Goal: Transaction & Acquisition: Book appointment/travel/reservation

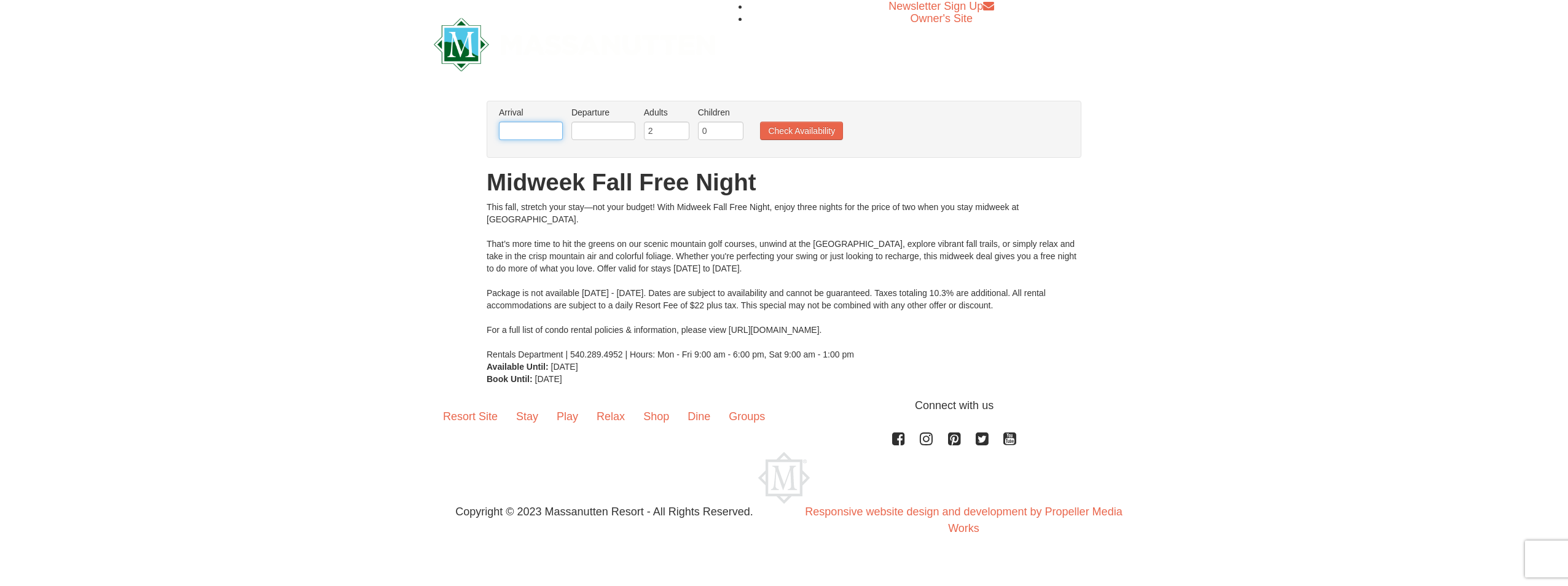
click at [547, 132] on input "text" at bounding box center [530, 131] width 64 height 19
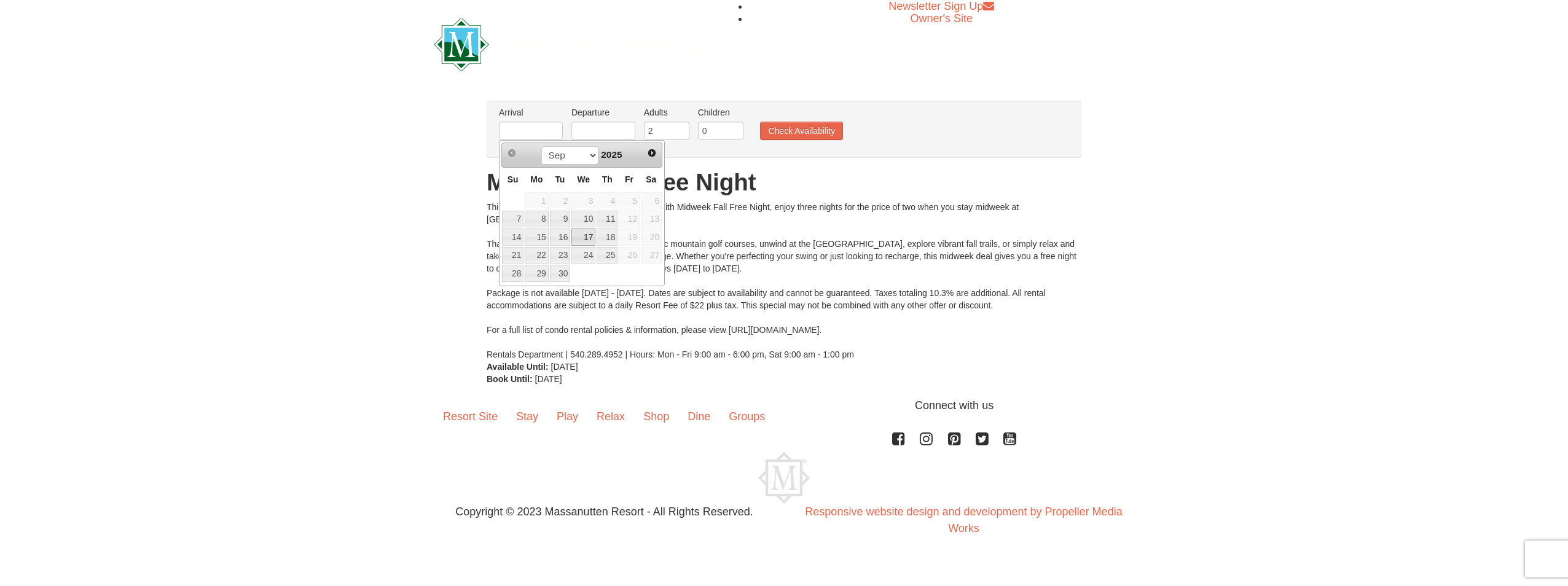
click at [582, 235] on link "17" at bounding box center [582, 237] width 24 height 17
type input "09/17/2025"
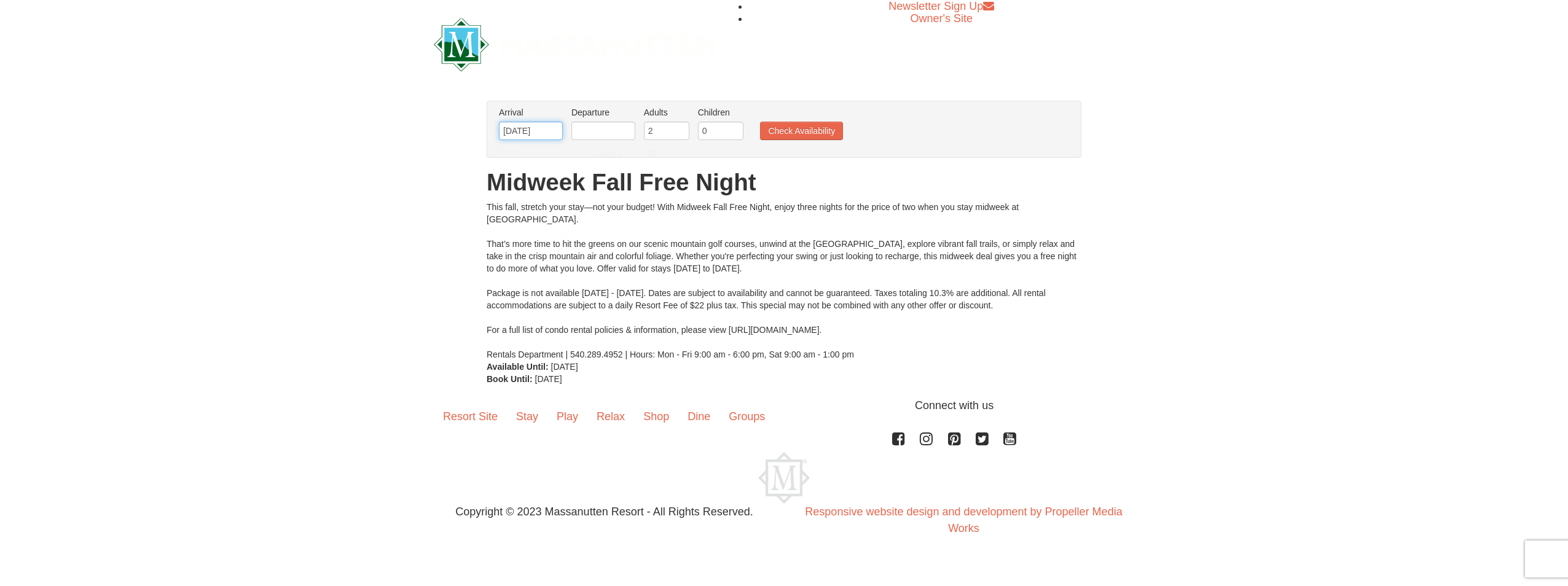
click at [537, 128] on input "09/17/2025" at bounding box center [530, 131] width 64 height 19
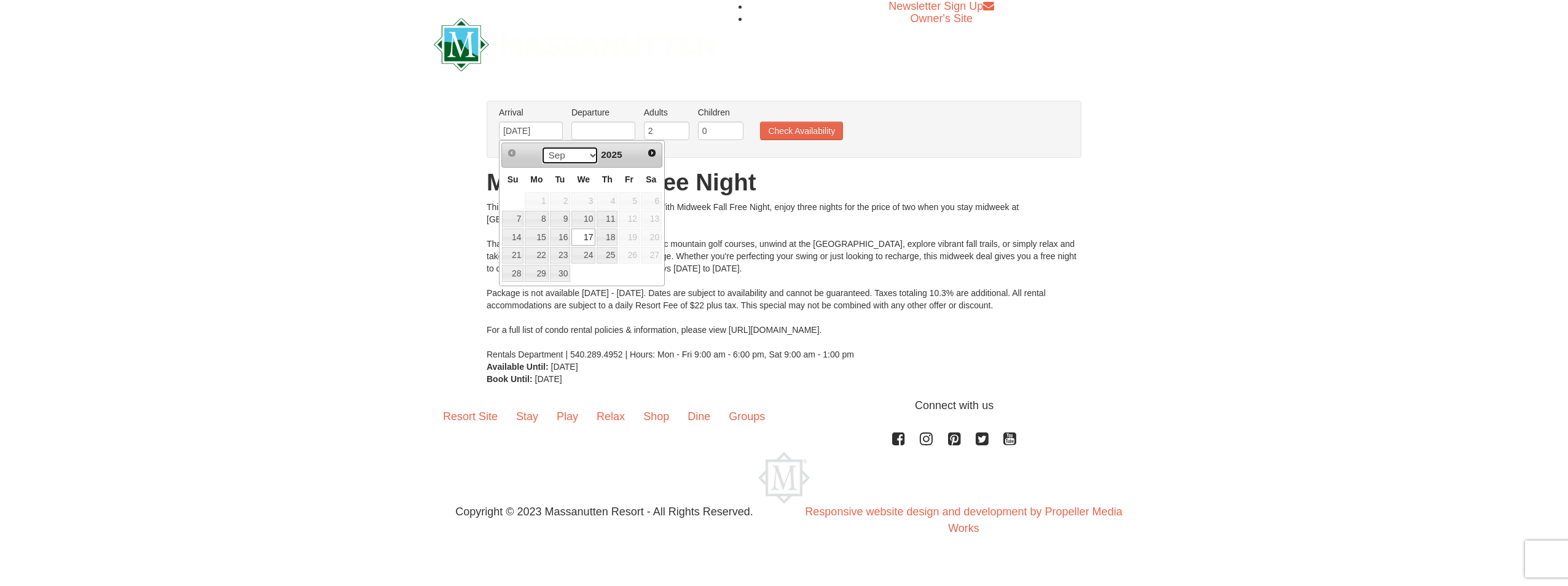
click at [587, 155] on select "Sep Oct Nov Dec" at bounding box center [569, 155] width 57 height 19
click at [628, 234] on span "17" at bounding box center [629, 237] width 21 height 17
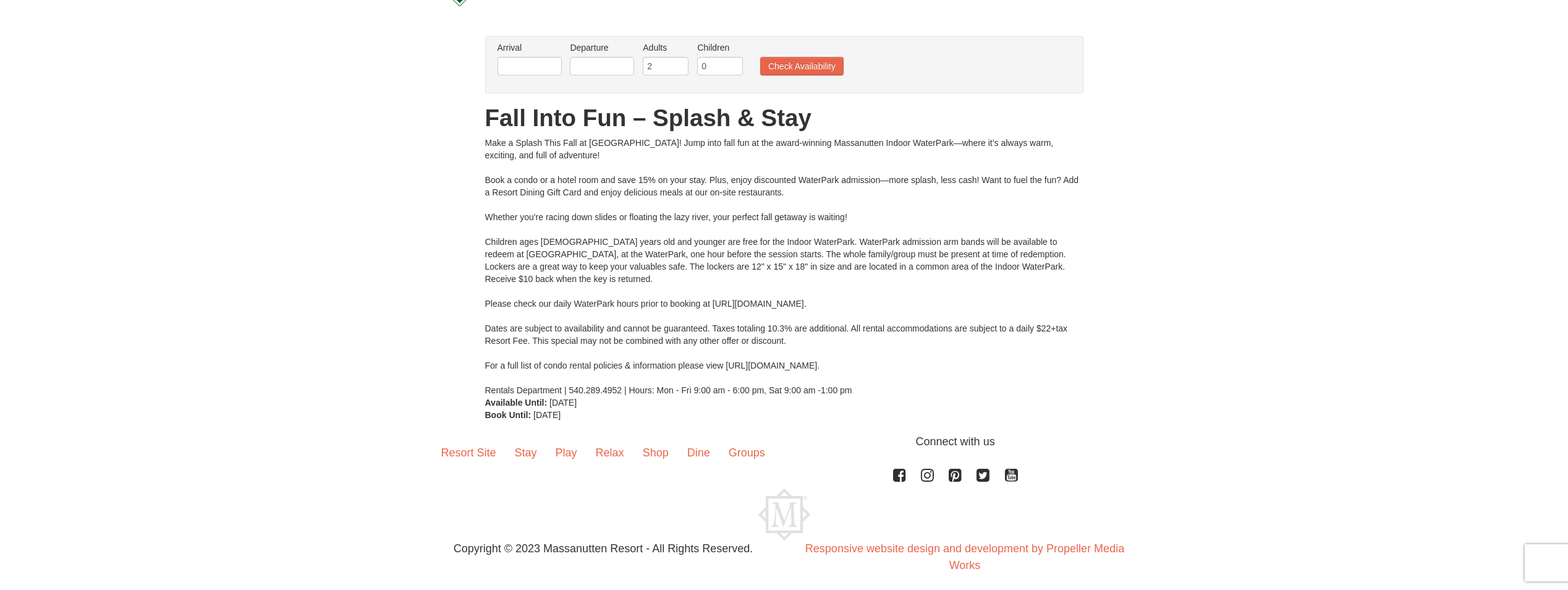
scroll to position [73, 0]
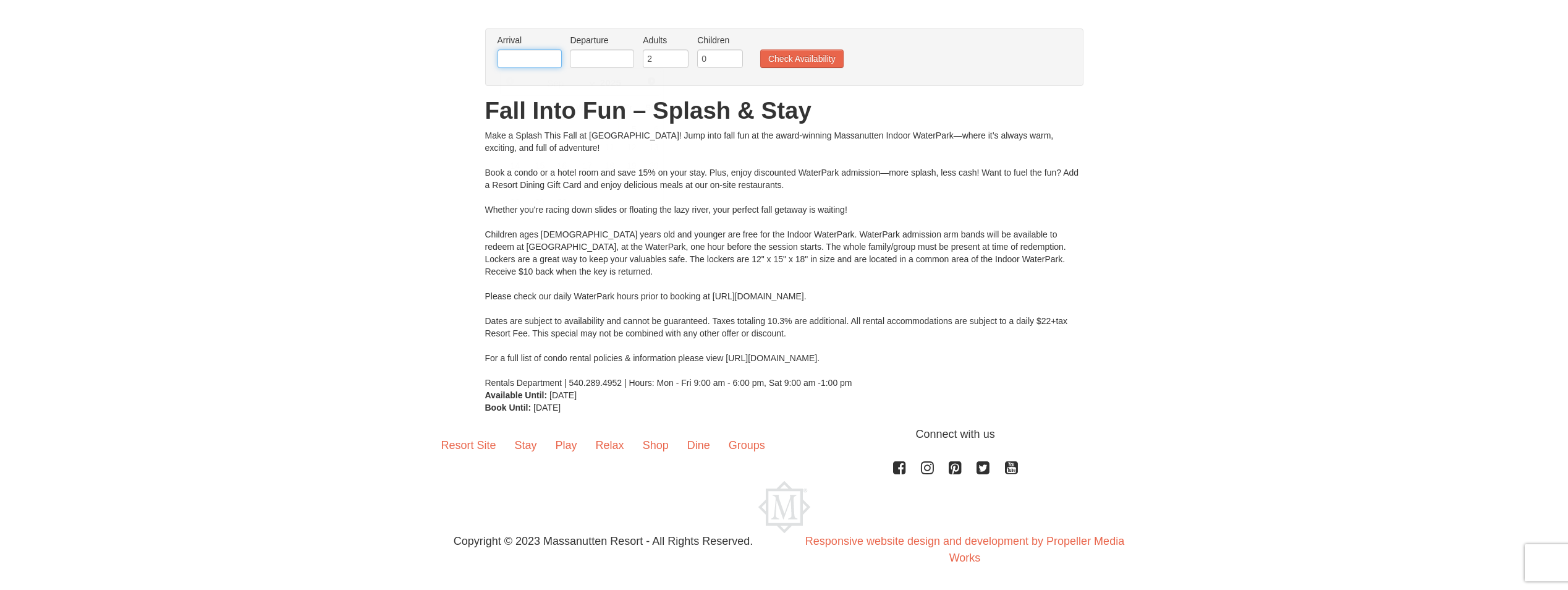
click at [526, 65] on input "text" at bounding box center [530, 59] width 64 height 19
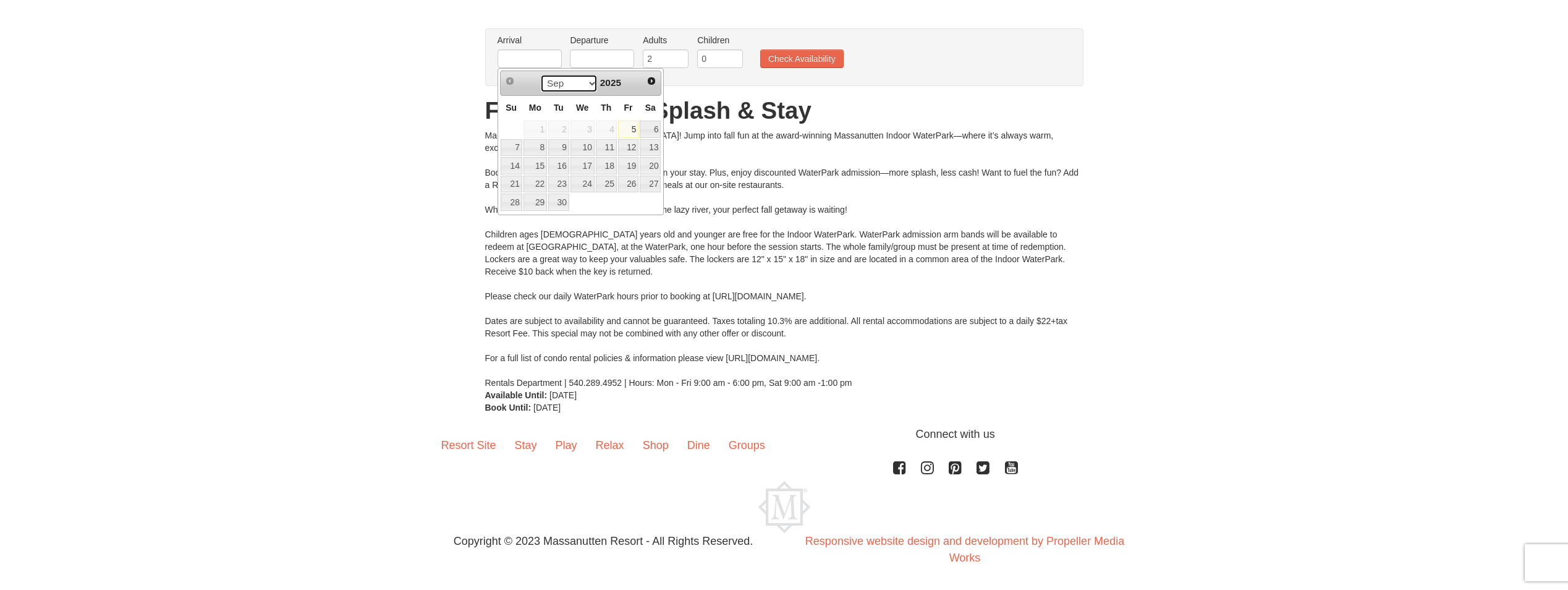
click at [583, 85] on select "Sep Oct Nov Dec" at bounding box center [568, 83] width 58 height 19
click at [628, 163] on link "17" at bounding box center [629, 166] width 21 height 17
type input "[DATE]"
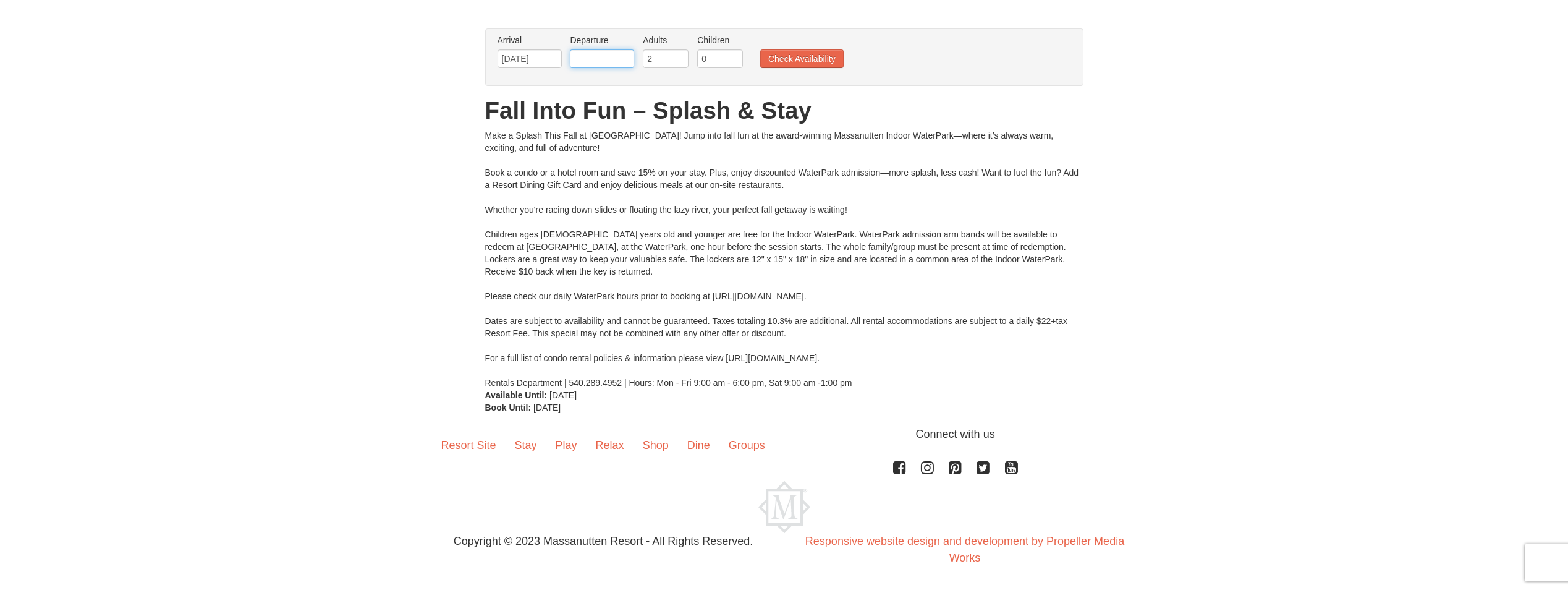
click at [603, 60] on input "text" at bounding box center [602, 59] width 64 height 19
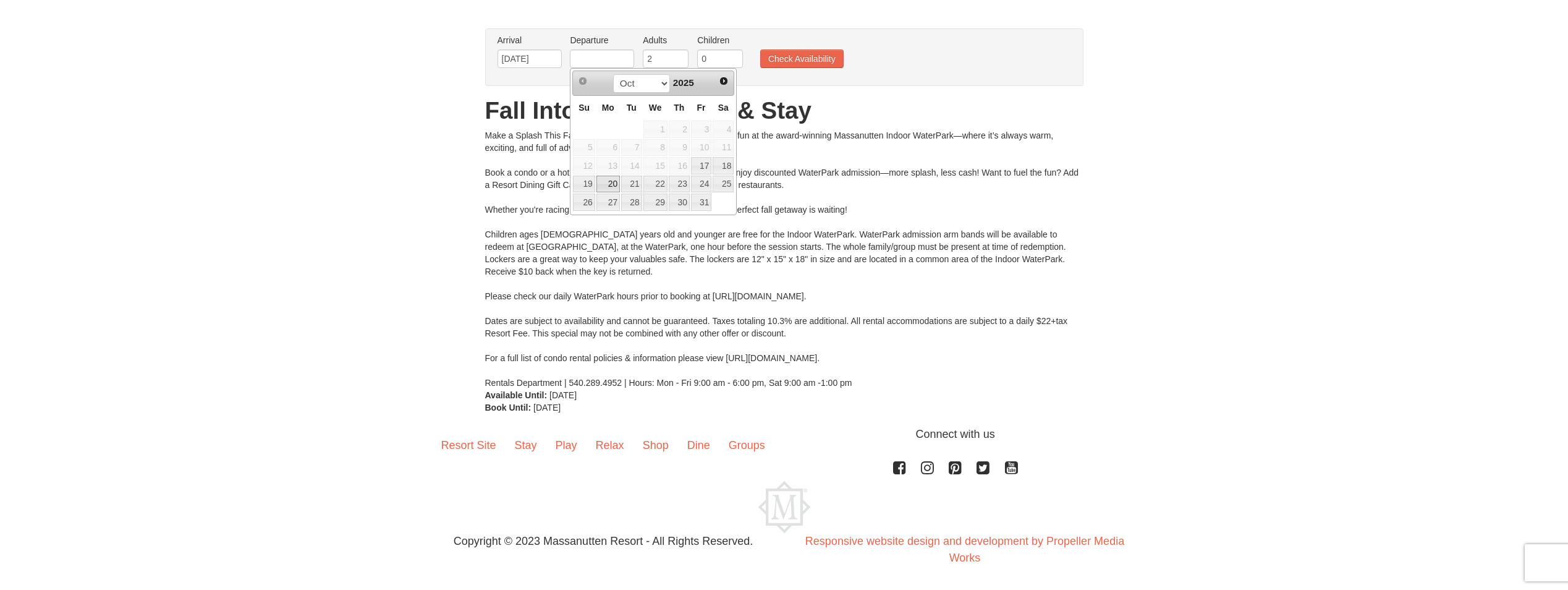
click at [613, 181] on link "20" at bounding box center [608, 183] width 23 height 17
type input "[DATE]"
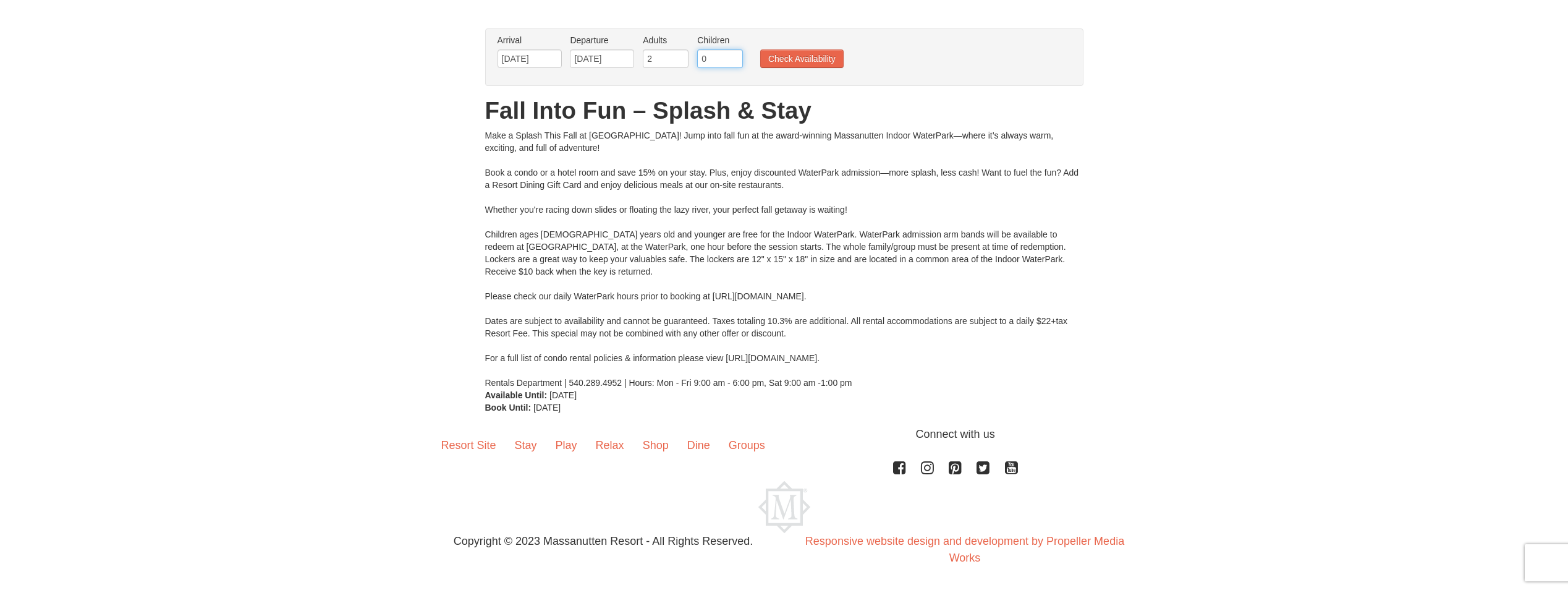
click at [707, 56] on input "0" at bounding box center [720, 59] width 45 height 19
type input "1"
click at [733, 56] on input "1" at bounding box center [720, 59] width 45 height 19
click at [788, 61] on button "Check Availability" at bounding box center [802, 59] width 84 height 19
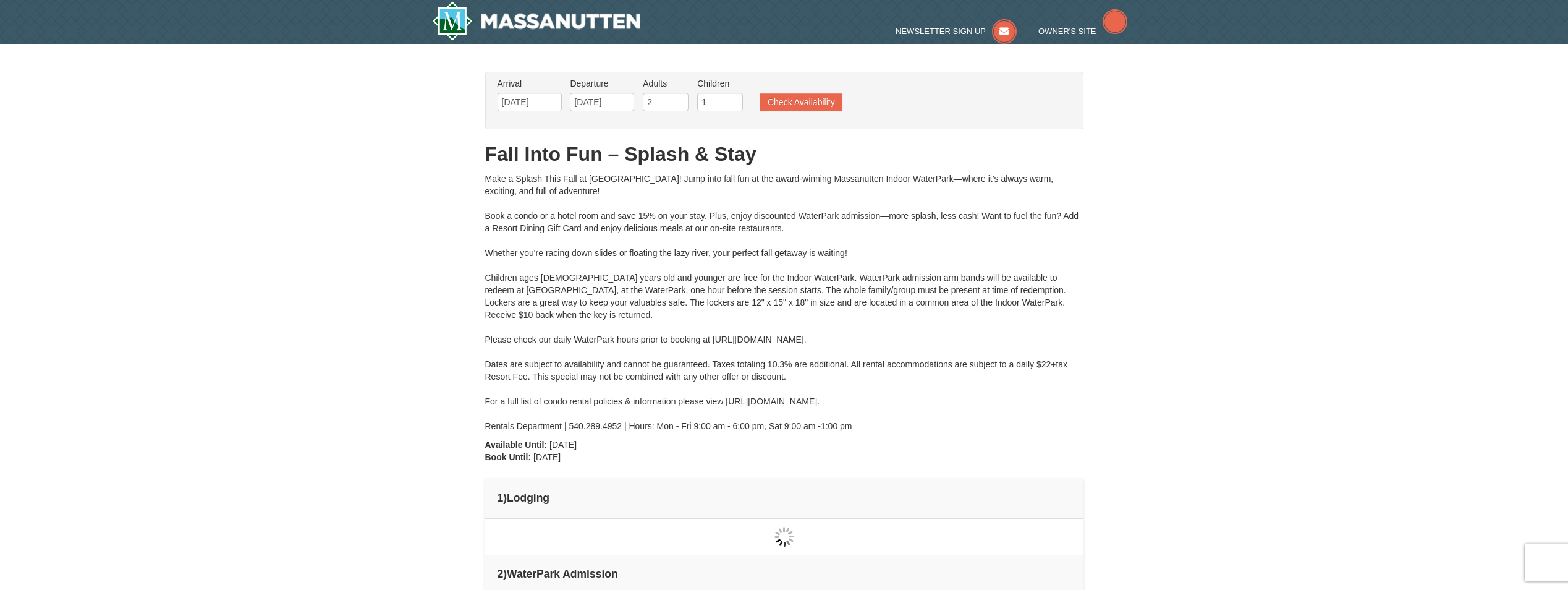
type input "[DATE]"
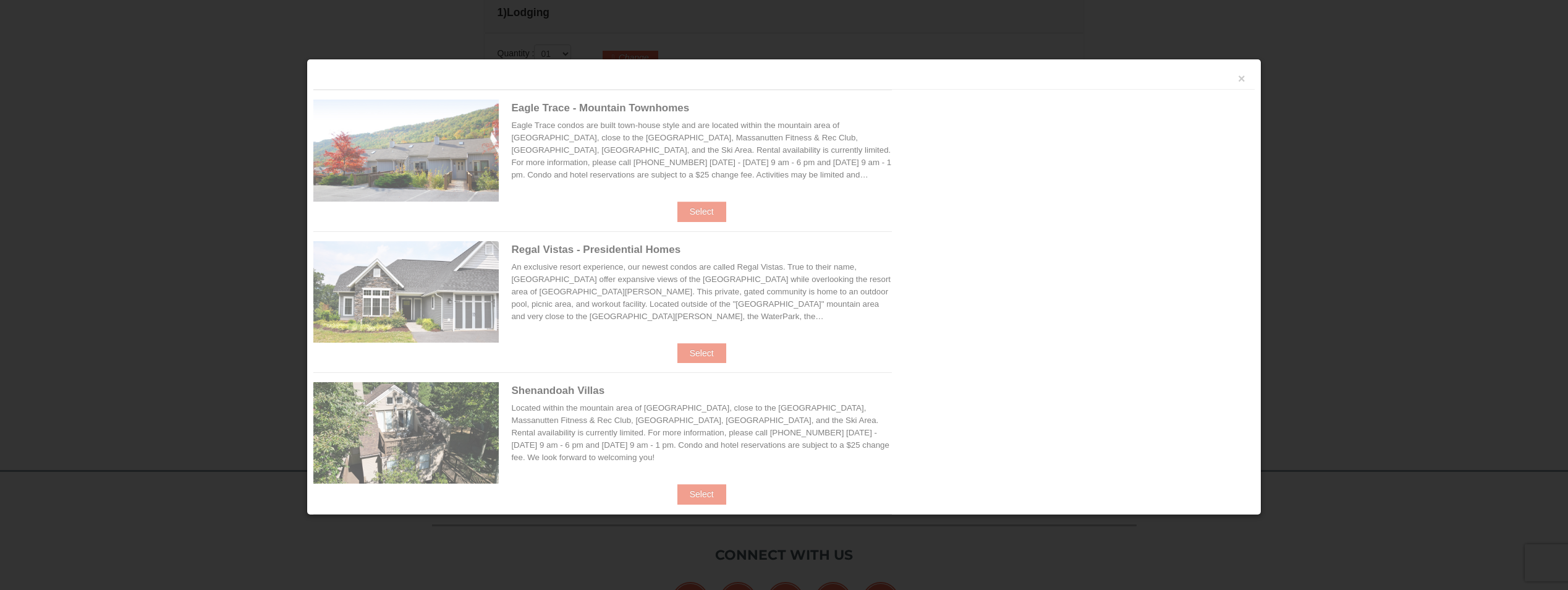
scroll to position [527, 0]
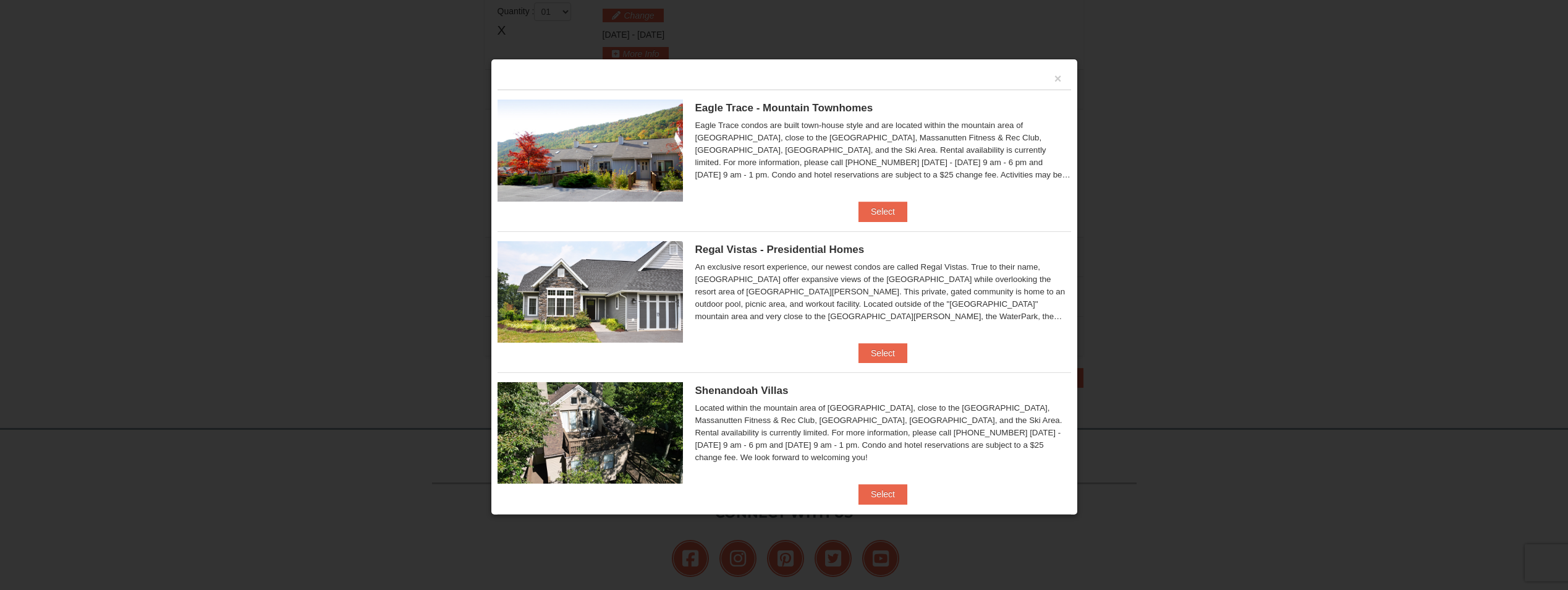
type input "[DATE]"
type input "10/20/2025"
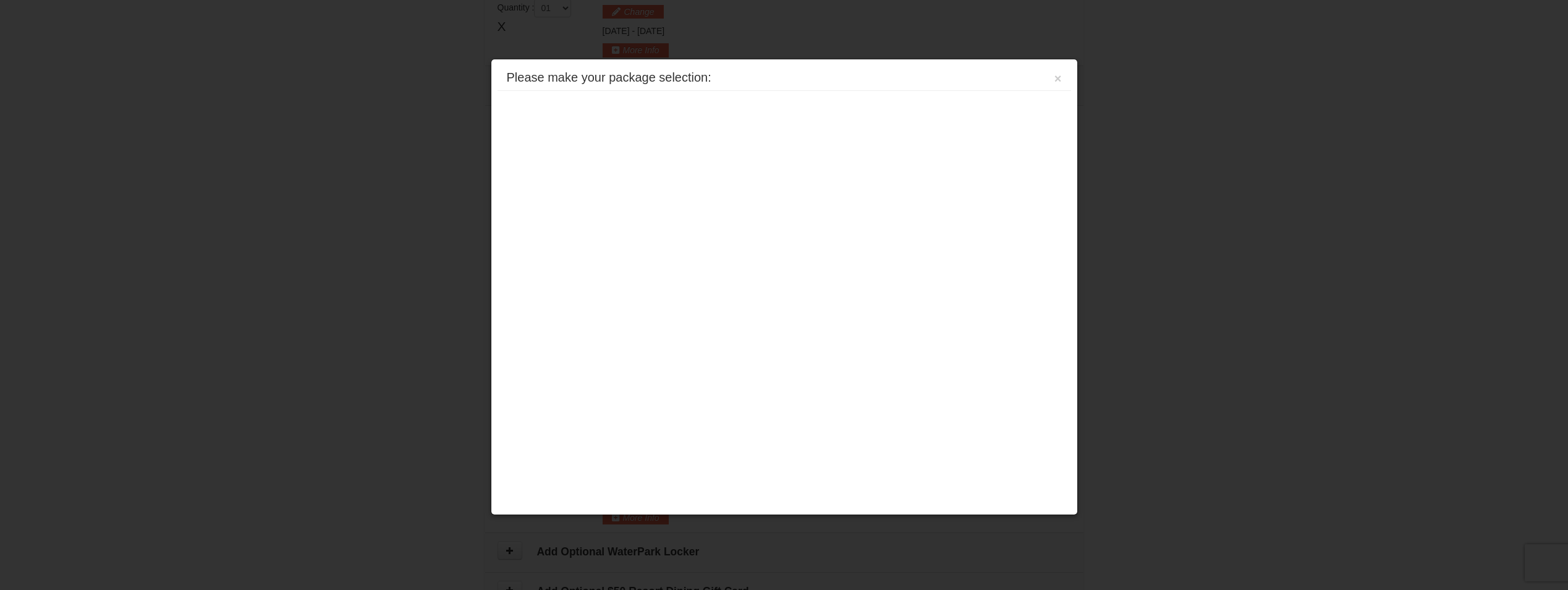
scroll to position [715, 0]
click at [1057, 78] on button "×" at bounding box center [1058, 78] width 7 height 12
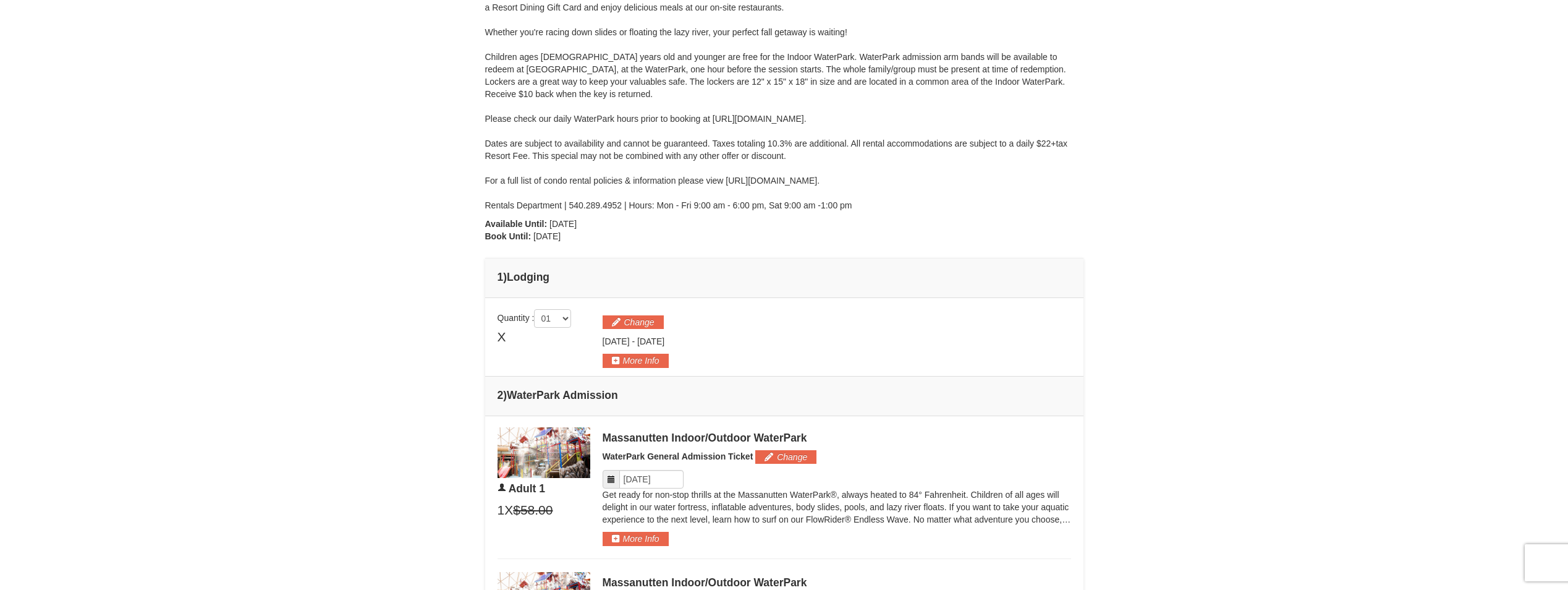
scroll to position [0, 0]
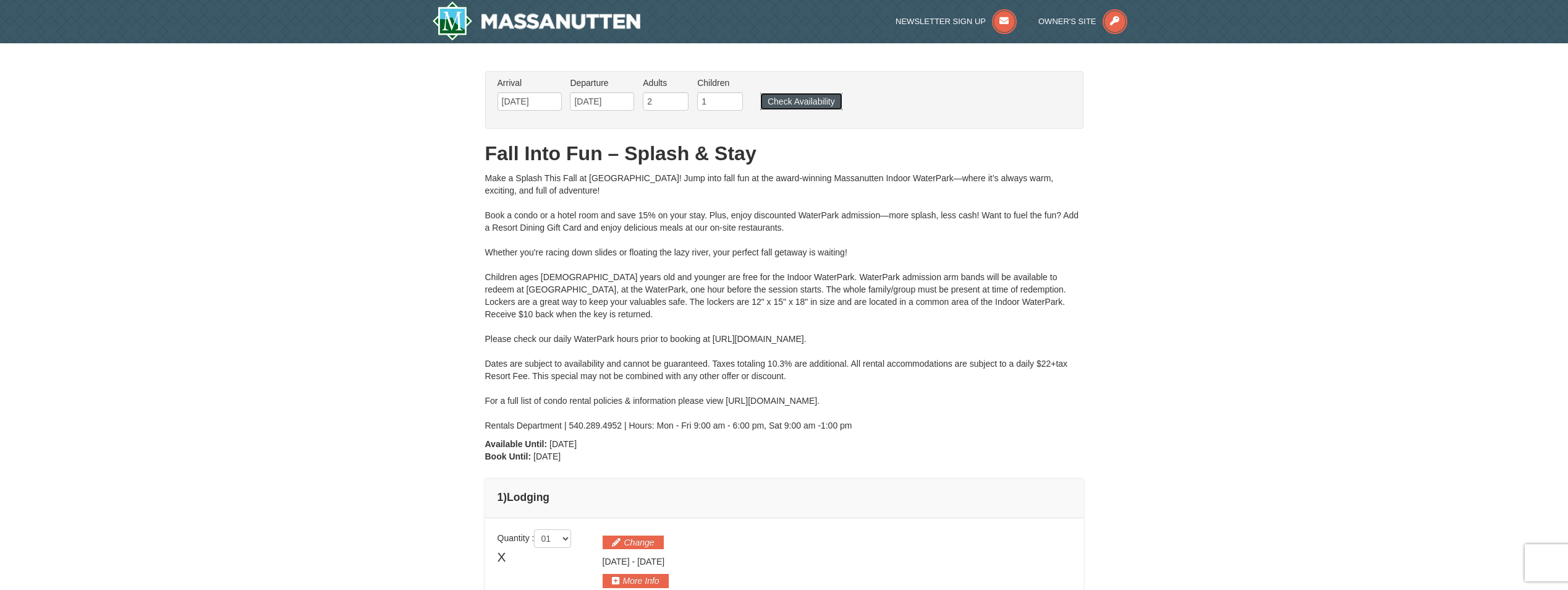
click at [781, 102] on button "Check Availability" at bounding box center [801, 101] width 82 height 17
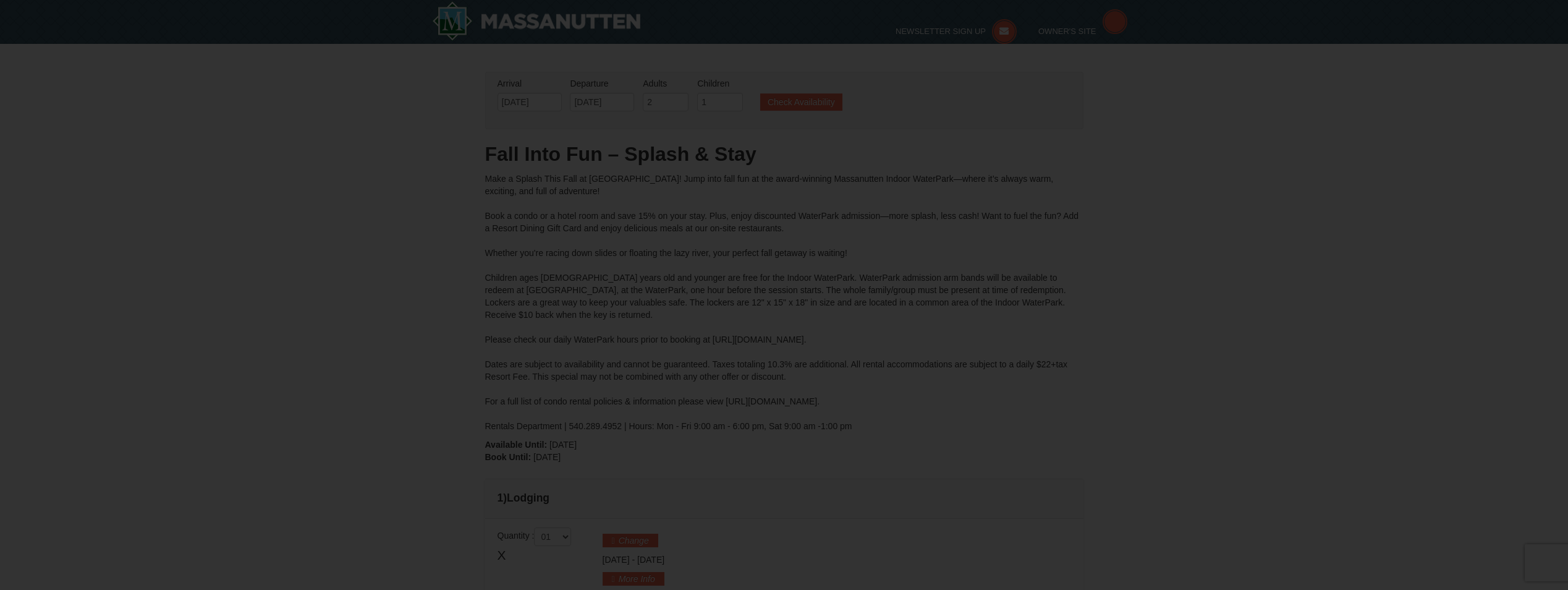
type input "[DATE]"
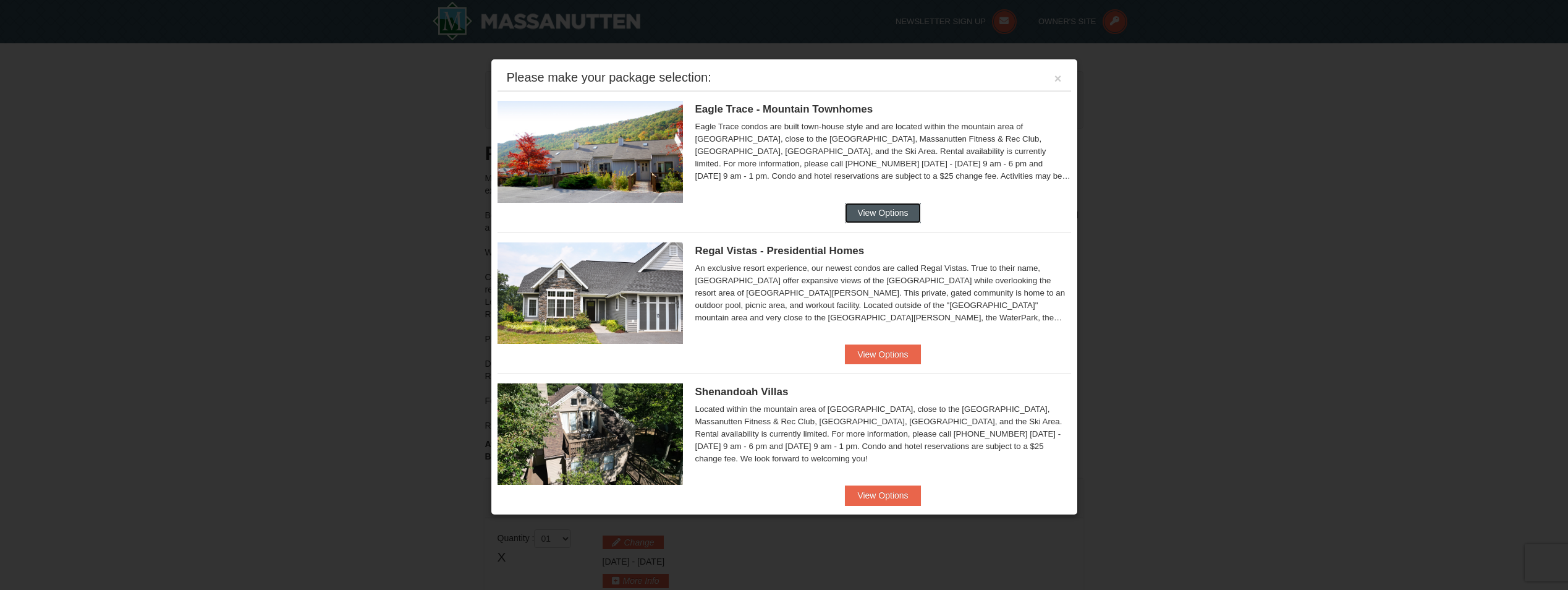
click at [852, 216] on button "View Options" at bounding box center [882, 213] width 76 height 20
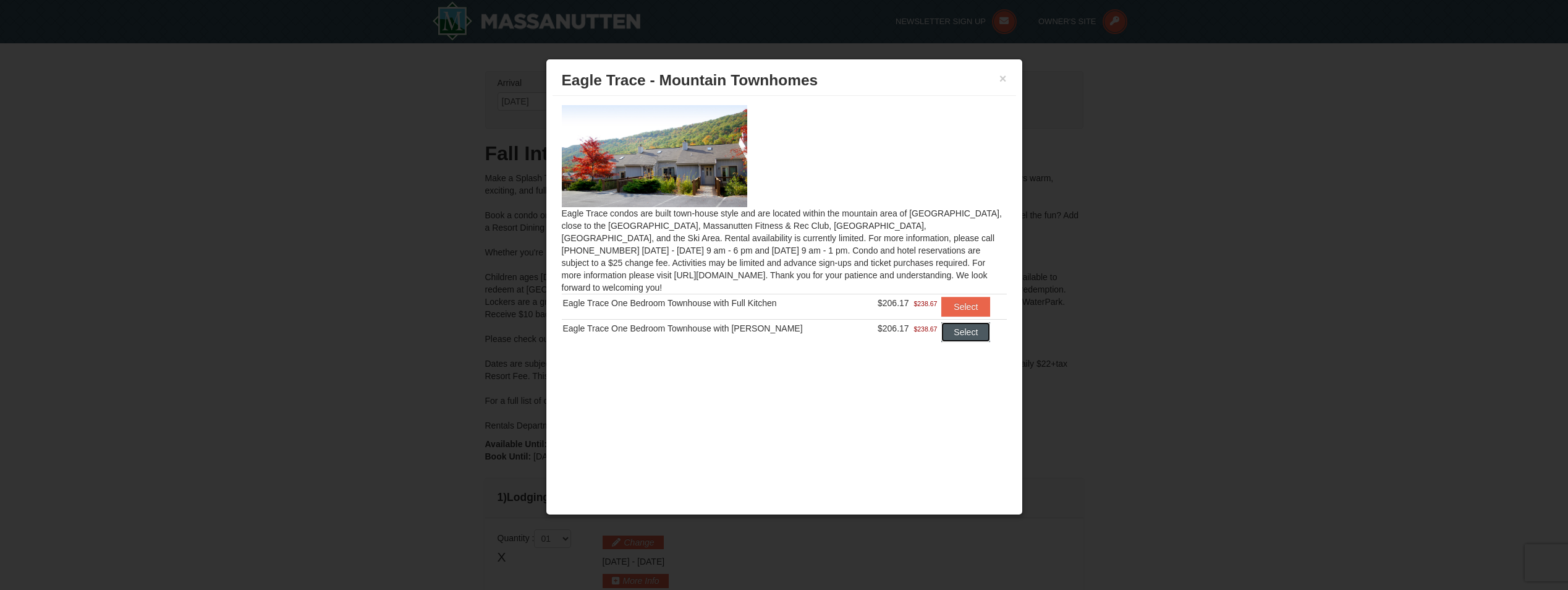
click at [953, 322] on button "Select" at bounding box center [966, 332] width 49 height 20
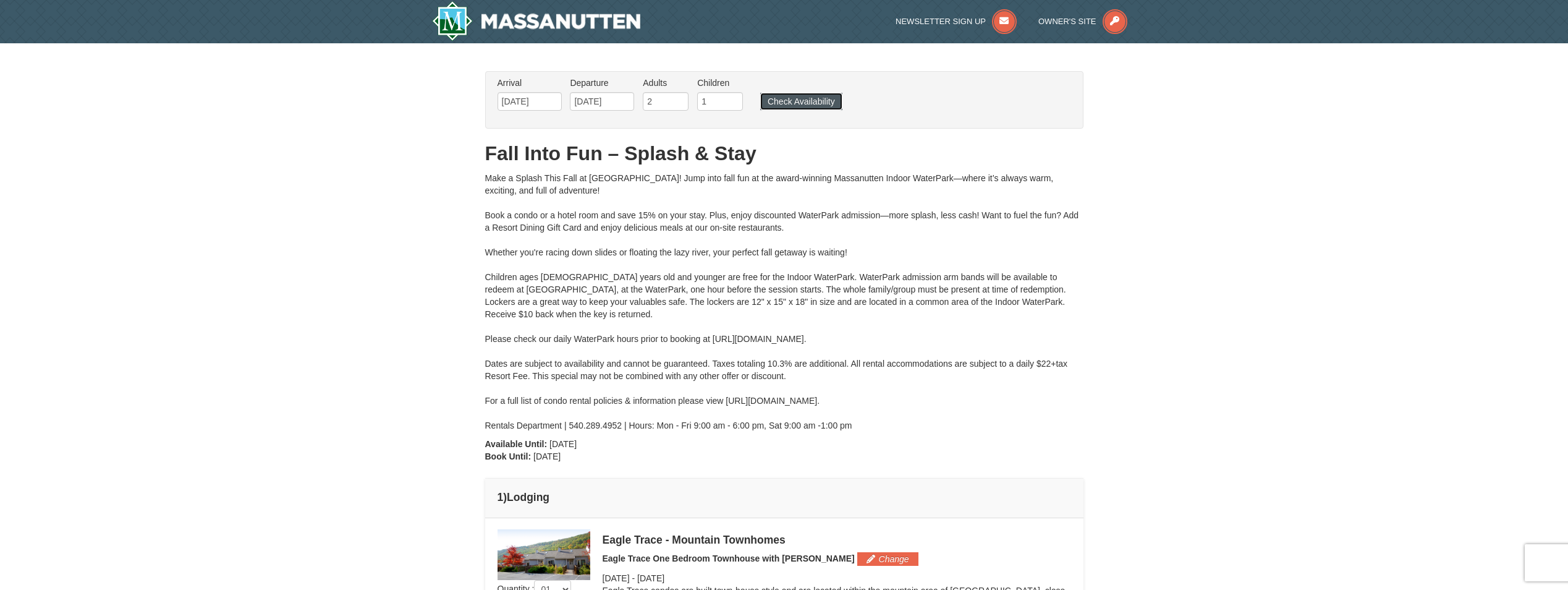
click at [814, 101] on button "Check Availability" at bounding box center [801, 101] width 82 height 17
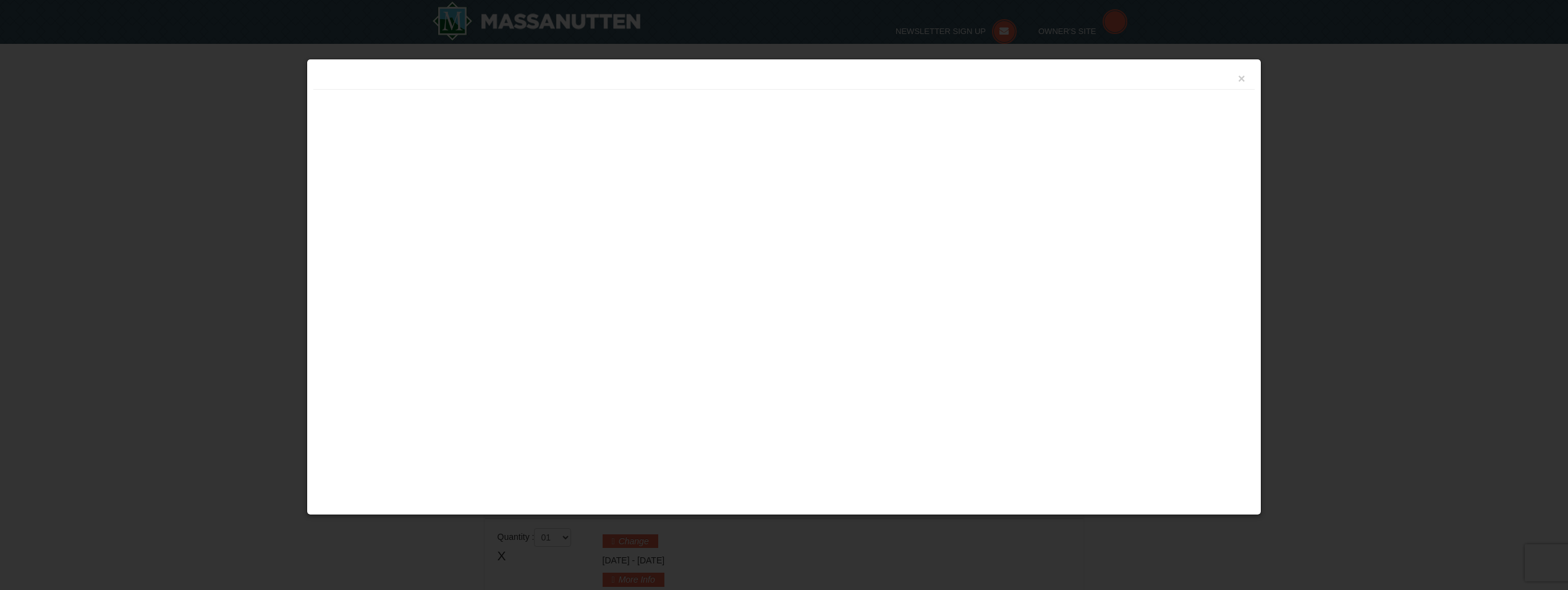
type input "[DATE]"
click at [1240, 79] on button "×" at bounding box center [1242, 78] width 7 height 12
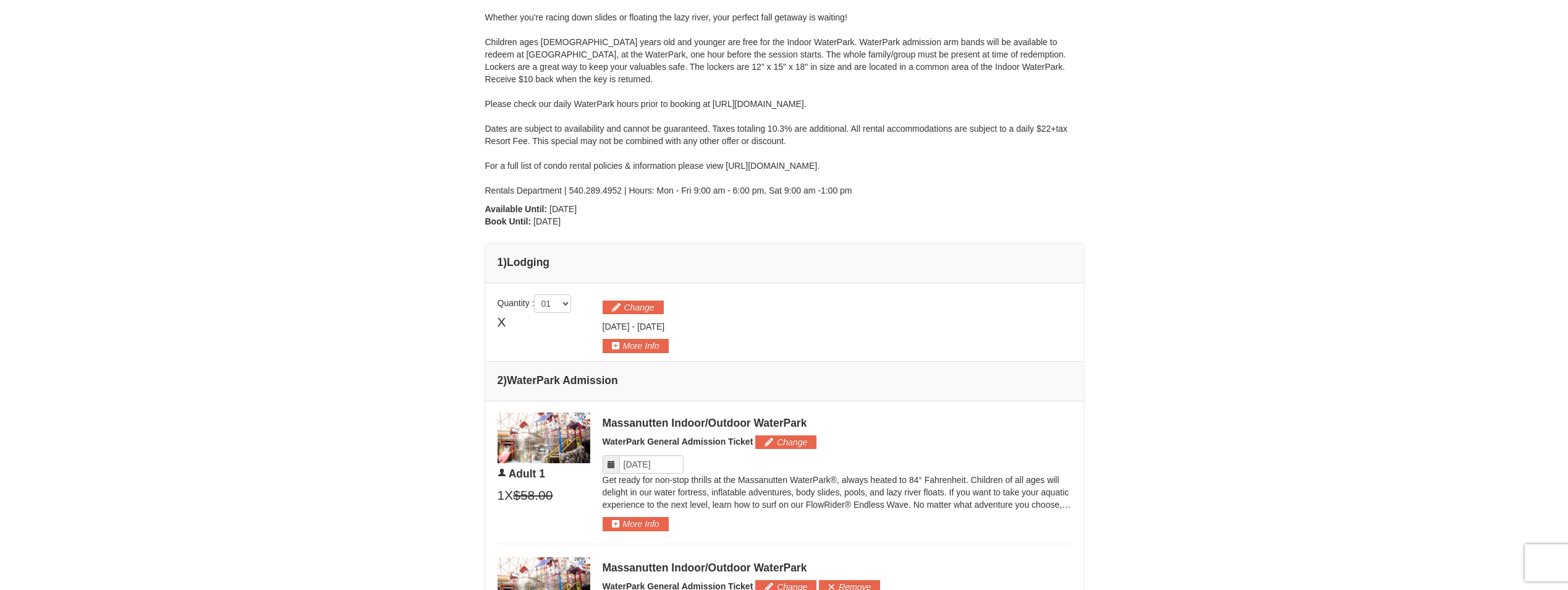
scroll to position [247, 0]
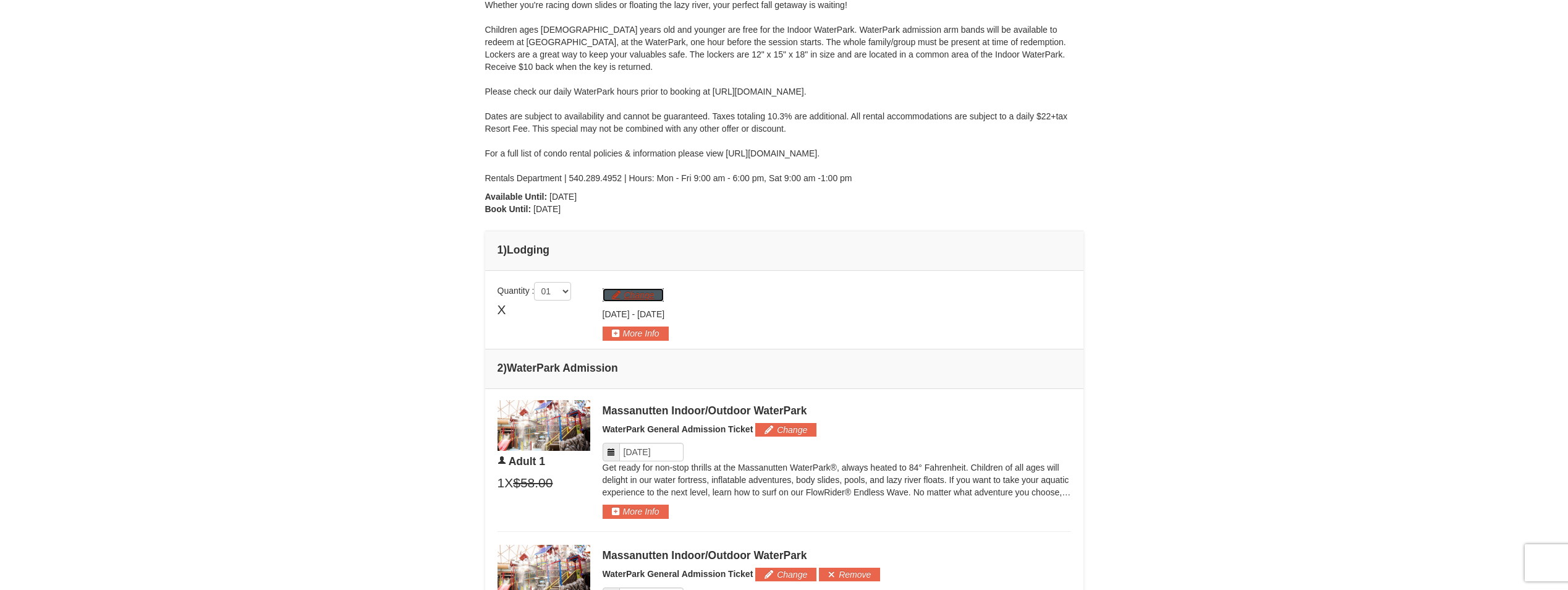
click at [644, 301] on button "Change" at bounding box center [633, 295] width 61 height 13
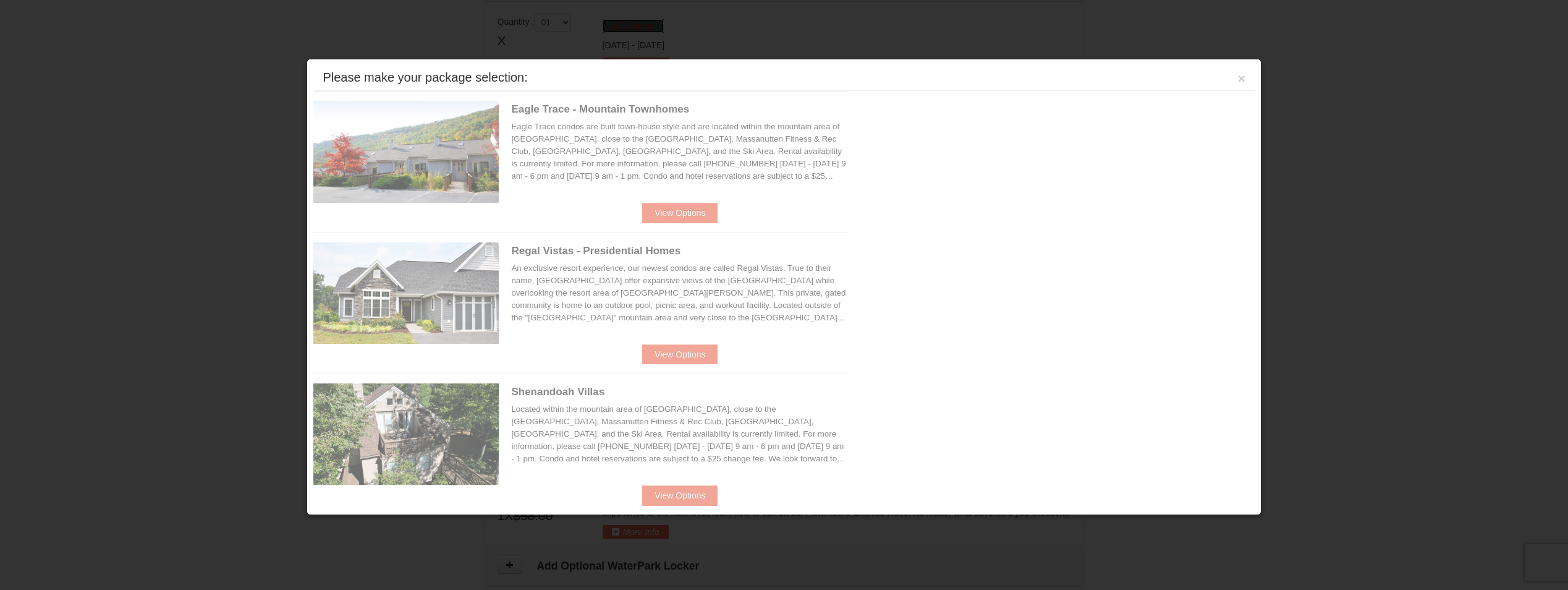
scroll to position [529, 0]
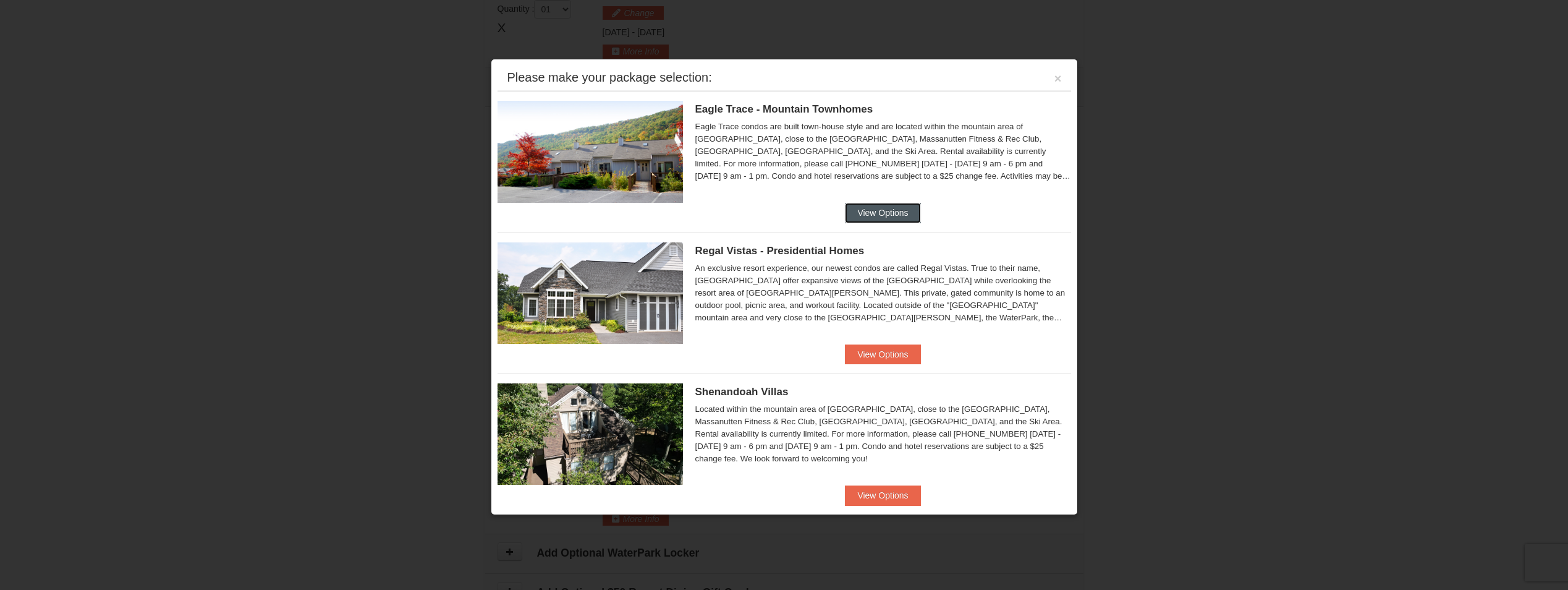
click at [904, 216] on button "View Options" at bounding box center [882, 213] width 76 height 20
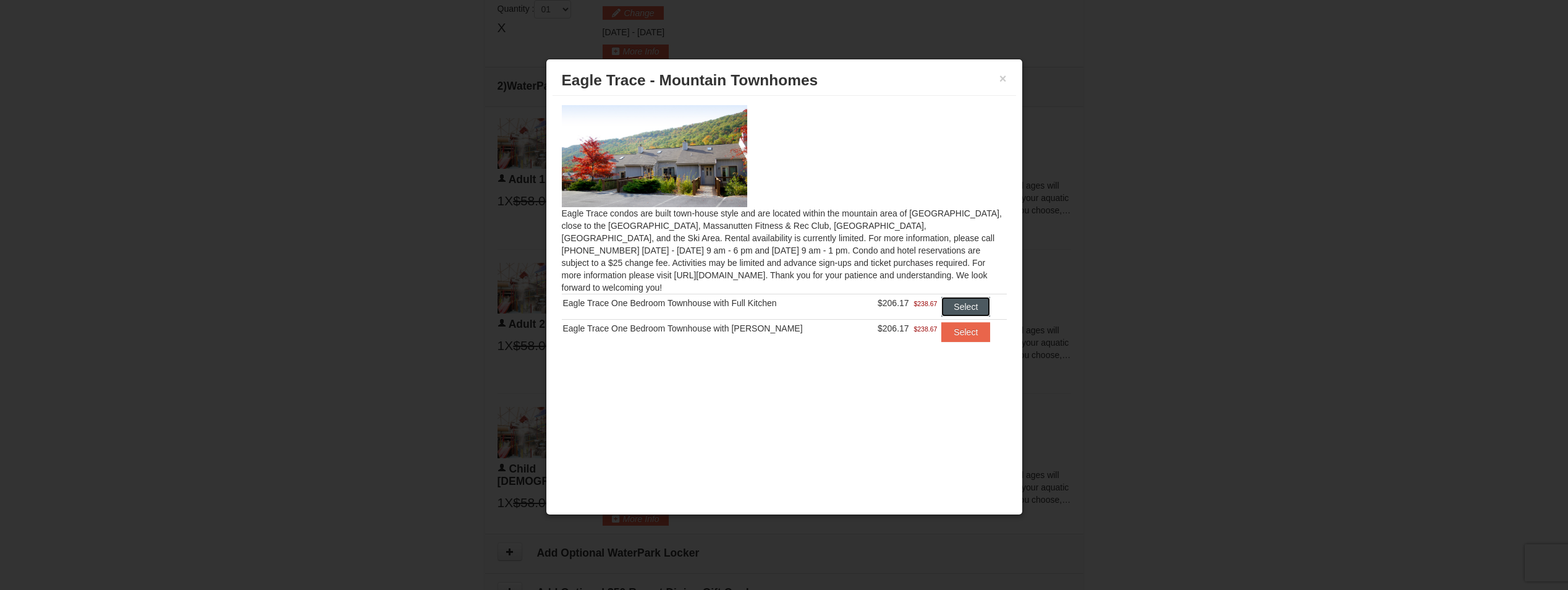
click at [970, 297] on button "Select" at bounding box center [966, 307] width 49 height 20
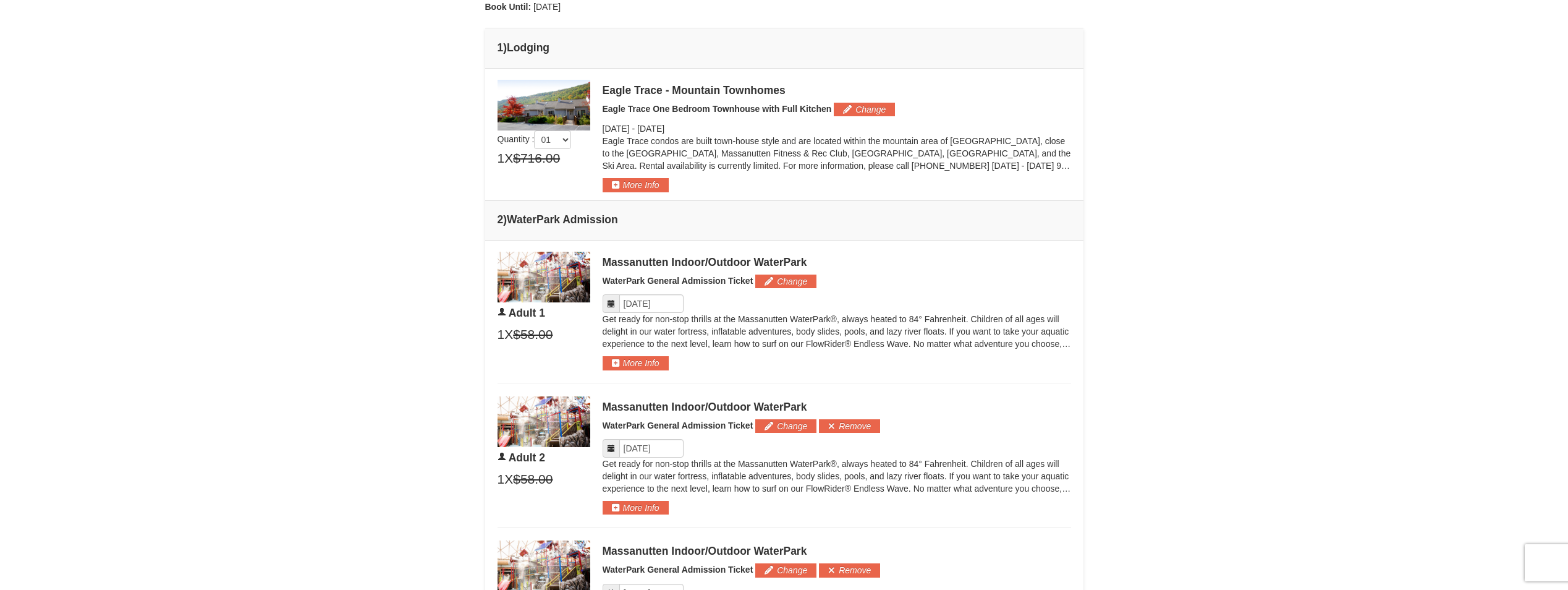
scroll to position [467, 0]
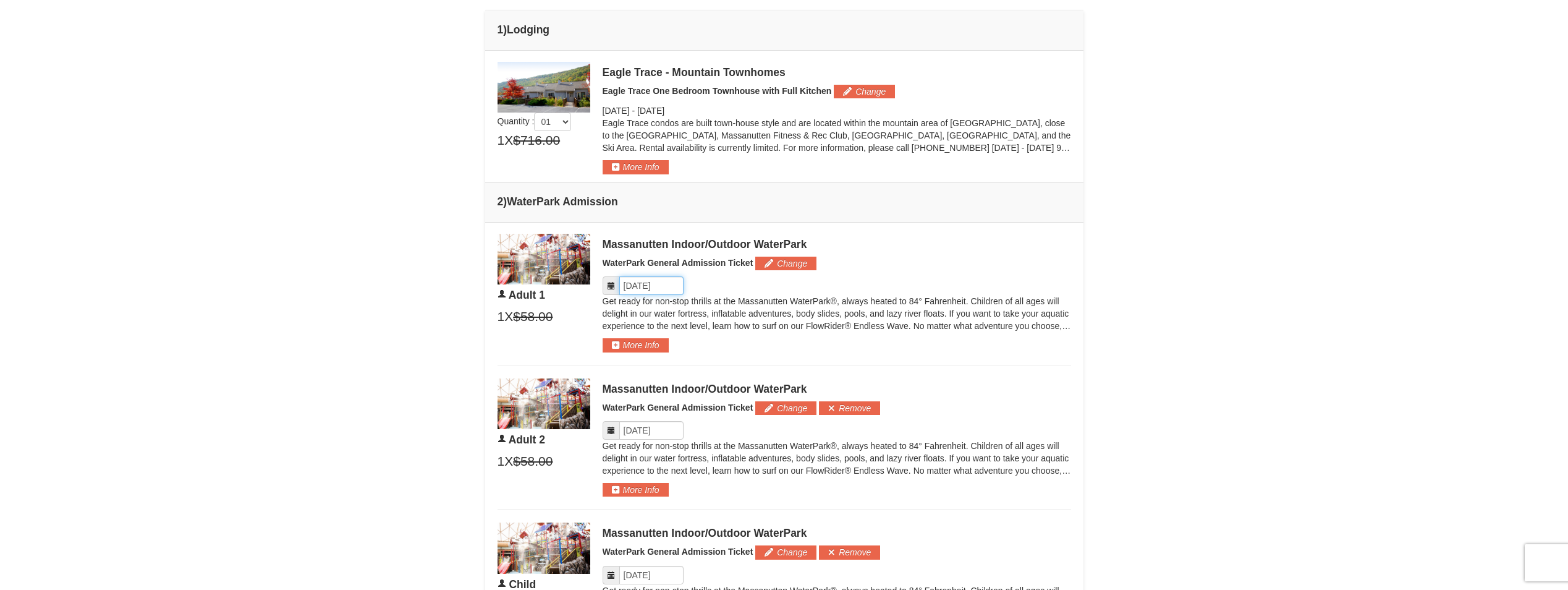
click at [652, 283] on input "Please format dates MM/DD/YYYY" at bounding box center [651, 286] width 64 height 19
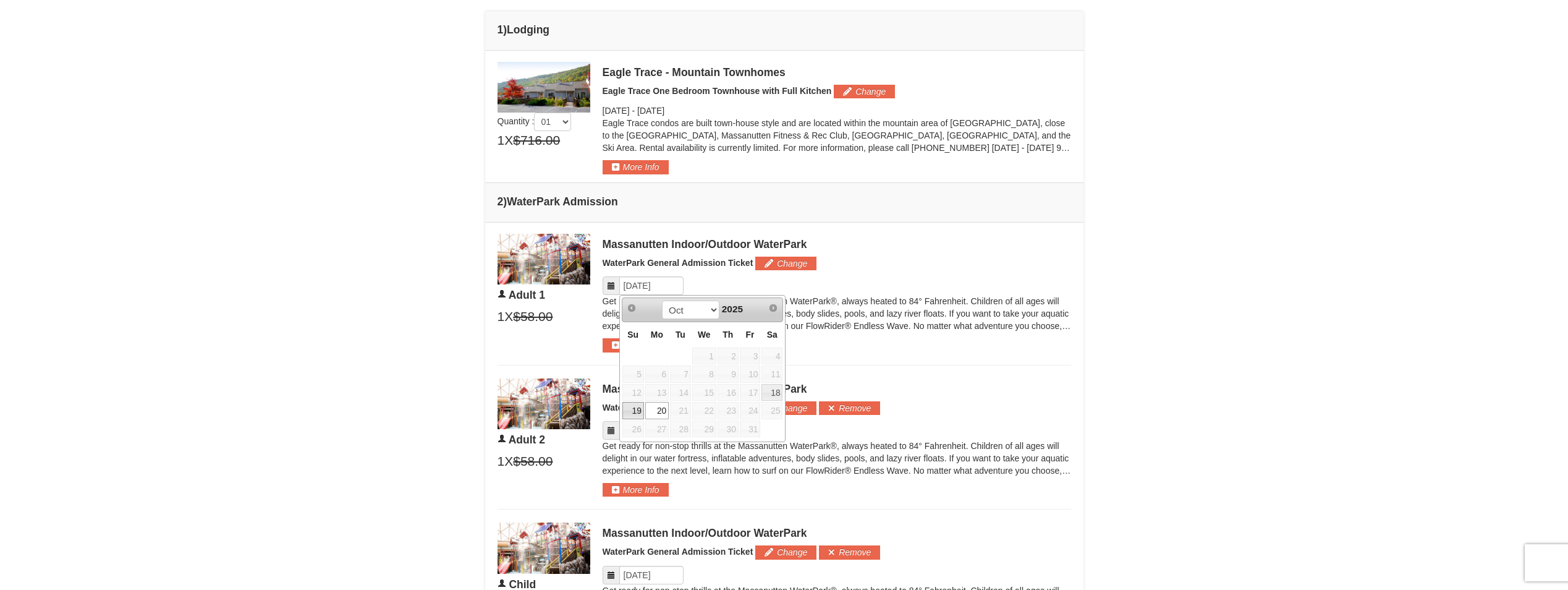
click at [632, 408] on link "19" at bounding box center [633, 410] width 21 height 17
type input "[DATE]"
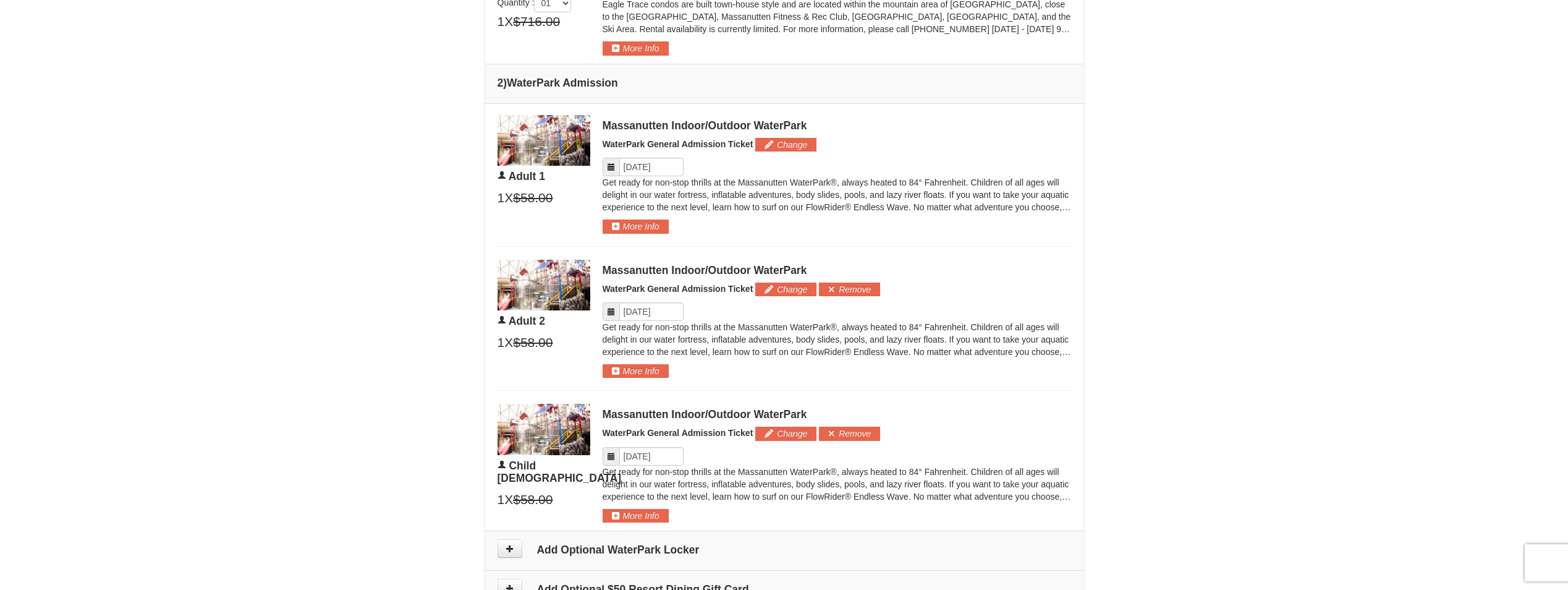
scroll to position [591, 0]
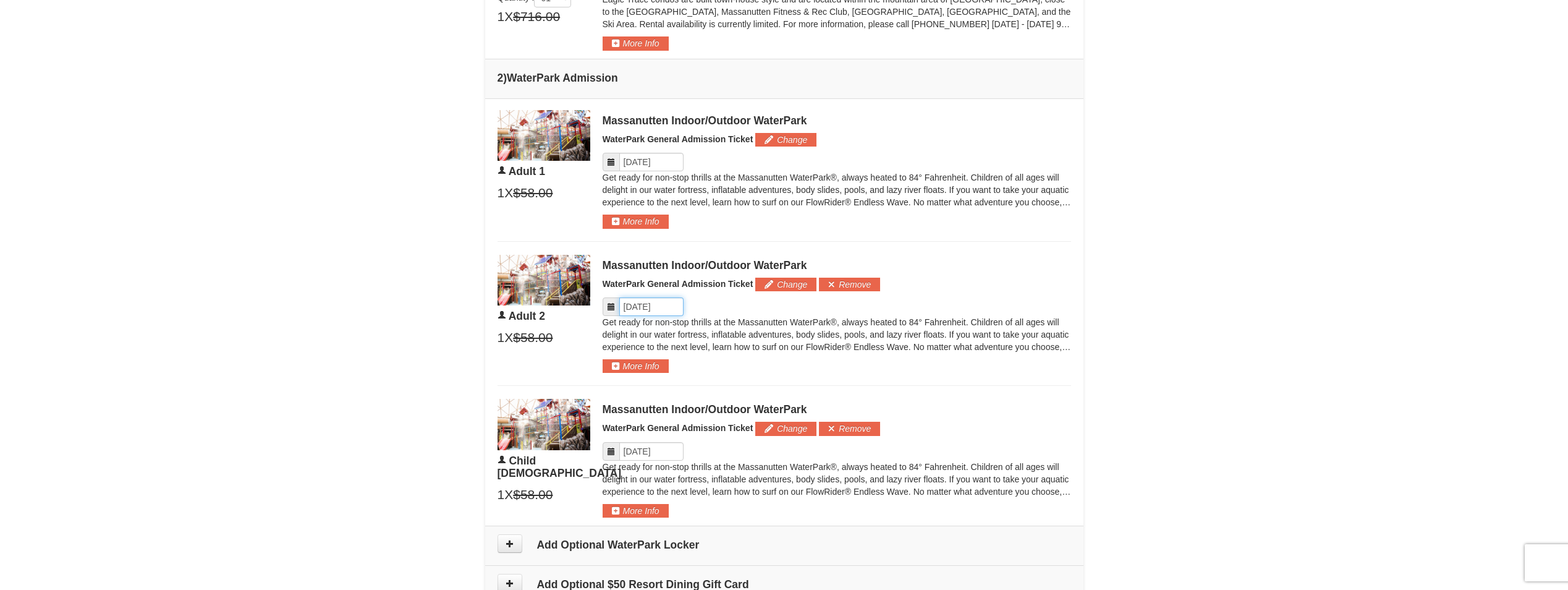
click at [649, 307] on input "Please format dates MM/DD/YYYY" at bounding box center [651, 306] width 64 height 19
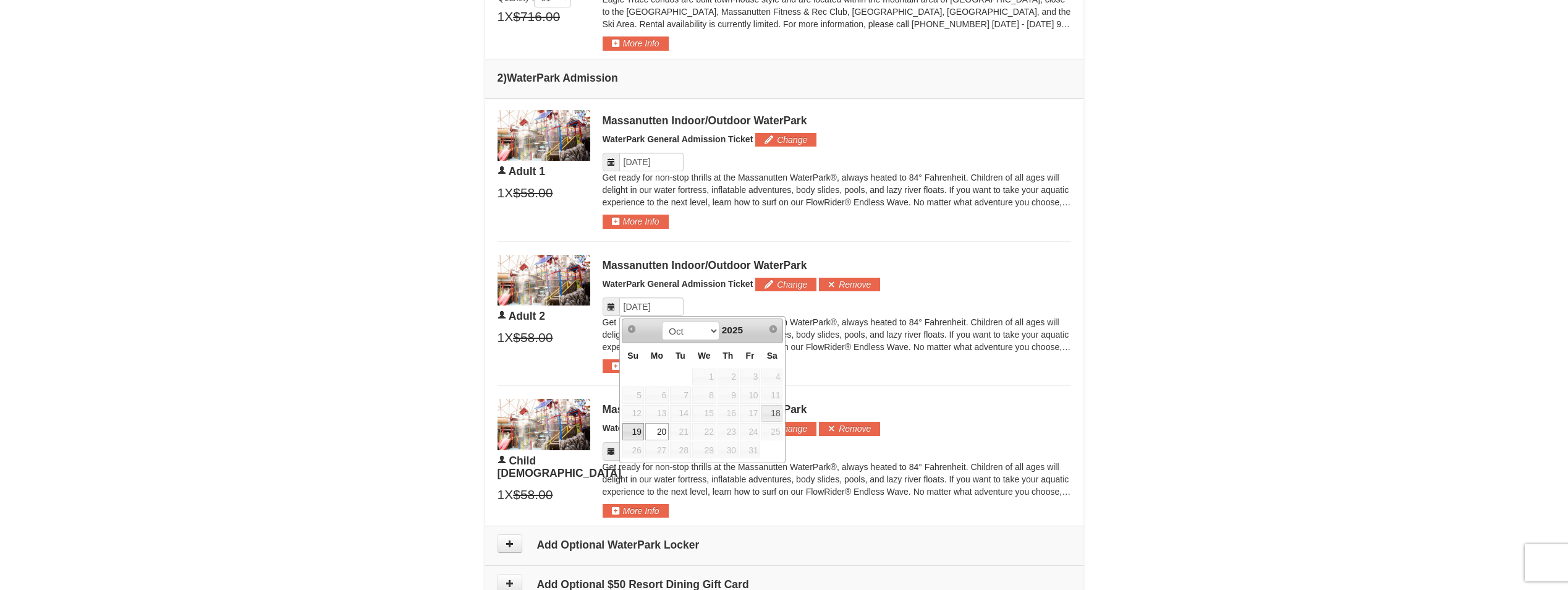
click at [633, 427] on link "19" at bounding box center [633, 431] width 21 height 17
type input "[DATE]"
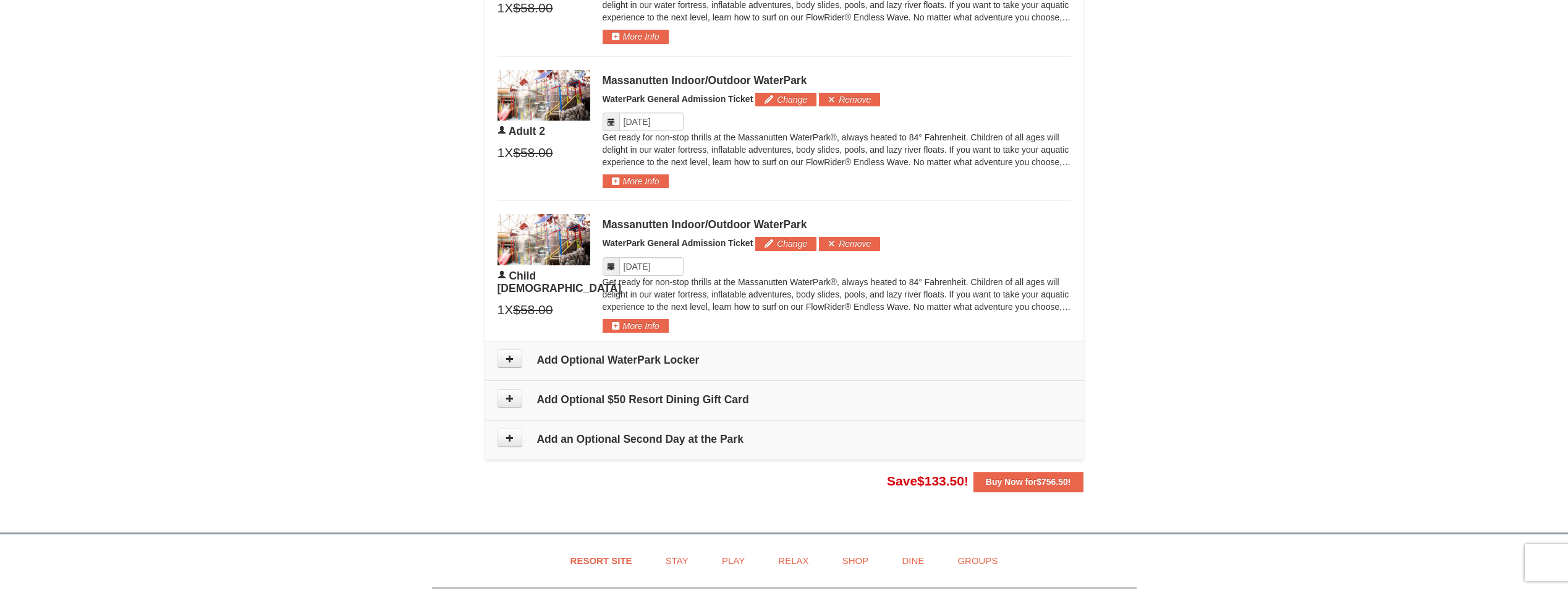
scroll to position [777, 0]
click at [658, 263] on input "Please format dates MM/DD/YYYY" at bounding box center [651, 265] width 64 height 19
click at [634, 386] on link "19" at bounding box center [633, 391] width 21 height 17
type input "10/19/2025"
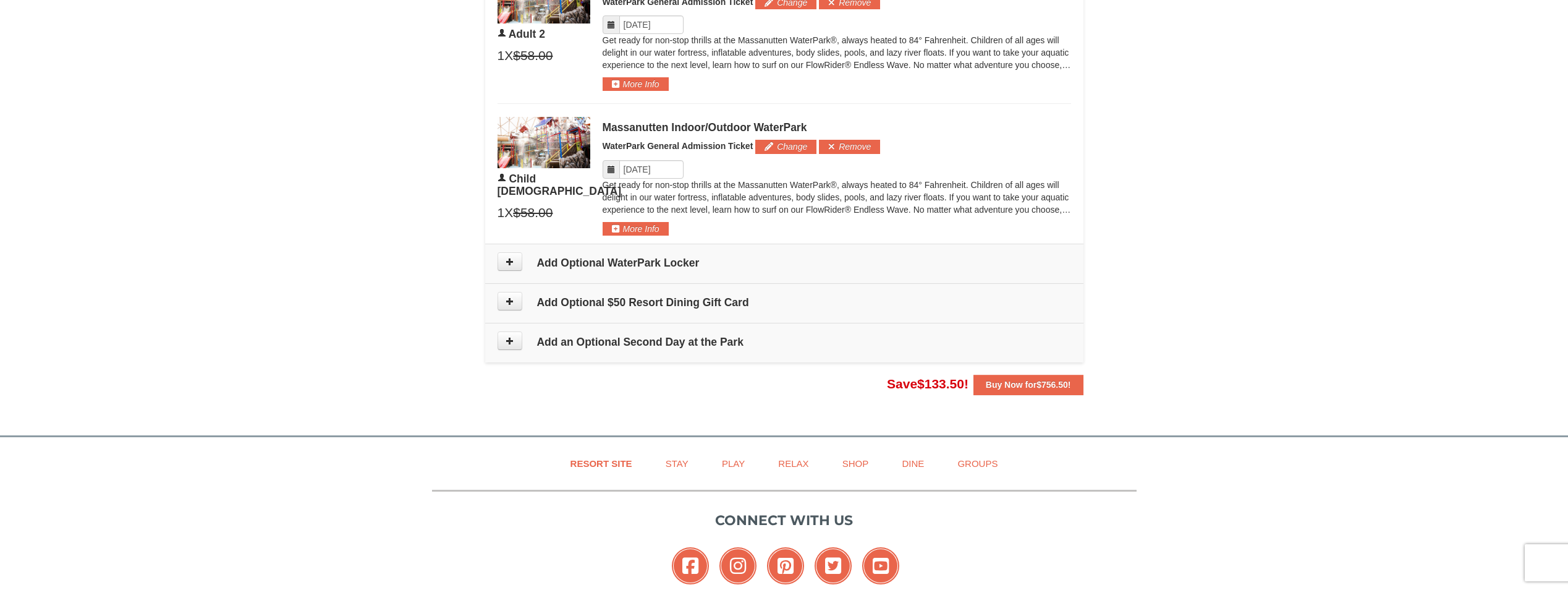
scroll to position [901, 0]
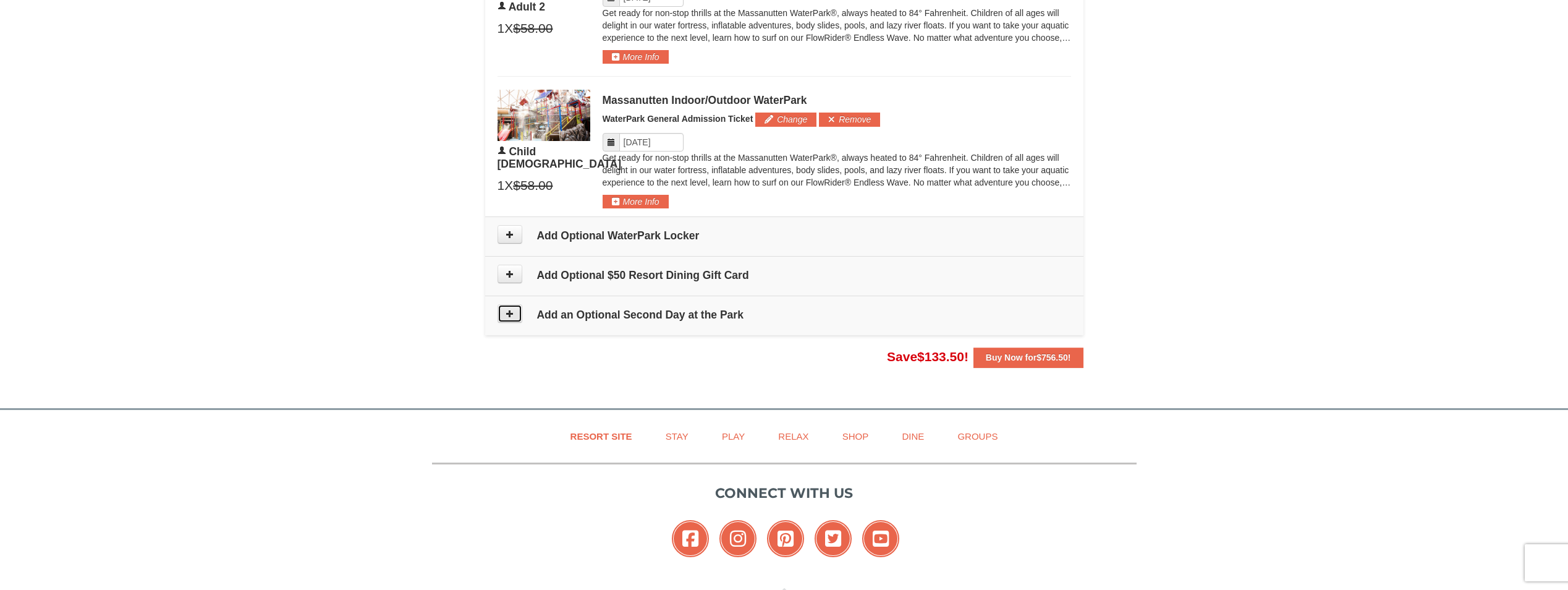
click at [512, 315] on icon at bounding box center [511, 314] width 9 height 9
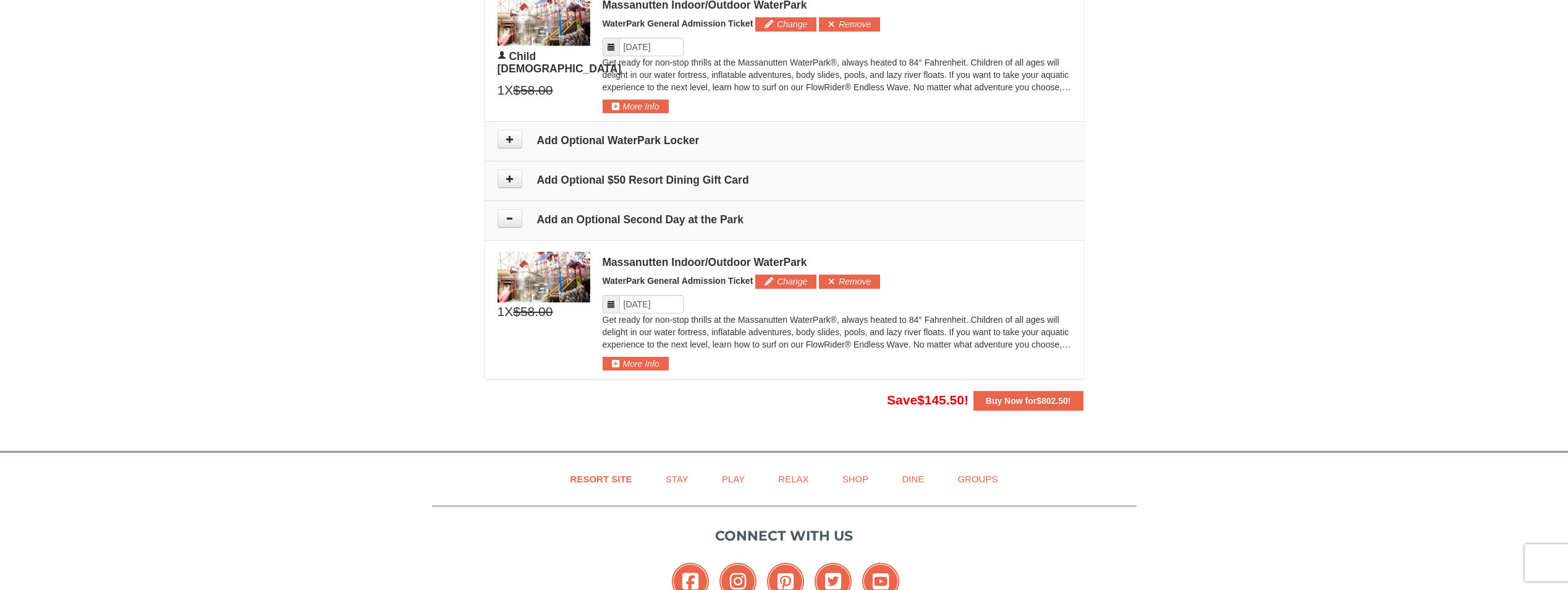
scroll to position [968, 0]
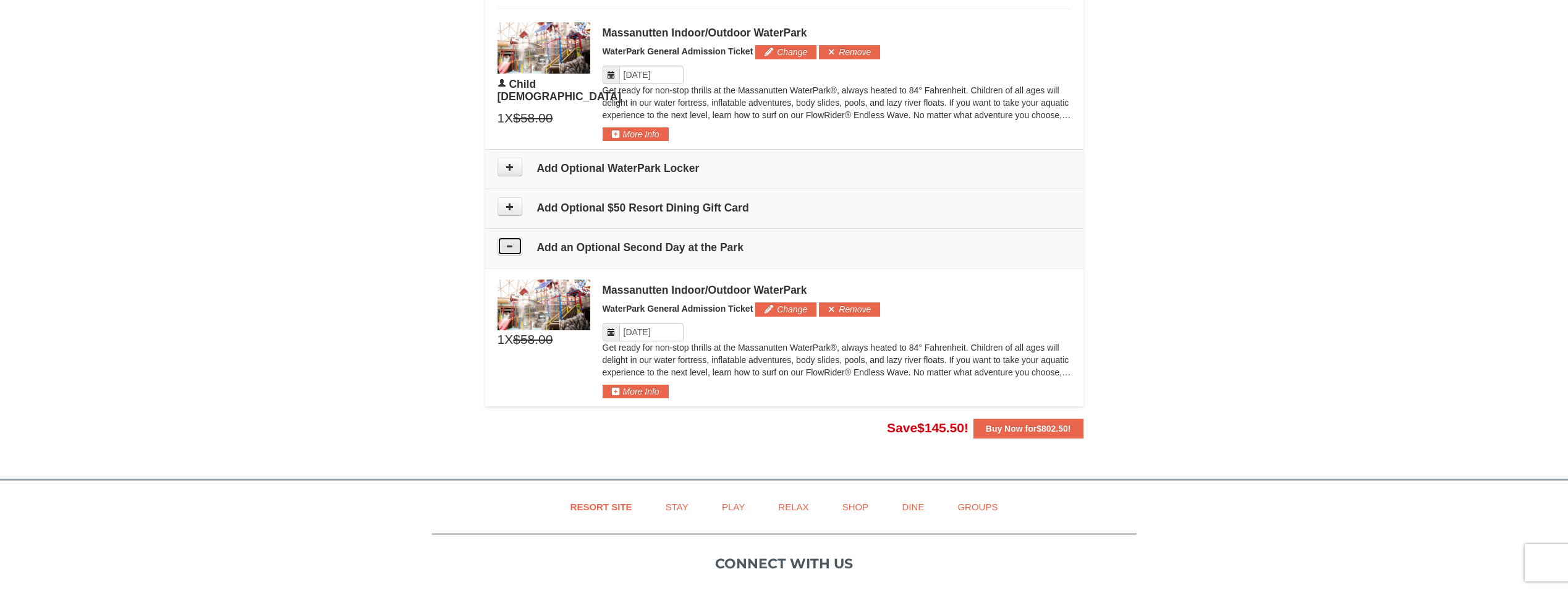
click at [513, 245] on icon at bounding box center [511, 247] width 9 height 9
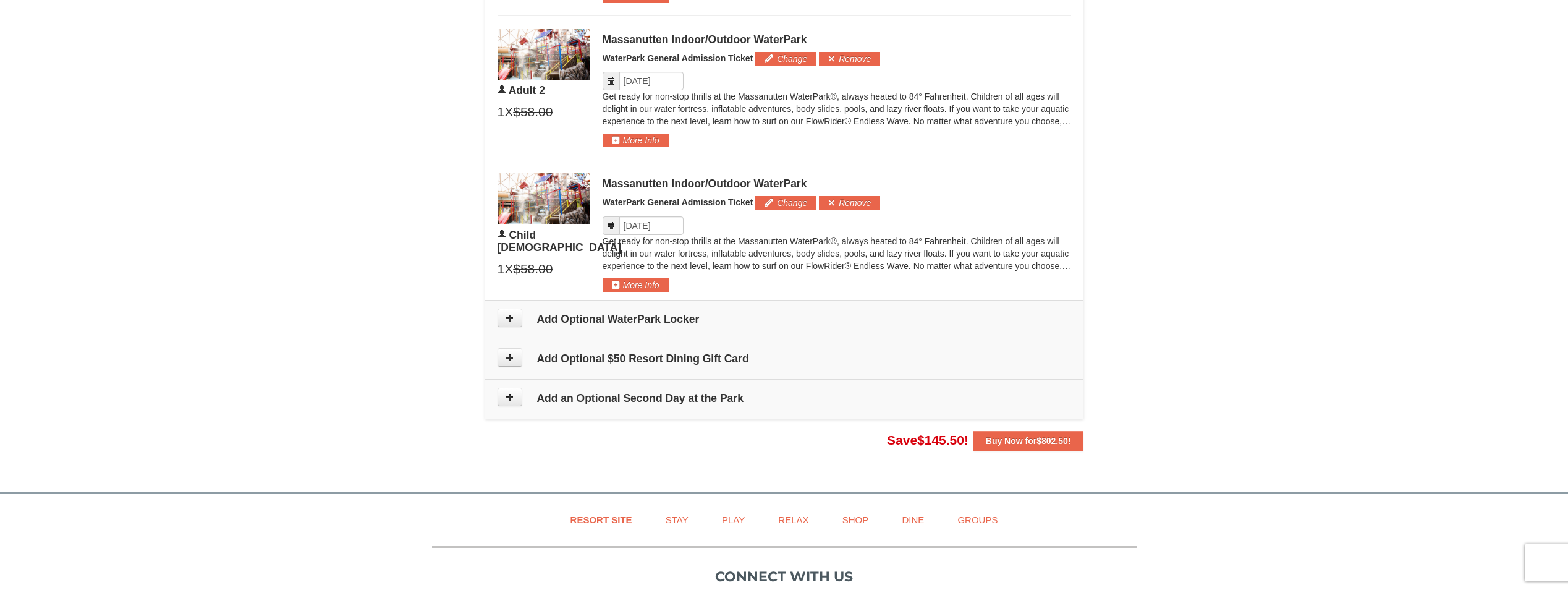
scroll to position [906, 0]
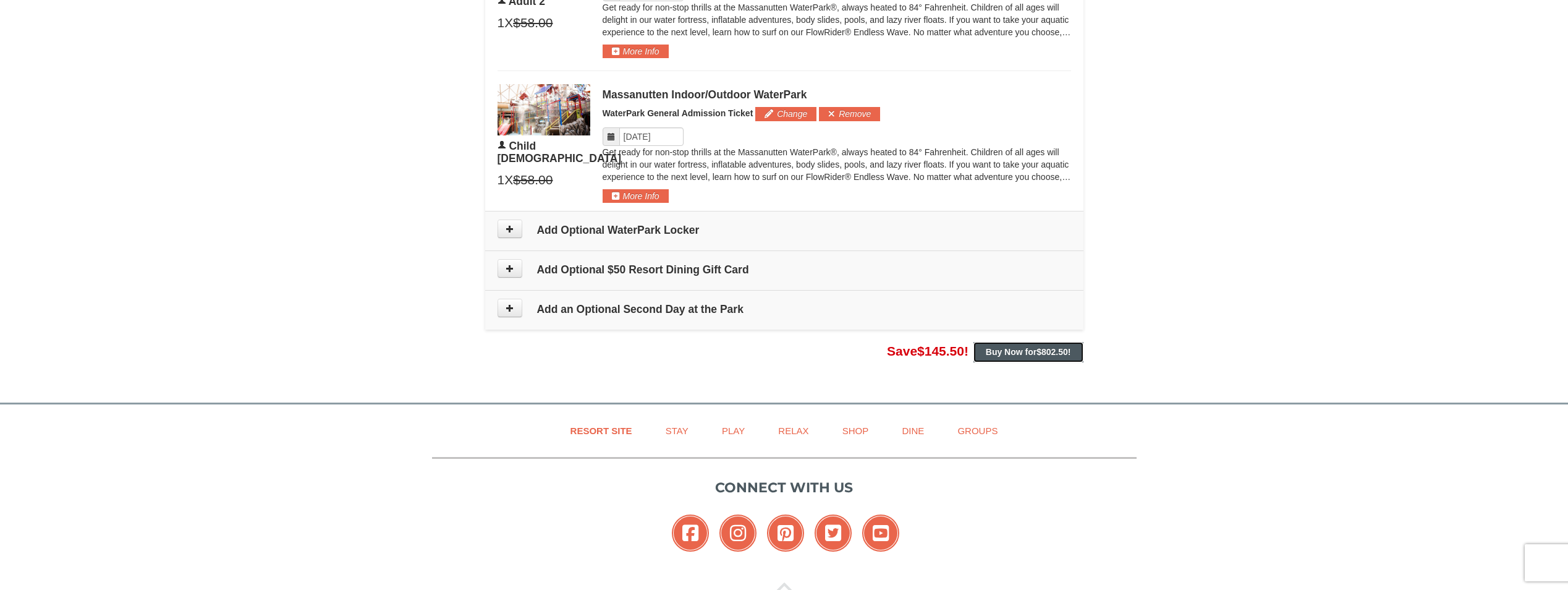
click at [1023, 352] on strong "Buy Now for $802.50 !" at bounding box center [1029, 352] width 85 height 10
click at [1004, 354] on strong "Buy Now for $802.50 !" at bounding box center [1029, 352] width 85 height 10
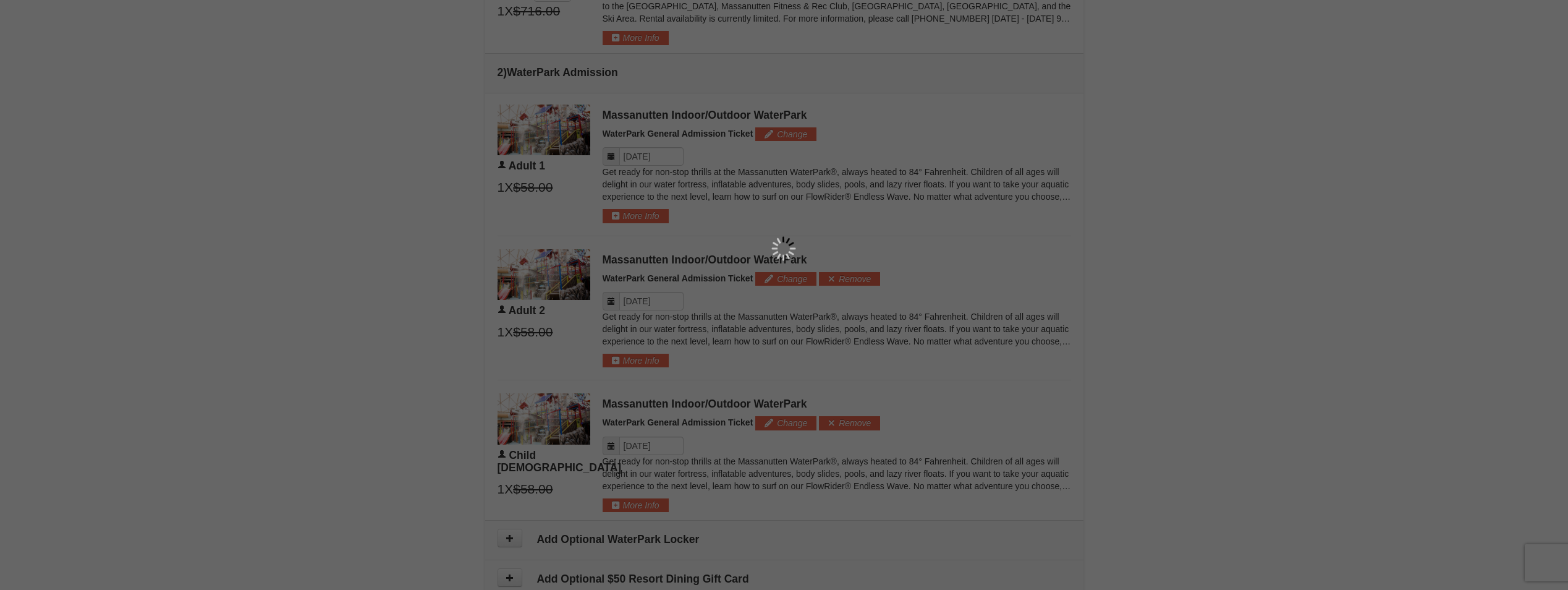
scroll to position [350, 0]
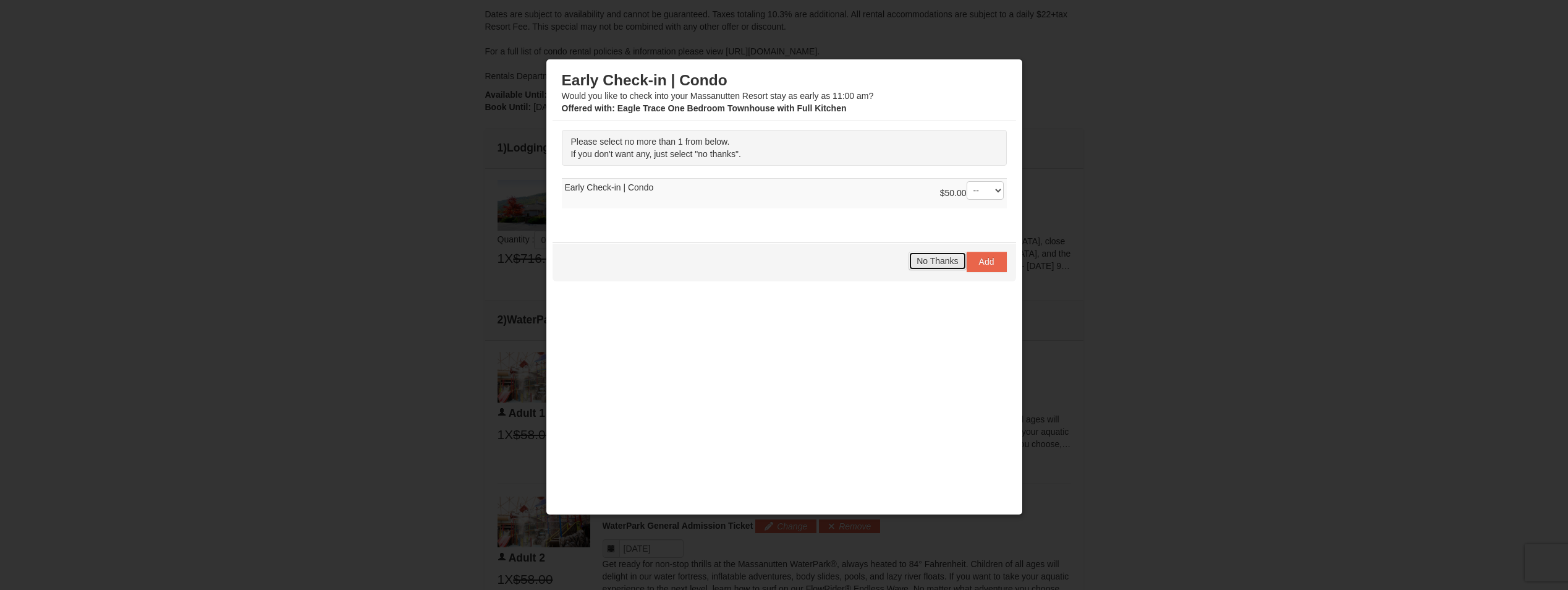
click at [944, 260] on span "No Thanks" at bounding box center [937, 261] width 42 height 10
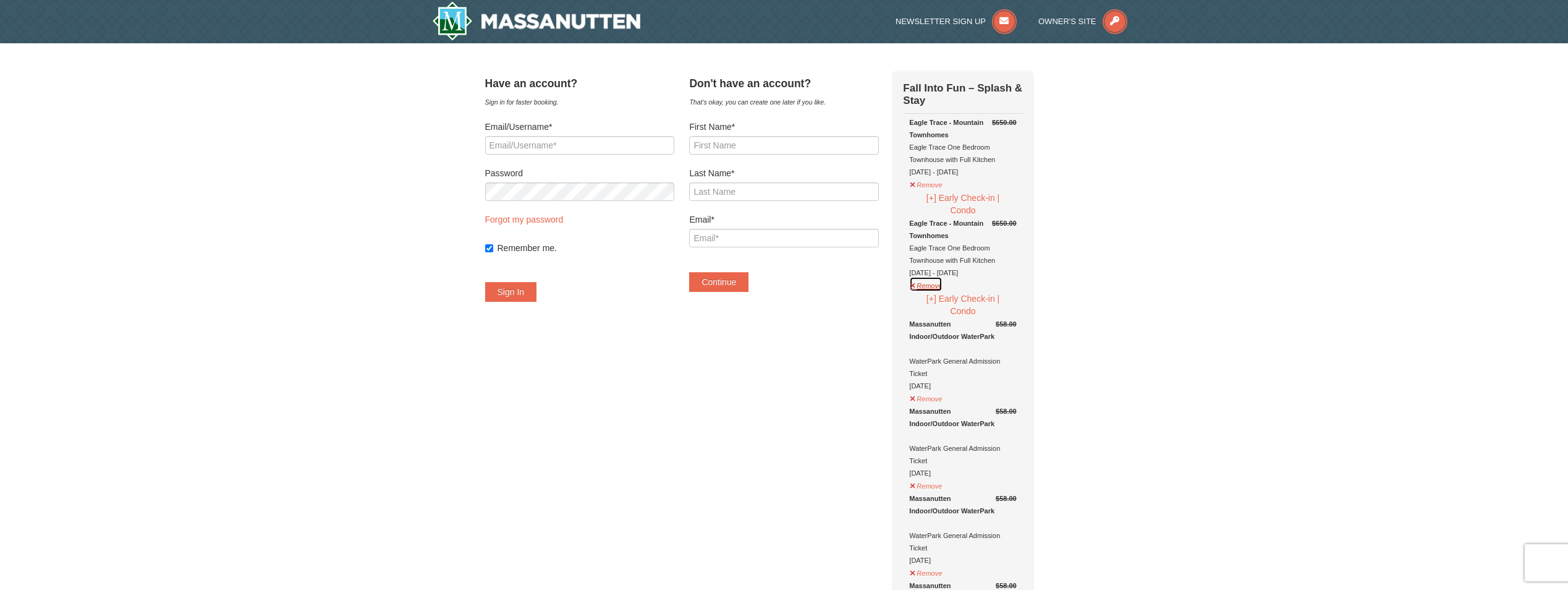
click at [943, 289] on button "Remove" at bounding box center [926, 284] width 34 height 15
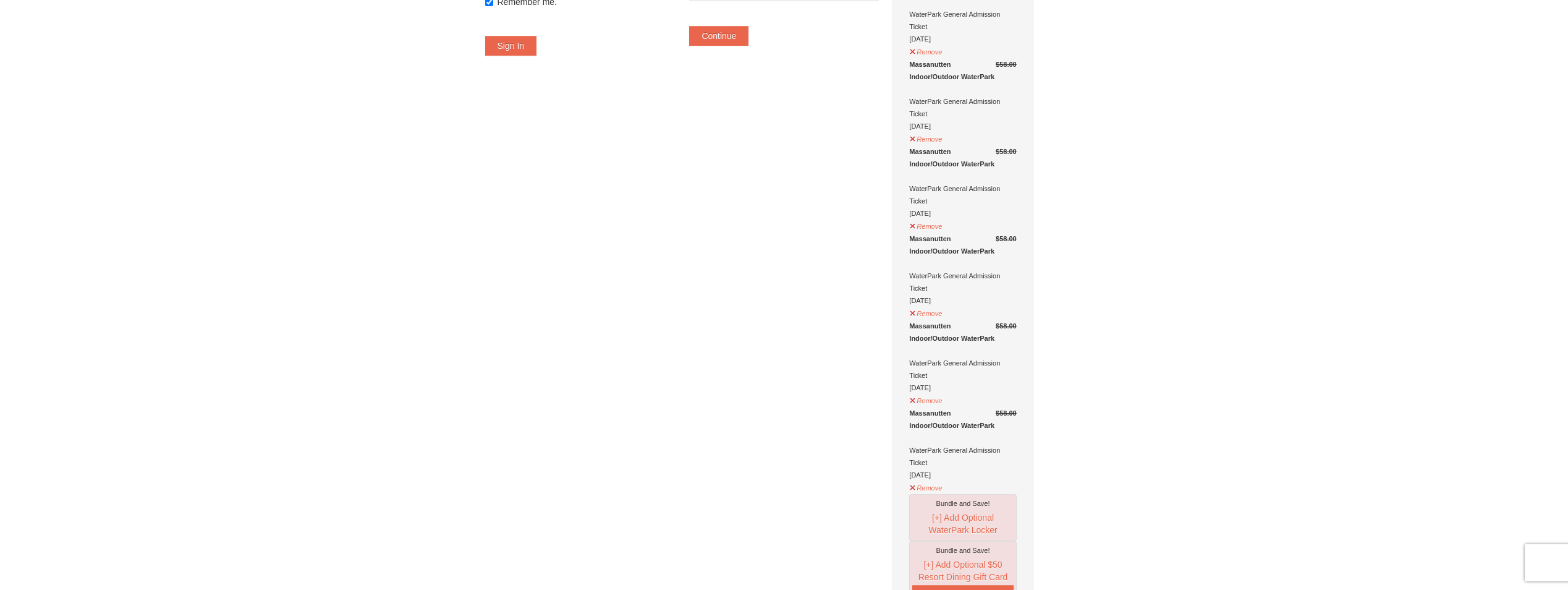
scroll to position [247, 0]
click at [943, 314] on button "Remove" at bounding box center [926, 311] width 34 height 15
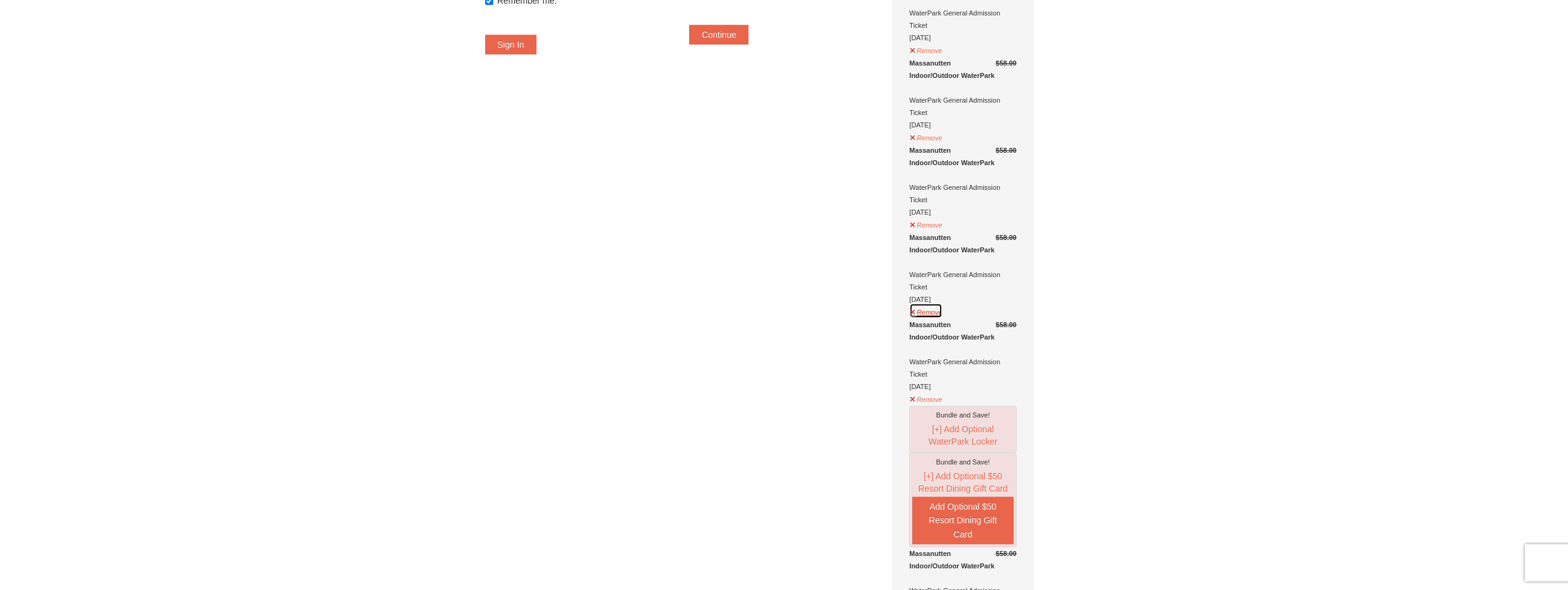
click at [943, 314] on button "Remove" at bounding box center [926, 311] width 34 height 15
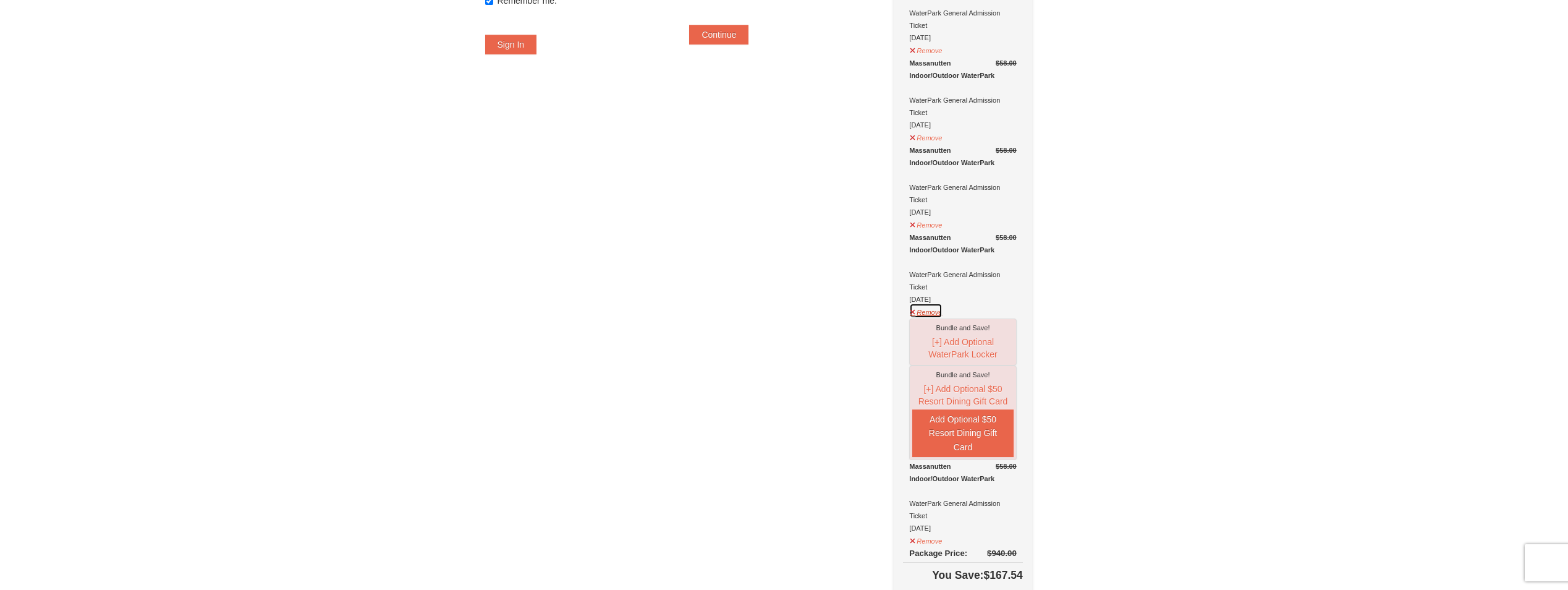
click at [943, 315] on button "Remove" at bounding box center [926, 311] width 34 height 15
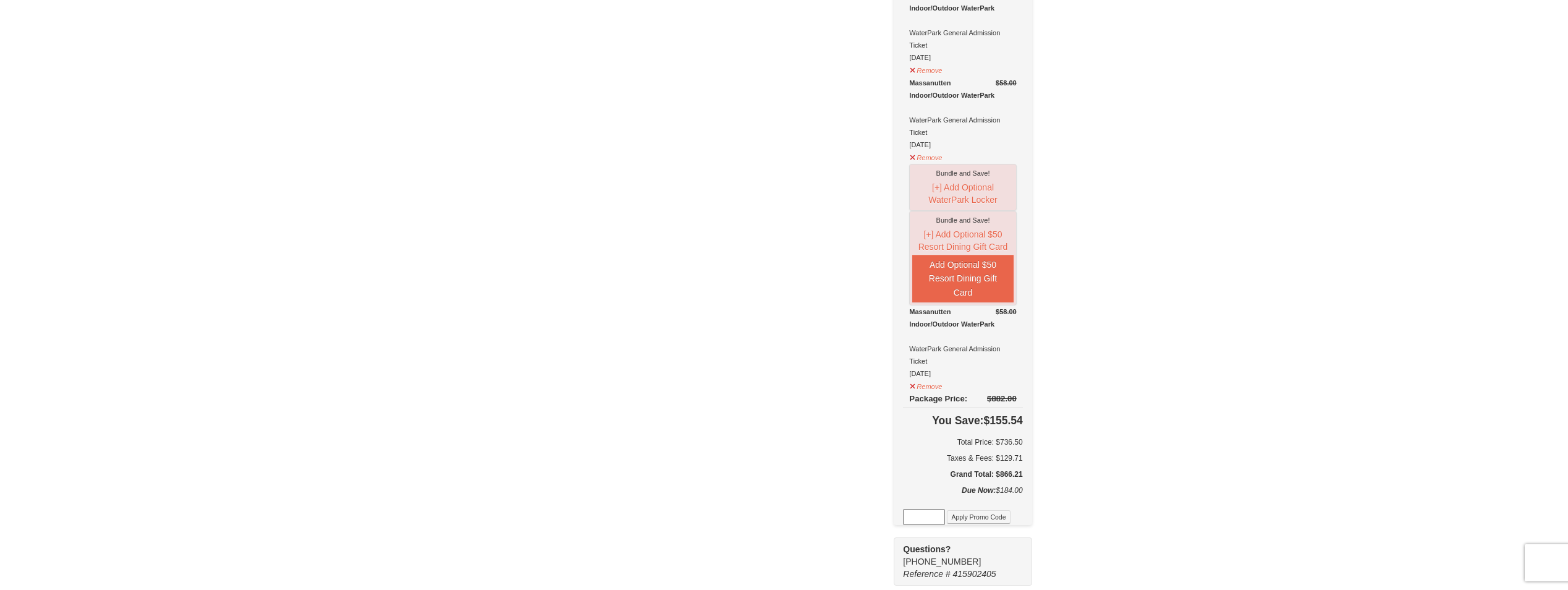
scroll to position [495, 0]
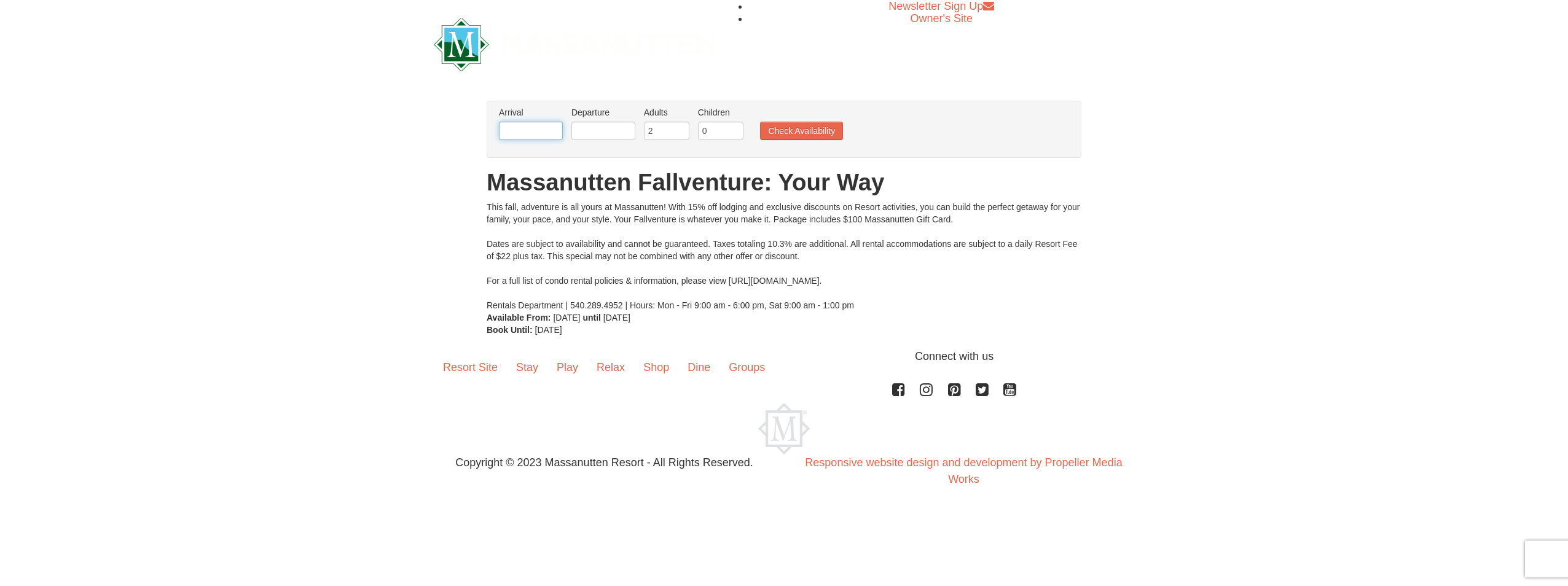
click at [535, 134] on input "text" at bounding box center [530, 131] width 64 height 19
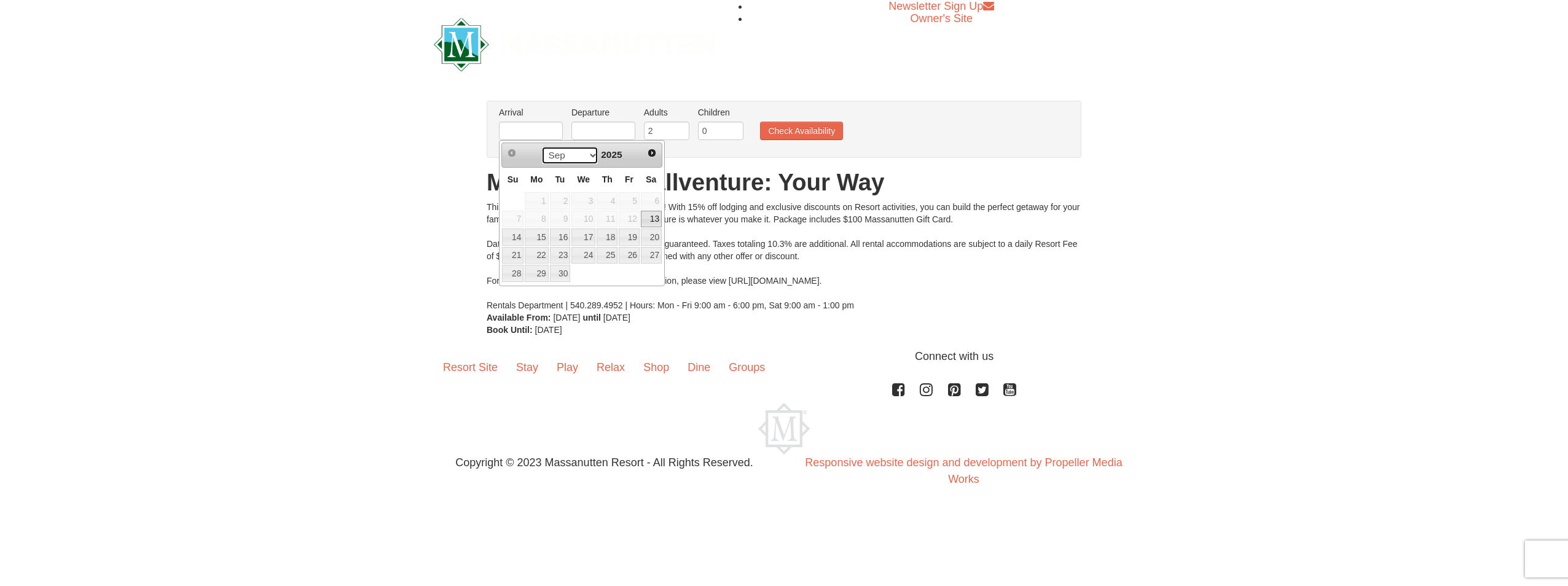
click at [590, 154] on select "Sep Oct Nov Dec" at bounding box center [569, 155] width 57 height 19
click at [632, 233] on link "17" at bounding box center [629, 237] width 21 height 17
type input "[DATE]"
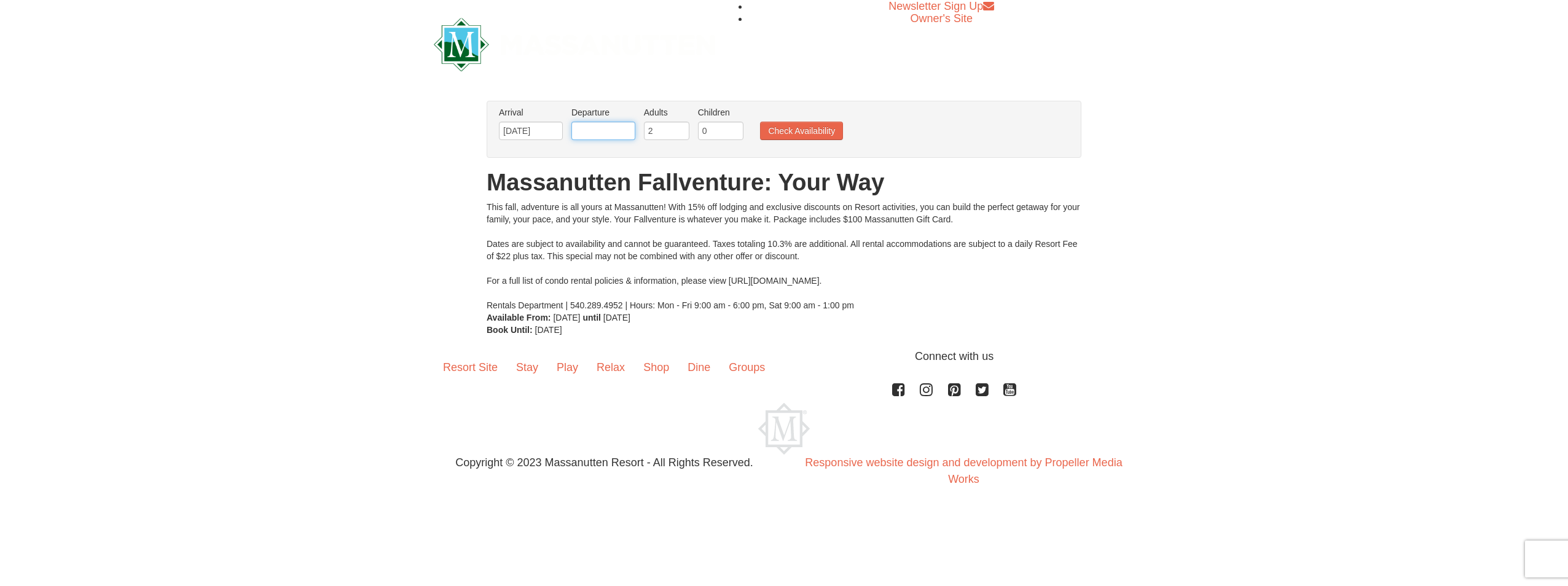
click at [602, 131] on input "text" at bounding box center [603, 131] width 64 height 19
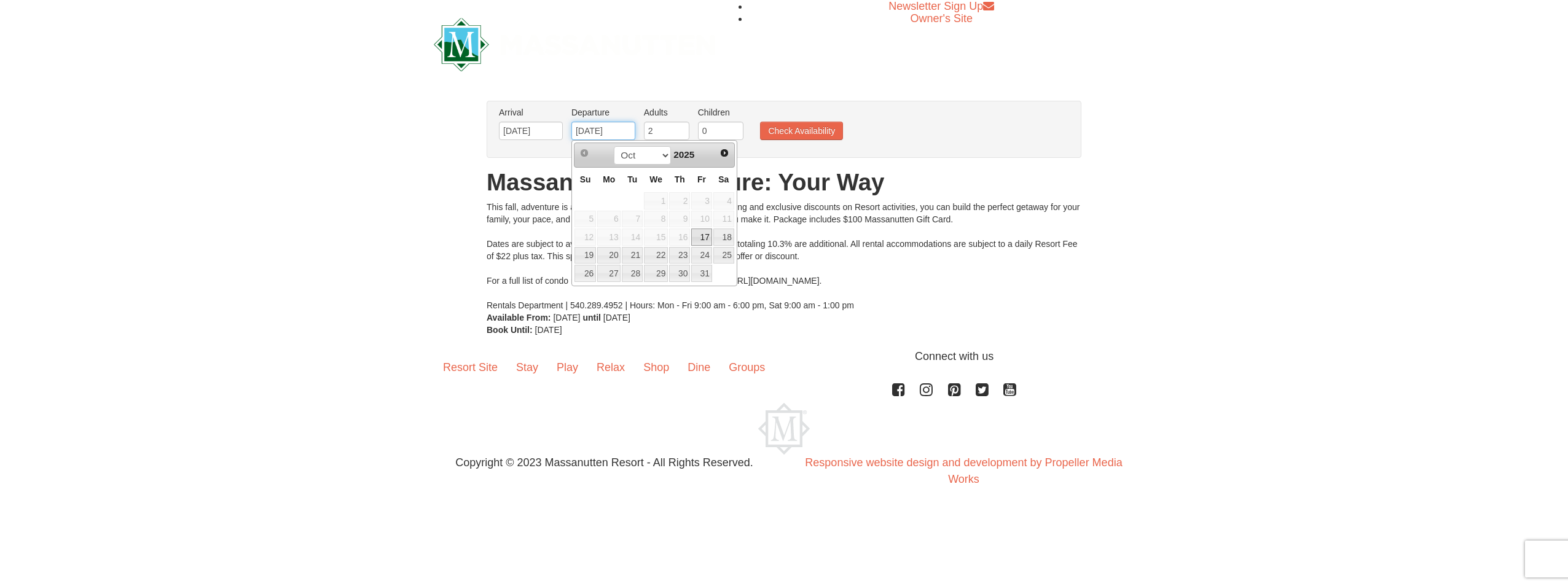
click at [612, 132] on input "10/20/2024" at bounding box center [603, 131] width 64 height 19
click at [605, 253] on link "20" at bounding box center [609, 255] width 23 height 17
type input "[DATE]"
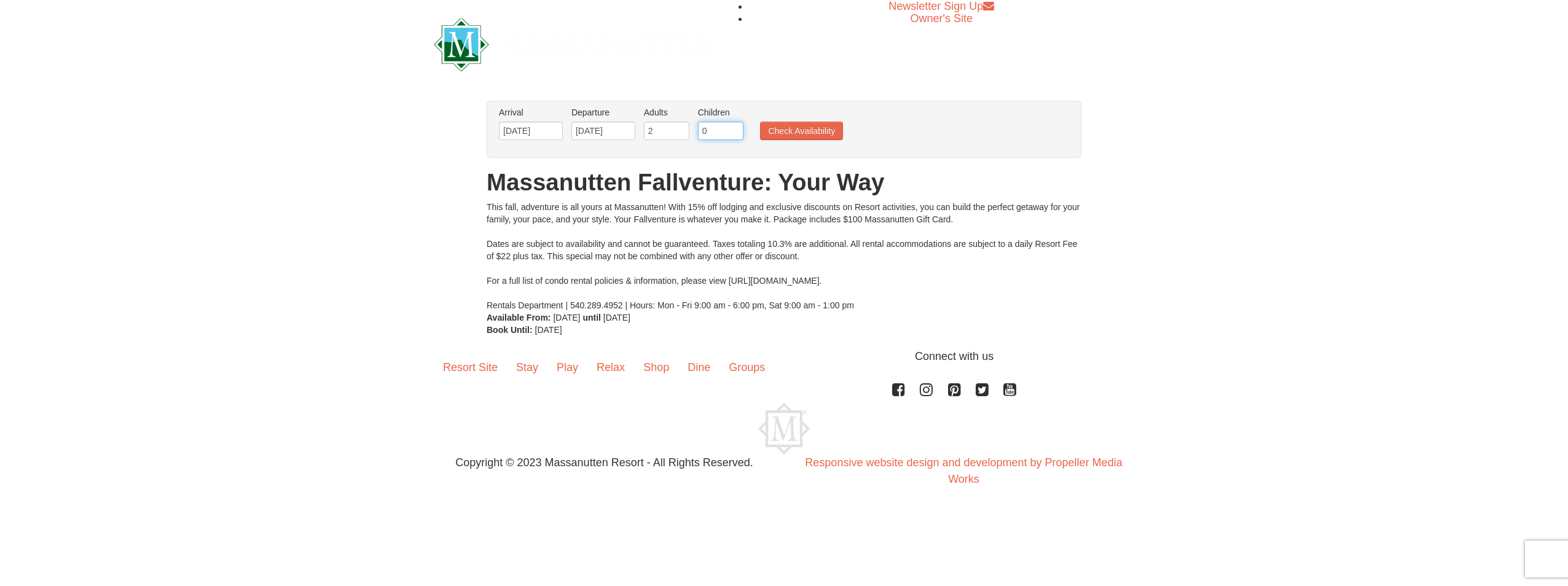
click at [715, 134] on input "0" at bounding box center [720, 131] width 45 height 19
type input "1"
click at [736, 128] on input "1" at bounding box center [720, 131] width 45 height 19
click at [780, 126] on button "Check Availability" at bounding box center [802, 131] width 83 height 19
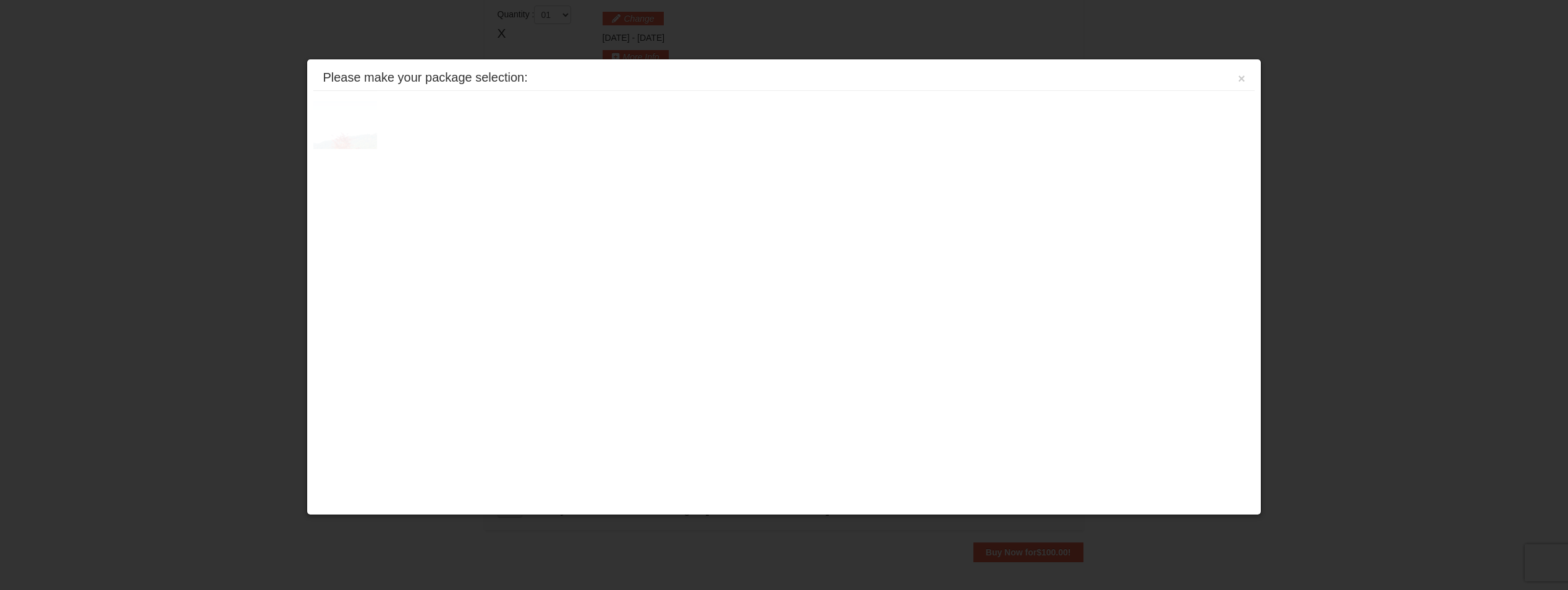
scroll to position [378, 0]
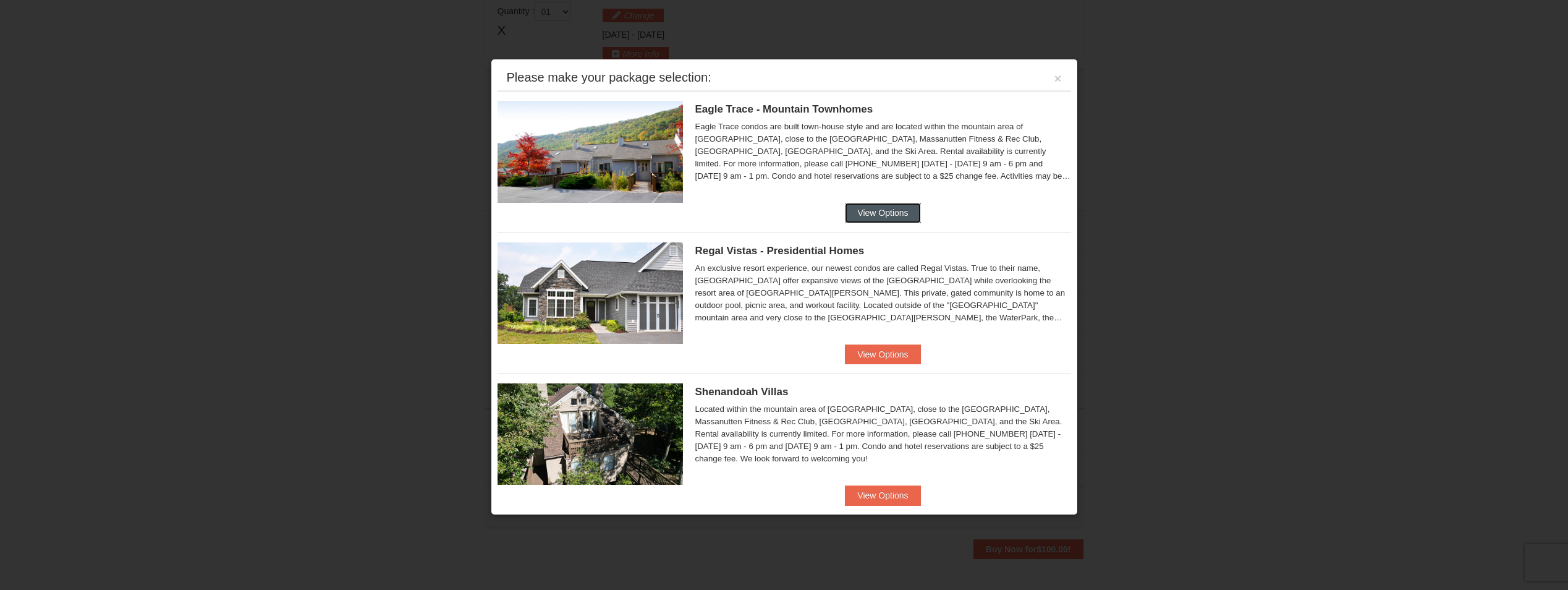
click at [877, 208] on button "View Options" at bounding box center [882, 213] width 76 height 20
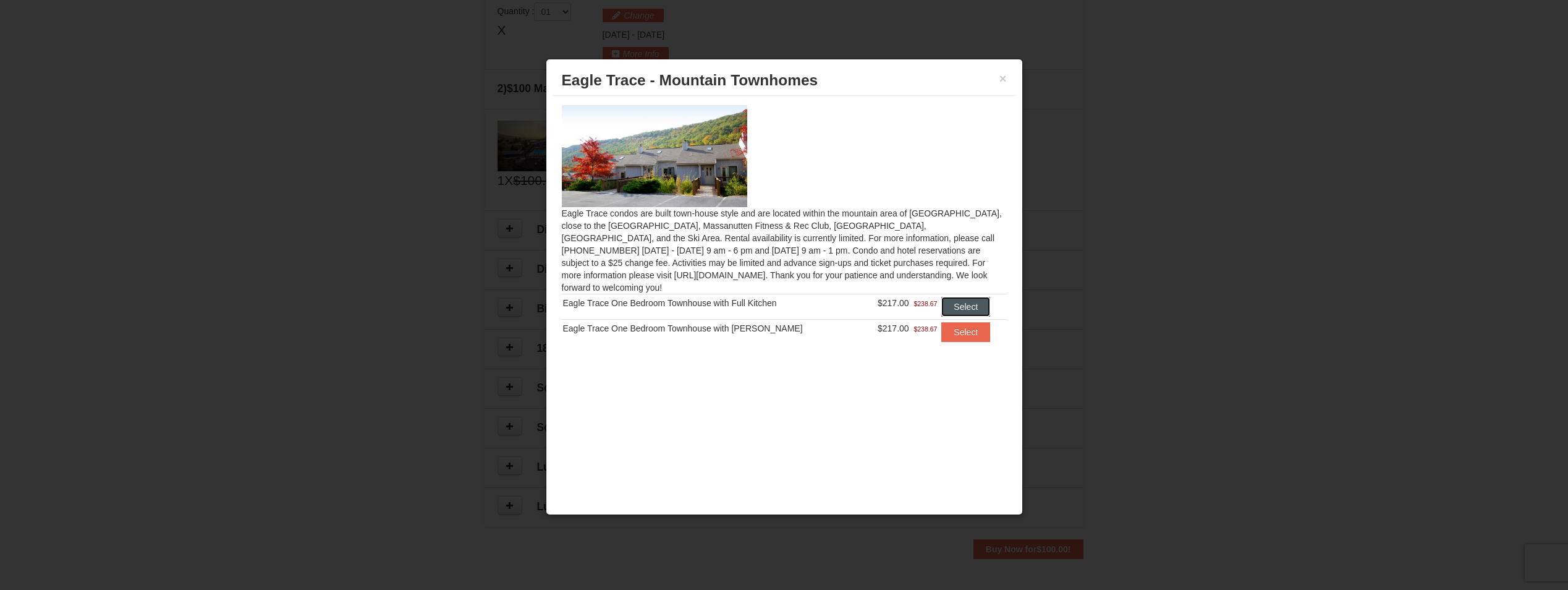
click at [955, 297] on button "Select" at bounding box center [966, 307] width 49 height 20
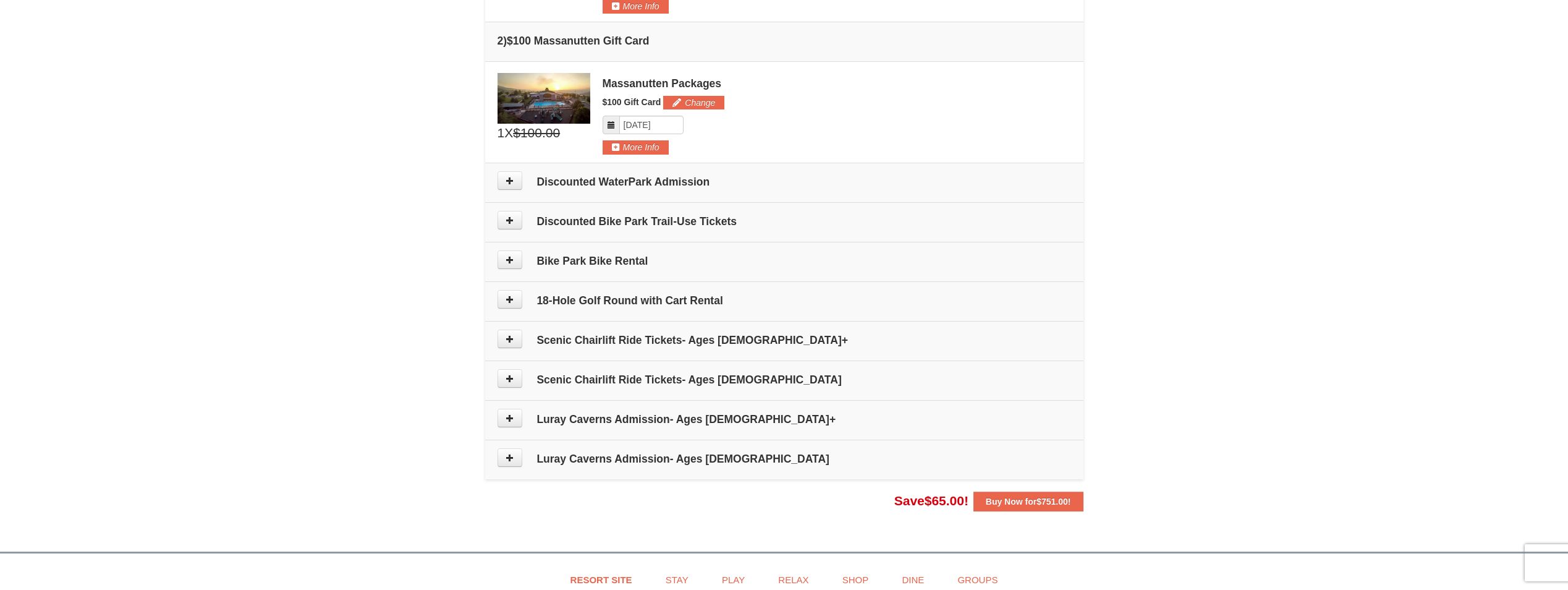
scroll to position [502, 0]
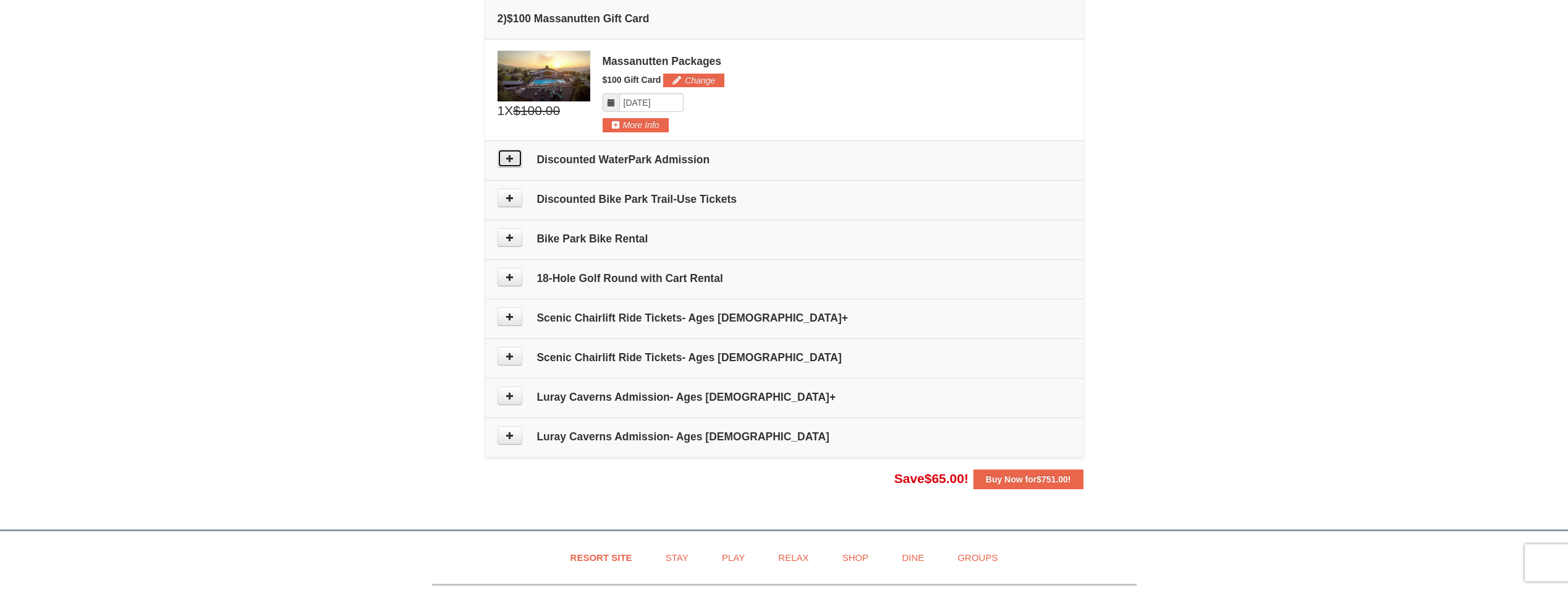
click at [511, 161] on icon at bounding box center [511, 158] width 9 height 9
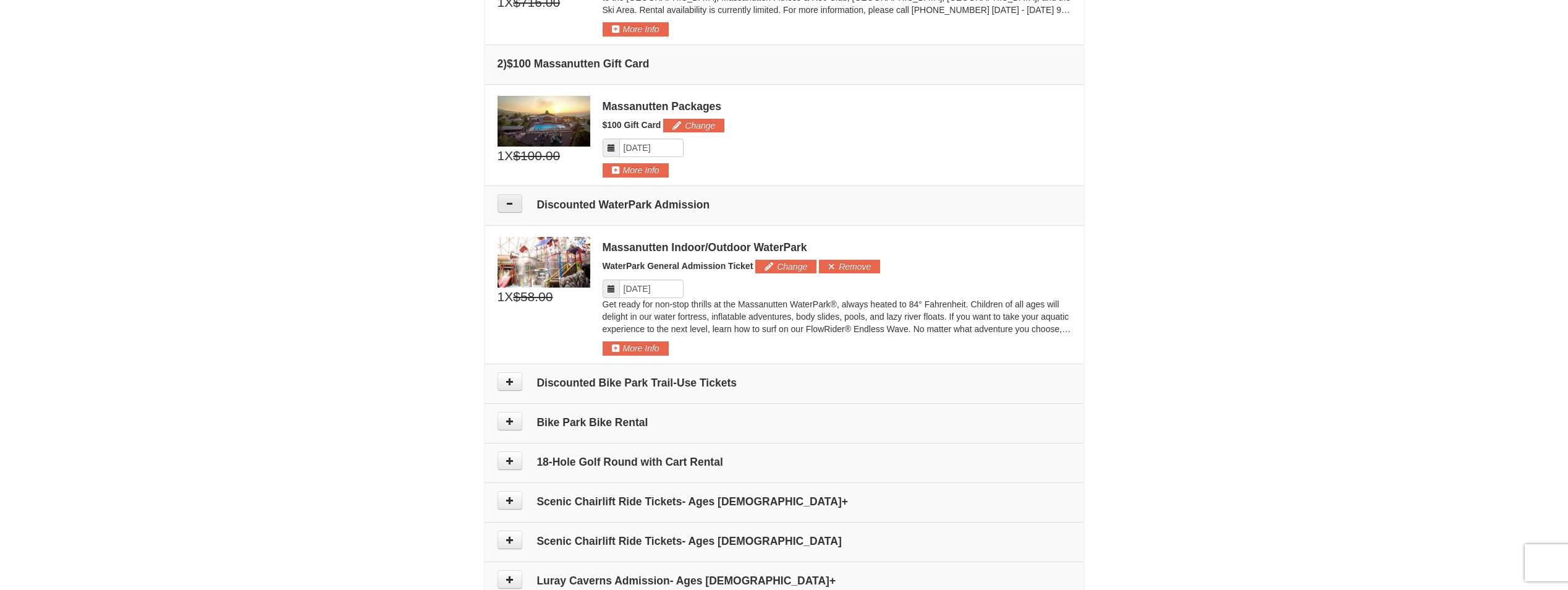
scroll to position [395, 0]
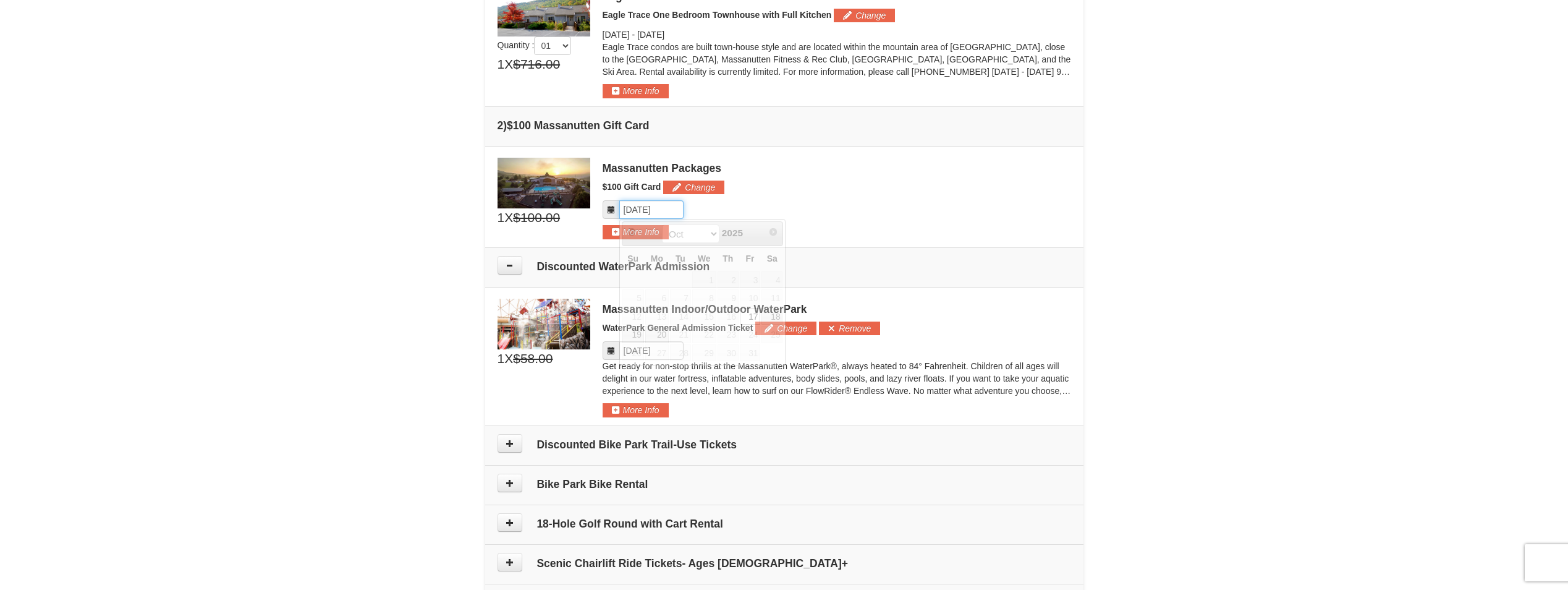
click at [649, 207] on input "Please format dates MM/DD/YYYY" at bounding box center [651, 209] width 64 height 19
click at [771, 317] on link "18" at bounding box center [772, 316] width 21 height 17
type input "[DATE]"
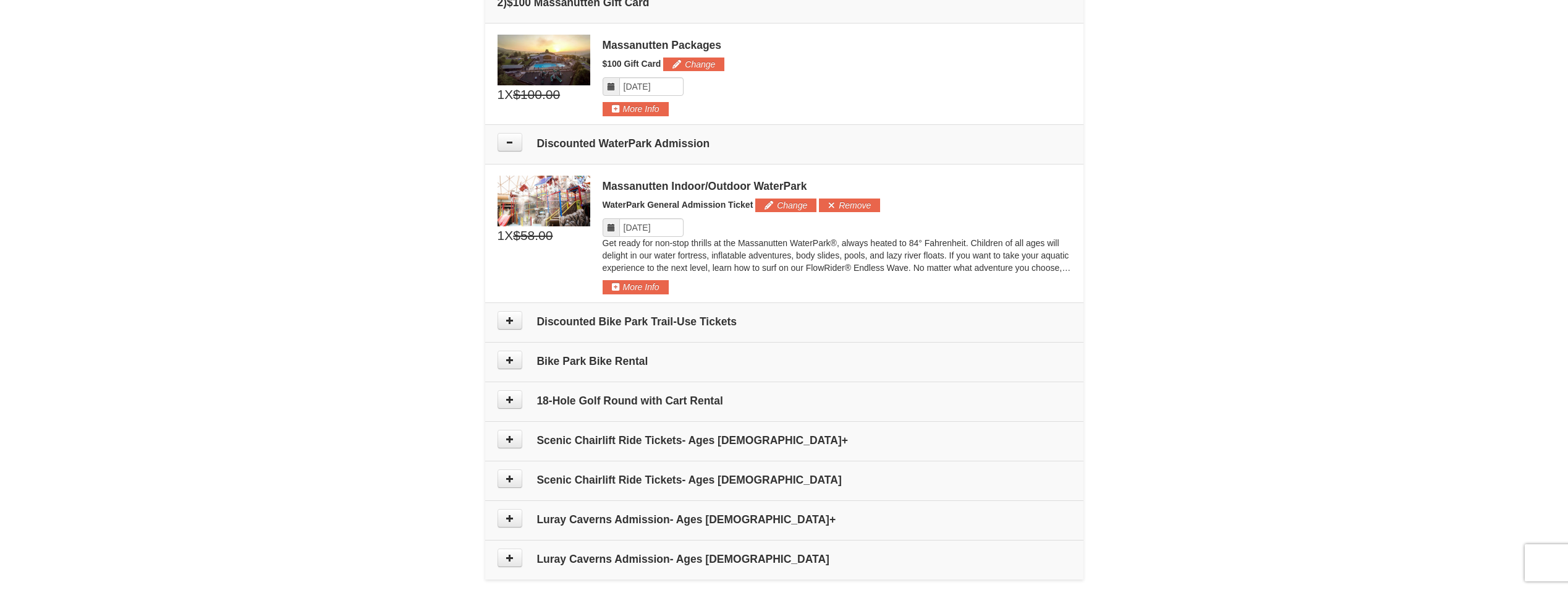
scroll to position [519, 0]
click at [652, 228] on input "Please format dates MM/DD/YYYY" at bounding box center [651, 227] width 64 height 19
click at [640, 350] on link "19" at bounding box center [633, 352] width 21 height 17
type input "10/19/2025"
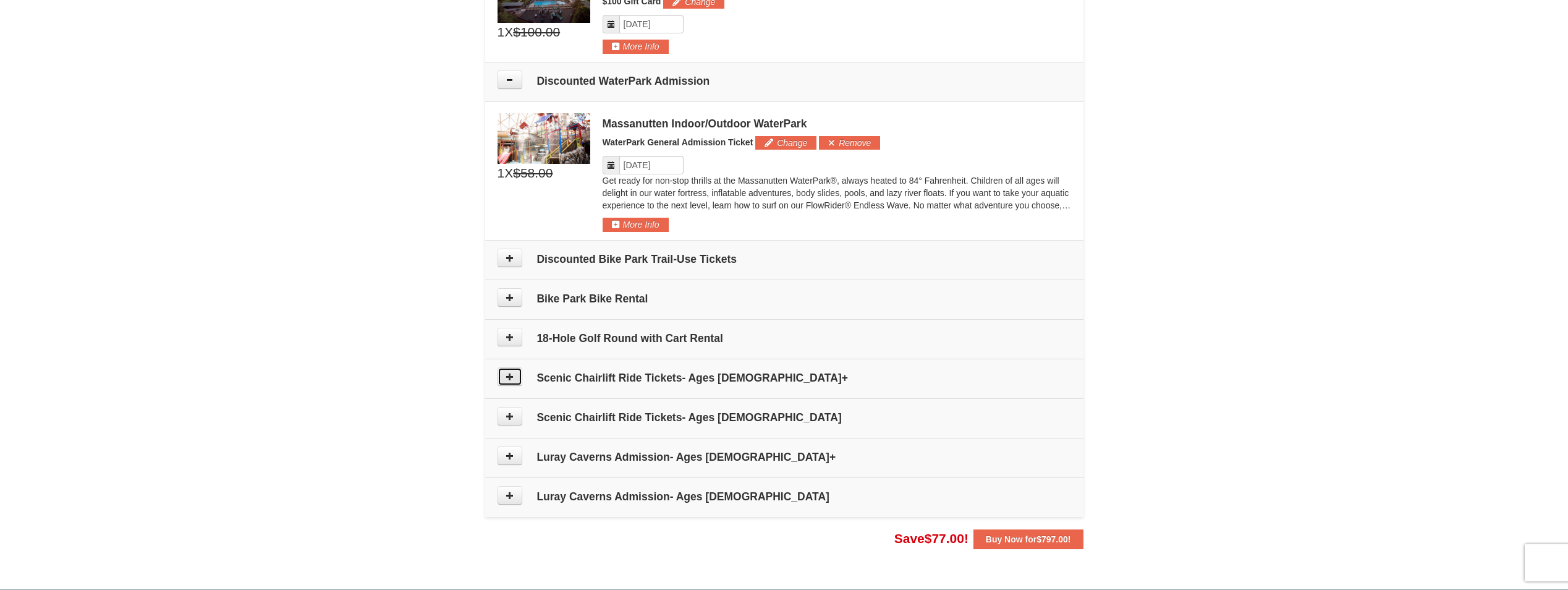
click at [506, 376] on icon at bounding box center [511, 376] width 9 height 9
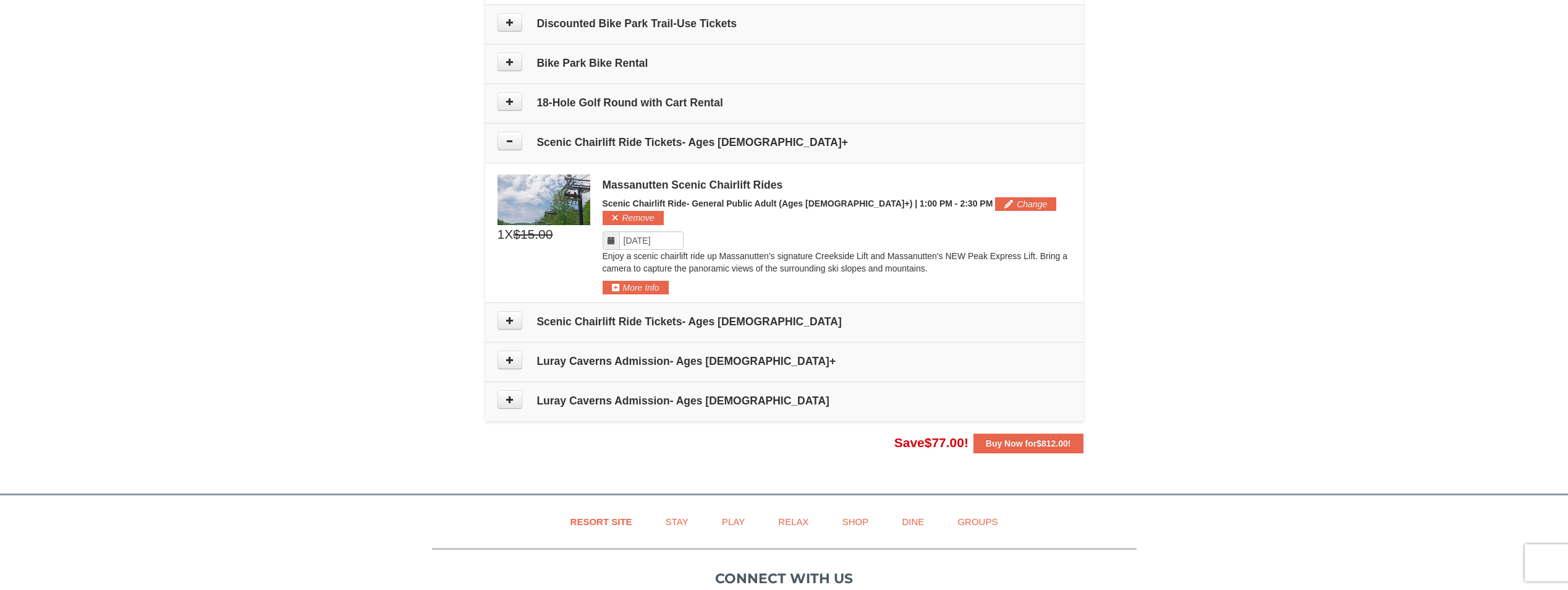
scroll to position [816, 0]
click at [673, 232] on input "Please format dates MM/DD/YYYY" at bounding box center [651, 241] width 64 height 19
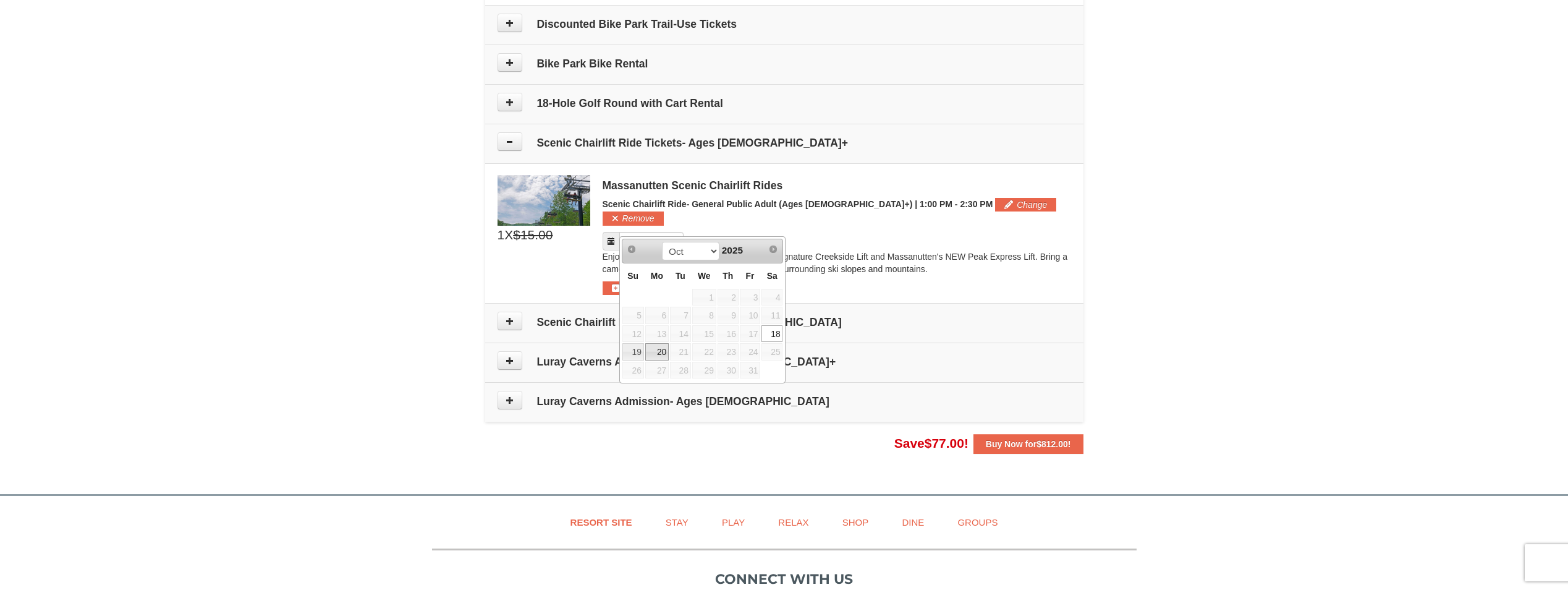
click at [663, 358] on link "20" at bounding box center [657, 352] width 23 height 17
type input "[DATE]"
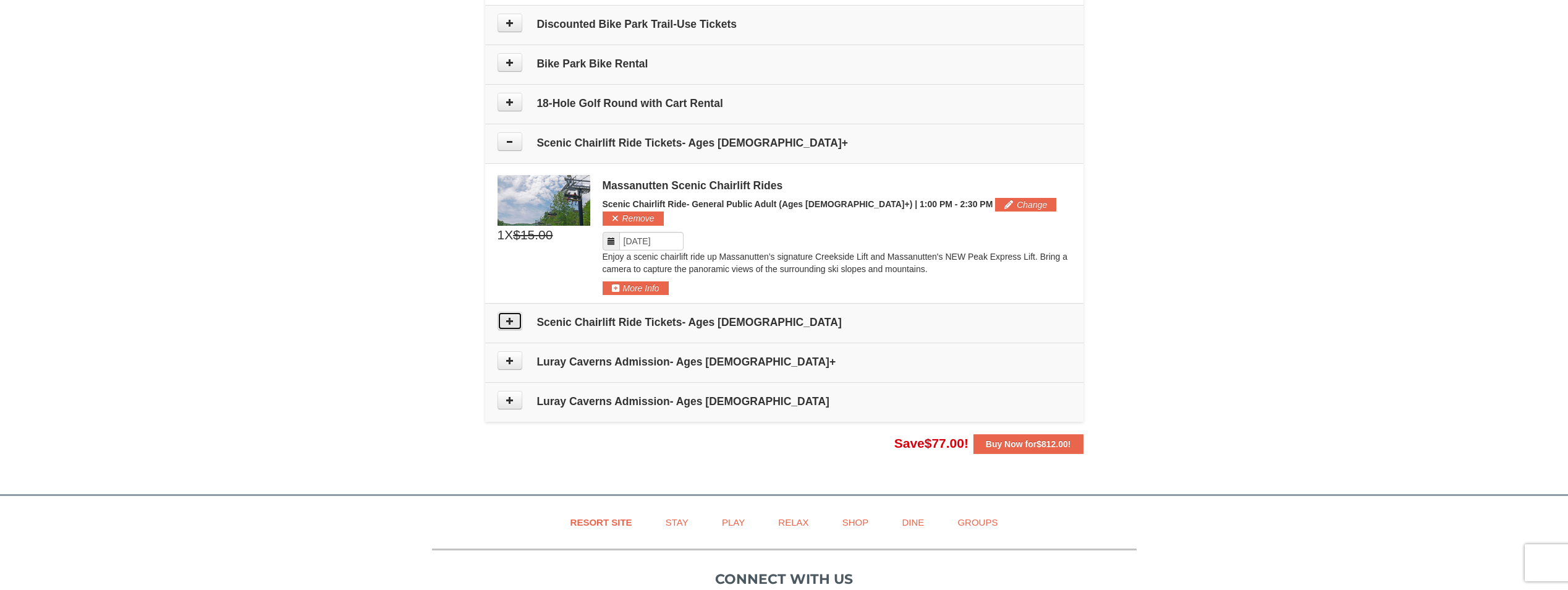
click at [503, 311] on button at bounding box center [511, 320] width 25 height 19
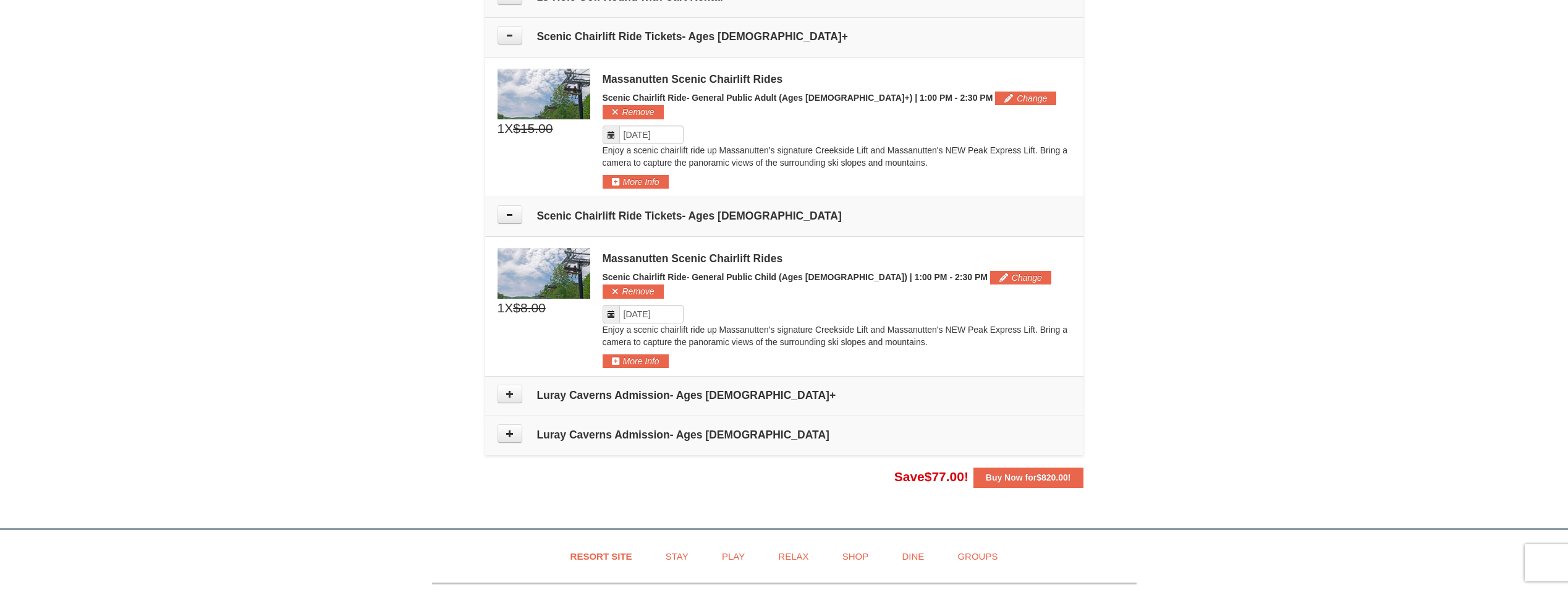
scroll to position [920, 0]
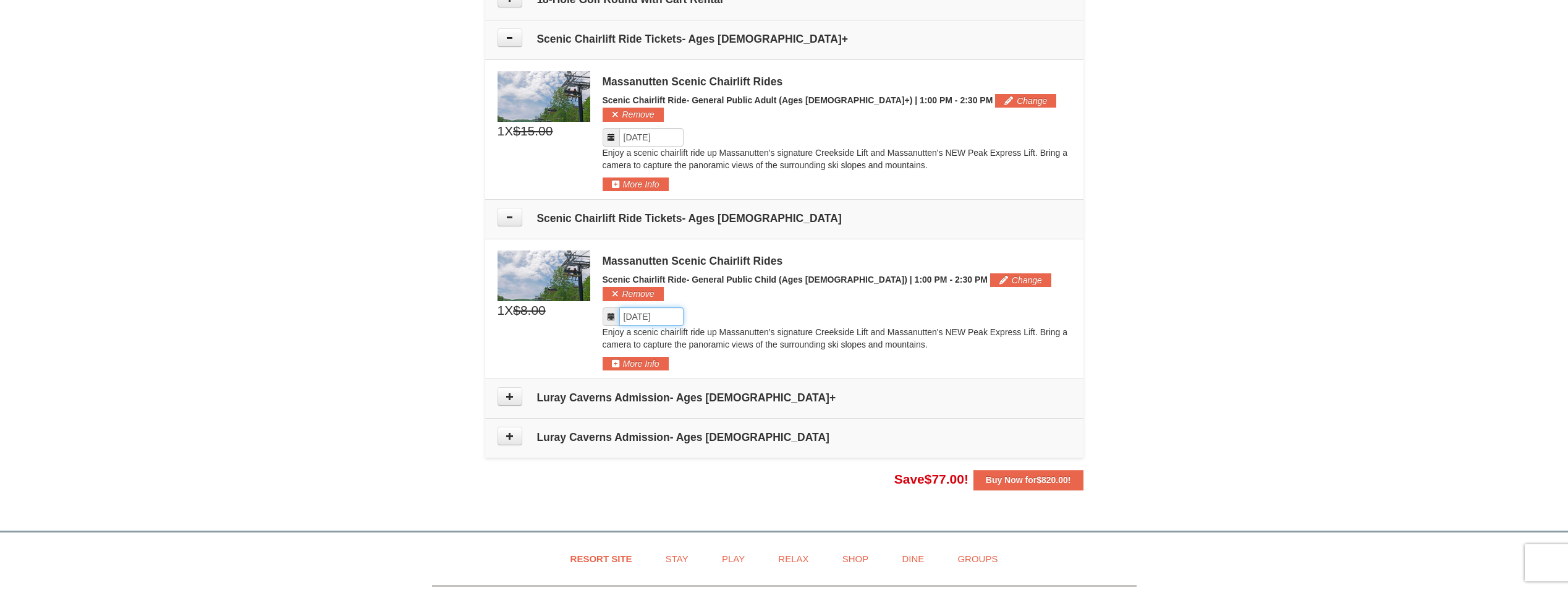
click at [663, 307] on input "Please format dates MM/DD/YYYY" at bounding box center [651, 316] width 64 height 19
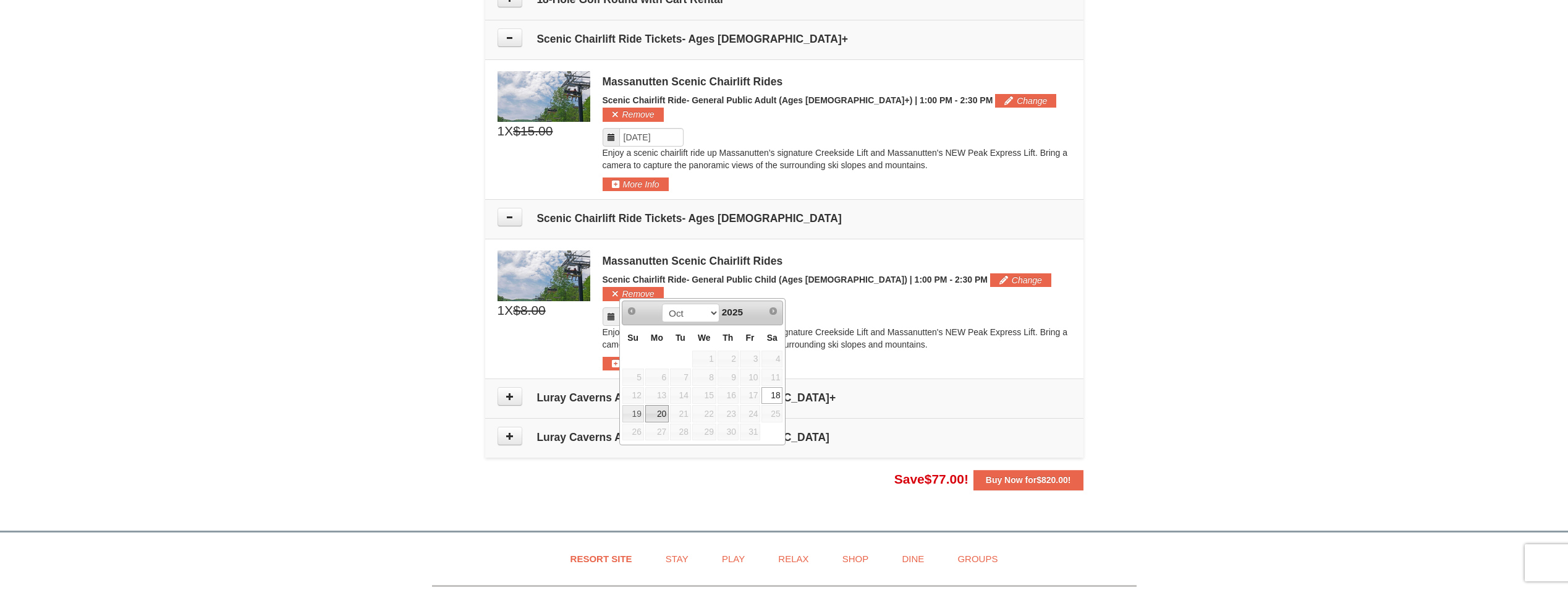
click at [659, 411] on link "20" at bounding box center [657, 413] width 23 height 17
type input "[DATE]"
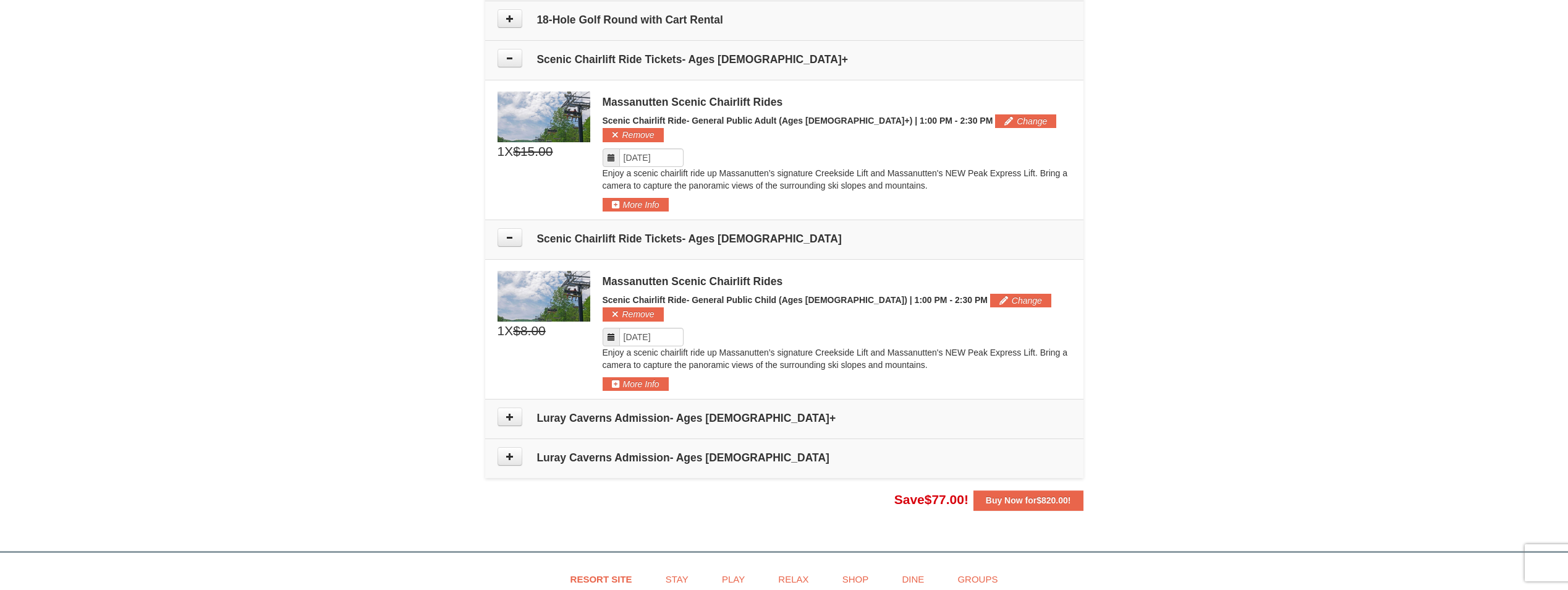
scroll to position [928, 0]
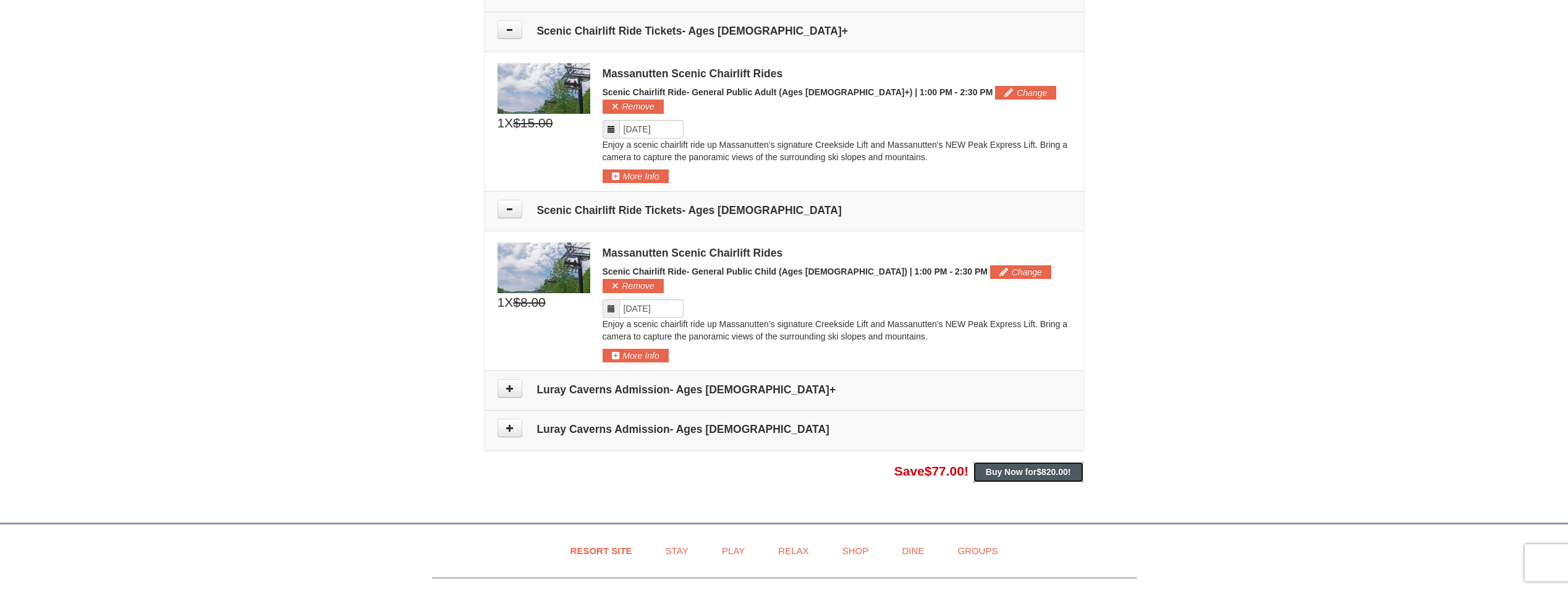
click at [1047, 467] on span "$820.00" at bounding box center [1052, 472] width 31 height 10
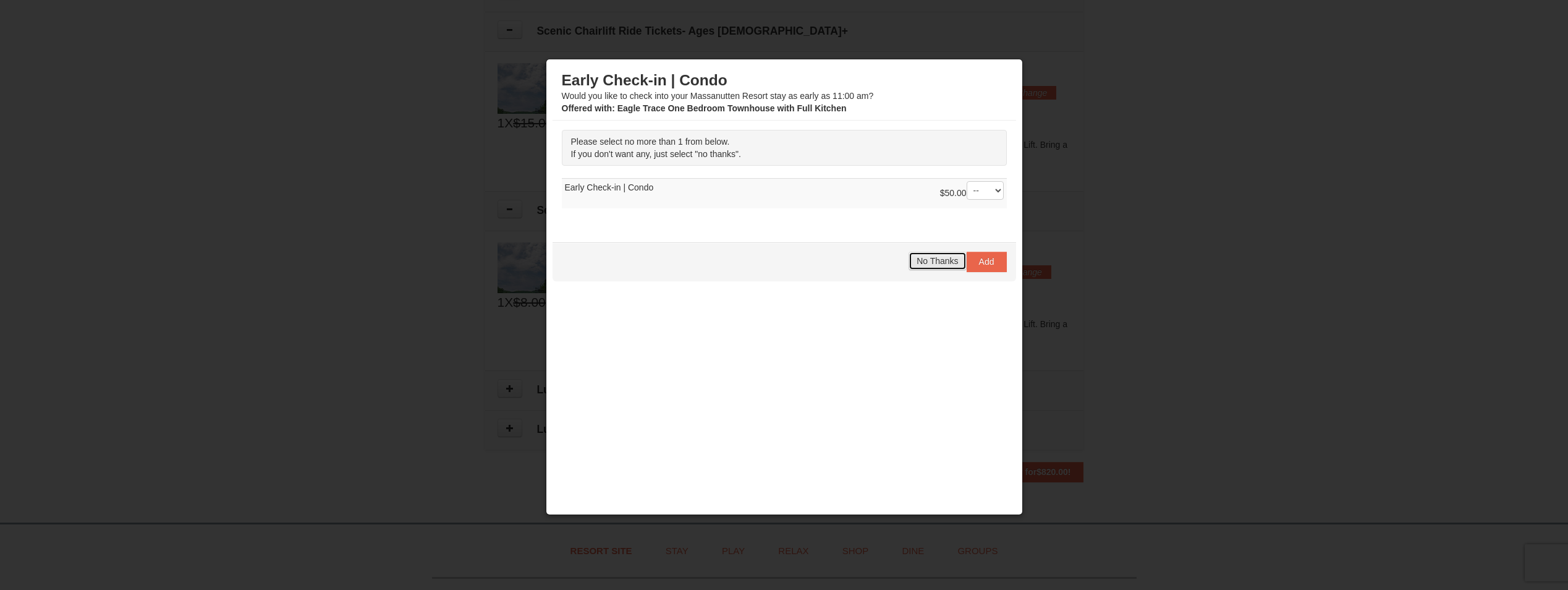
click at [937, 259] on span "No Thanks" at bounding box center [937, 261] width 42 height 10
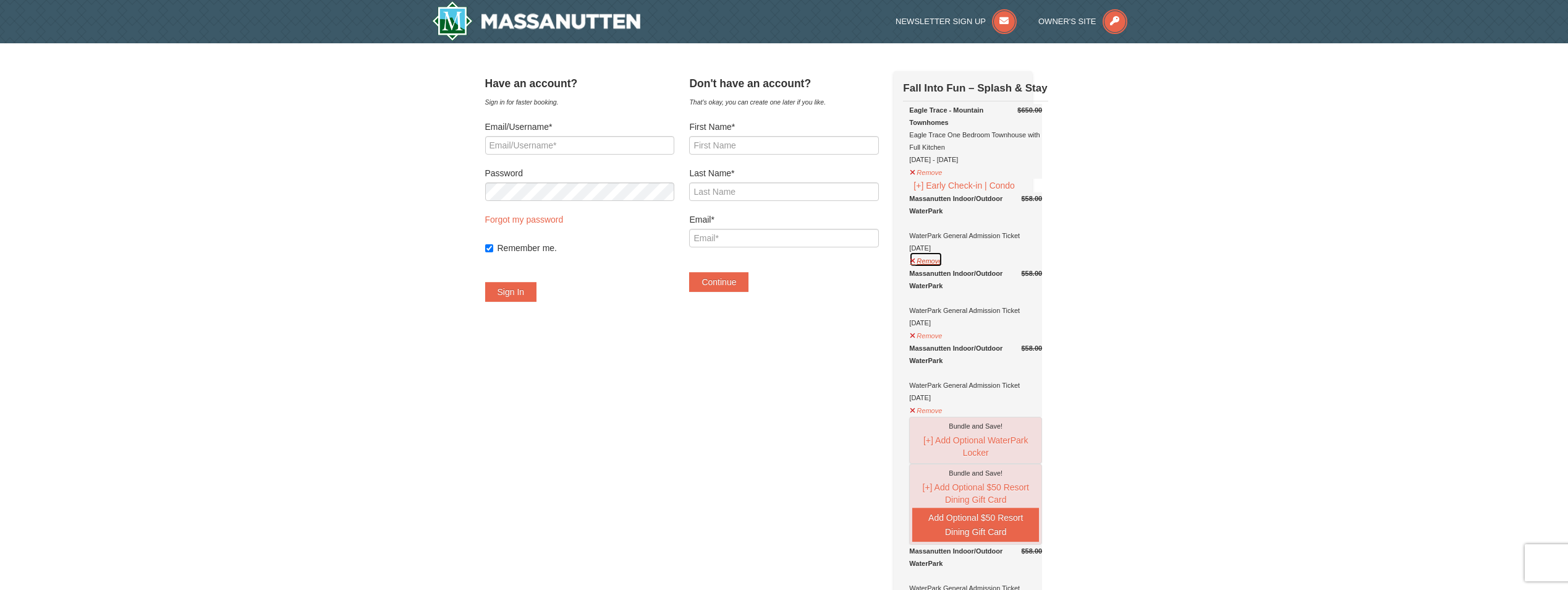
click at [943, 267] on button "Remove" at bounding box center [926, 259] width 34 height 15
click at [943, 179] on button "Remove" at bounding box center [926, 170] width 34 height 15
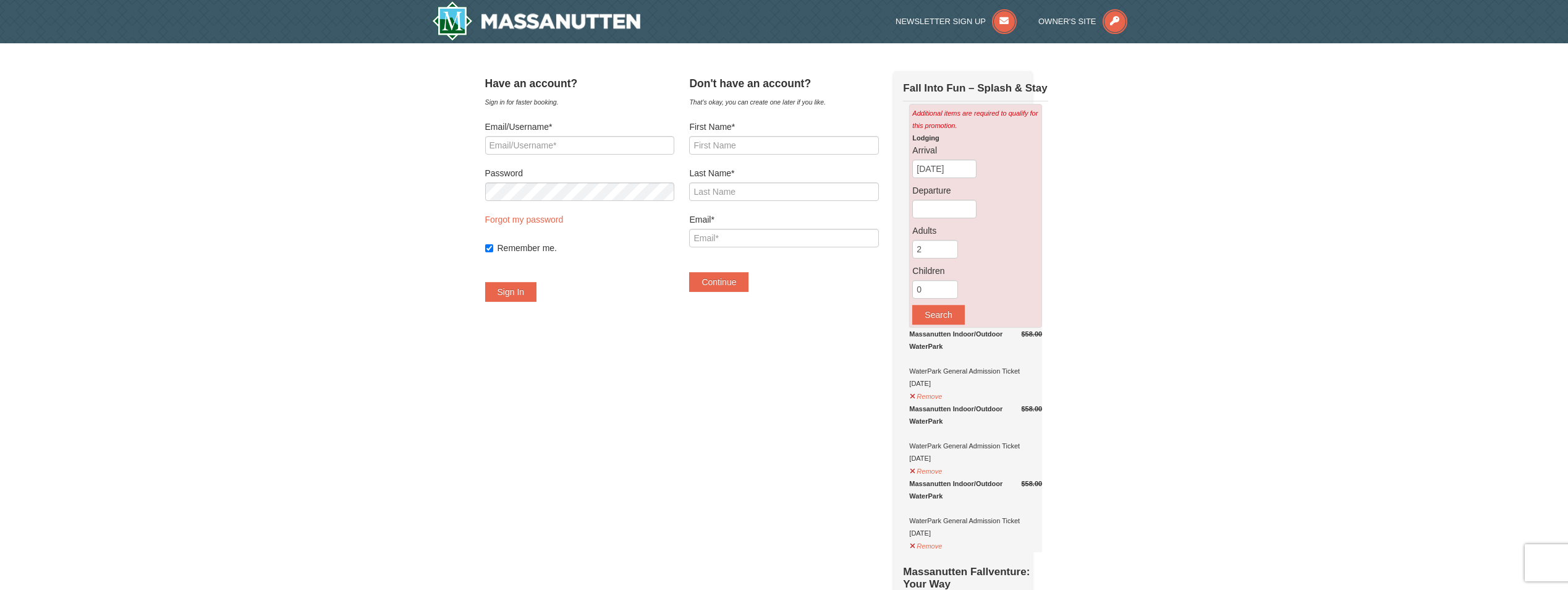
click at [945, 299] on input "0" at bounding box center [935, 289] width 45 height 19
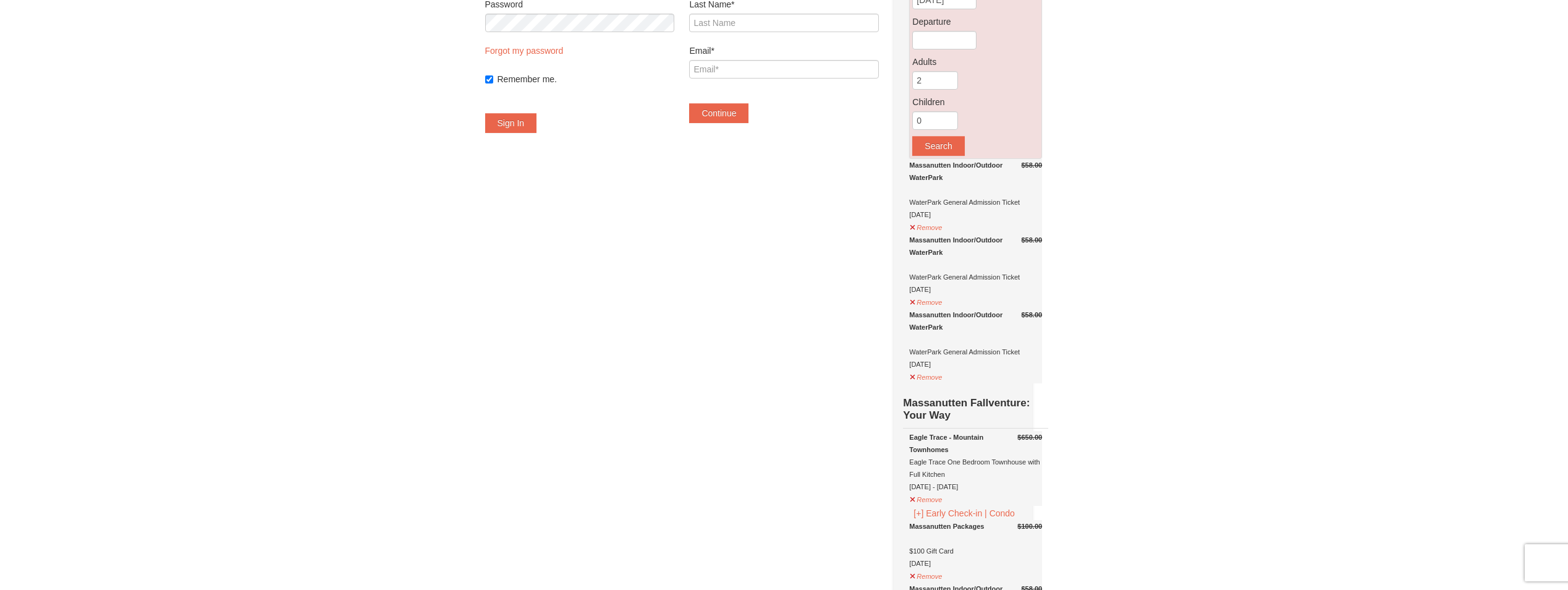
scroll to position [186, 0]
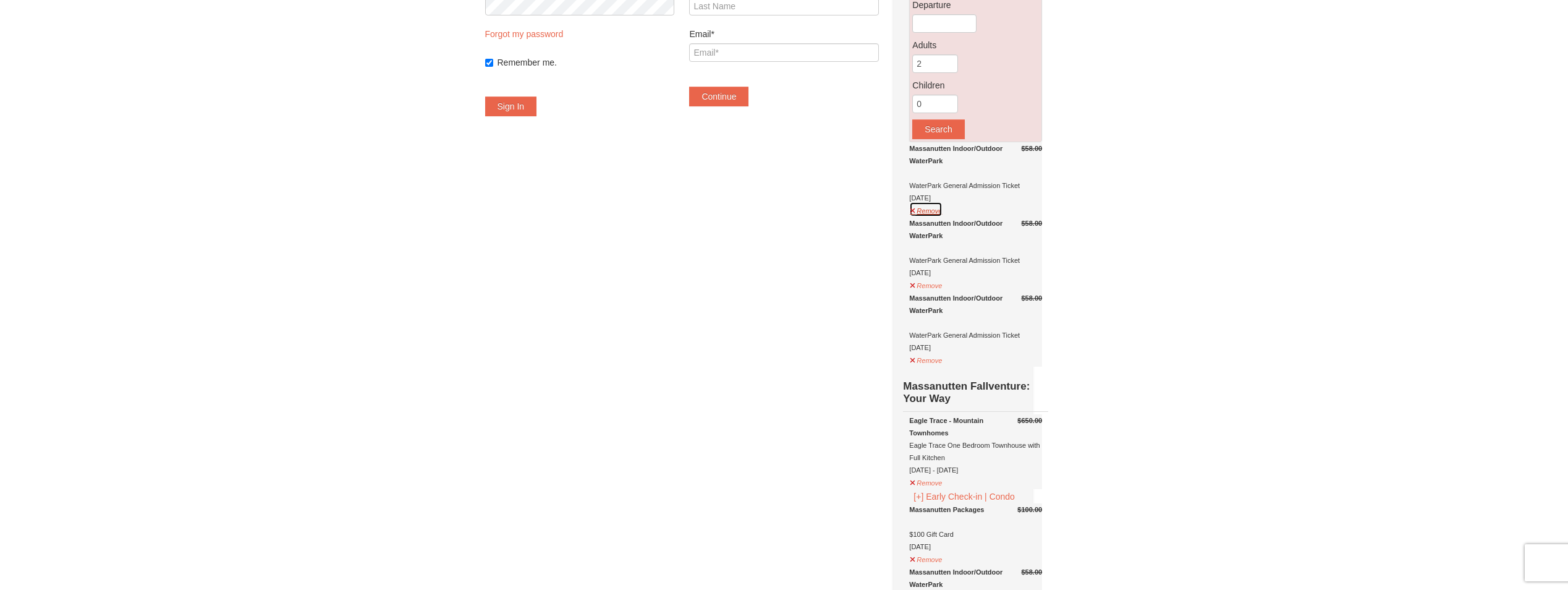
click at [942, 217] on button "Remove" at bounding box center [926, 209] width 34 height 15
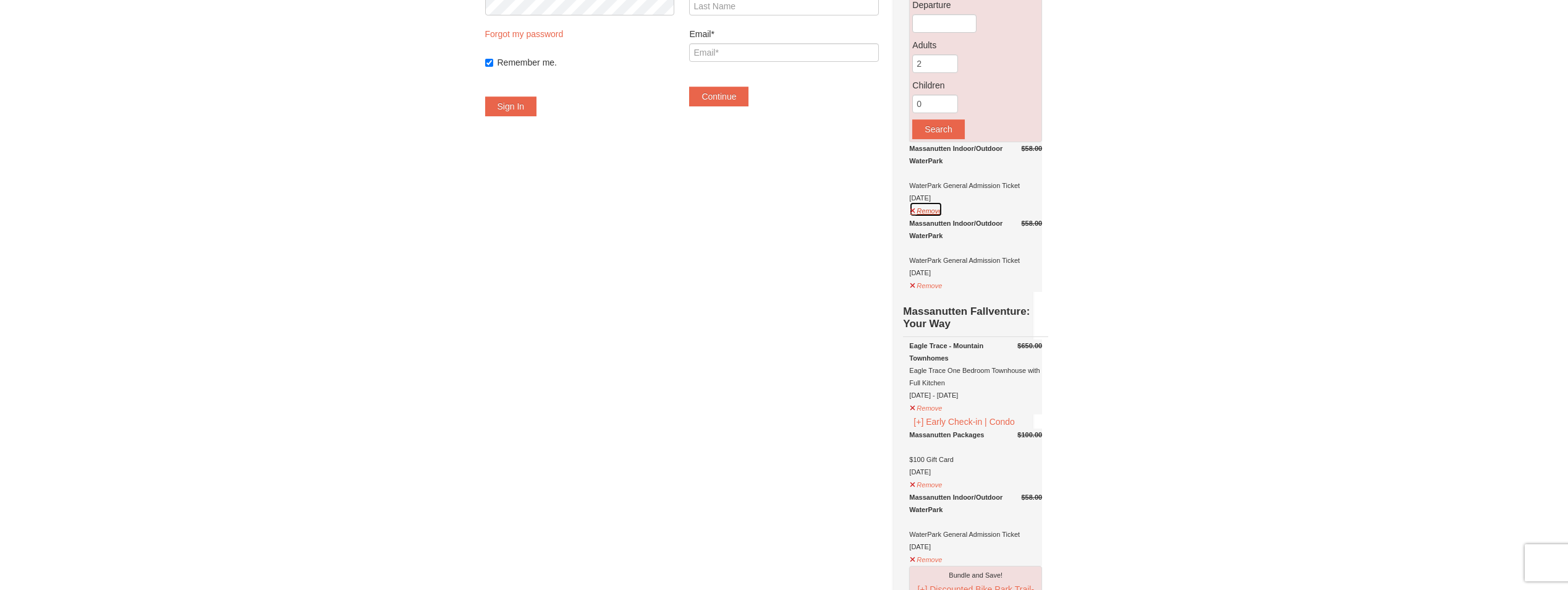
click at [942, 217] on button "Remove" at bounding box center [926, 209] width 34 height 15
click at [940, 288] on button "Remove" at bounding box center [926, 280] width 34 height 15
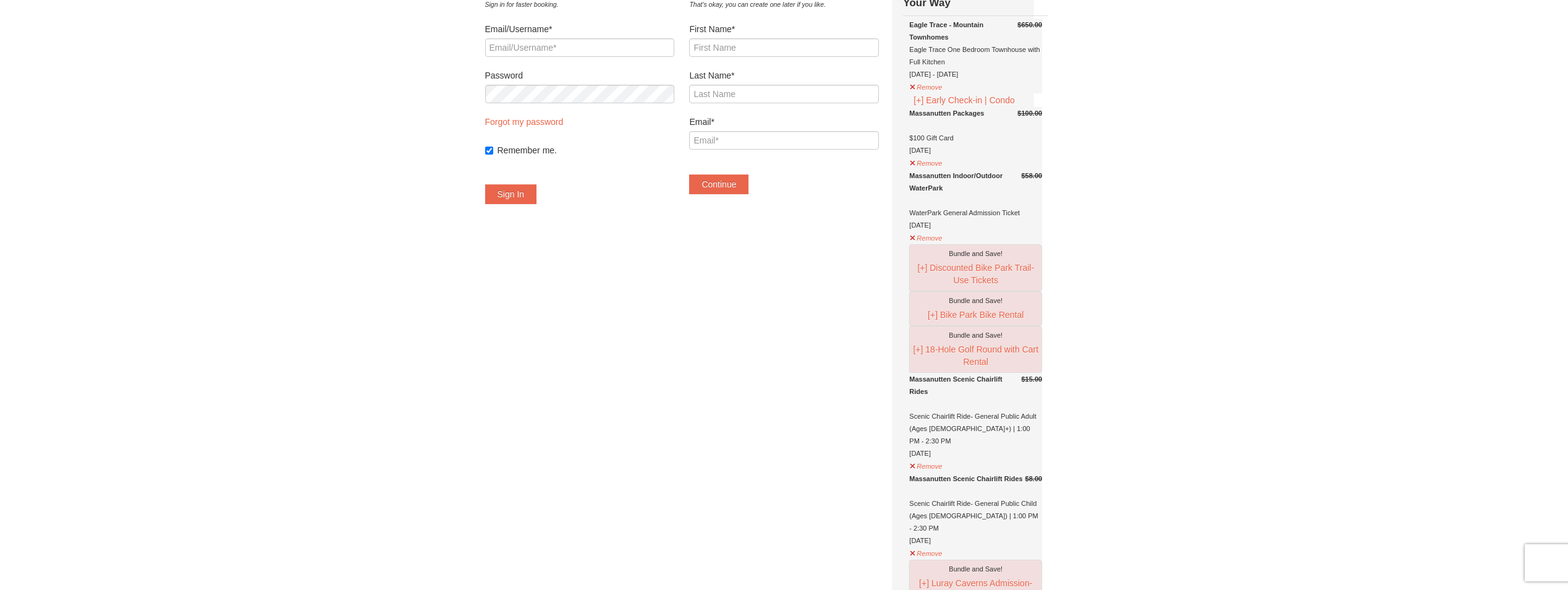
scroll to position [0, 0]
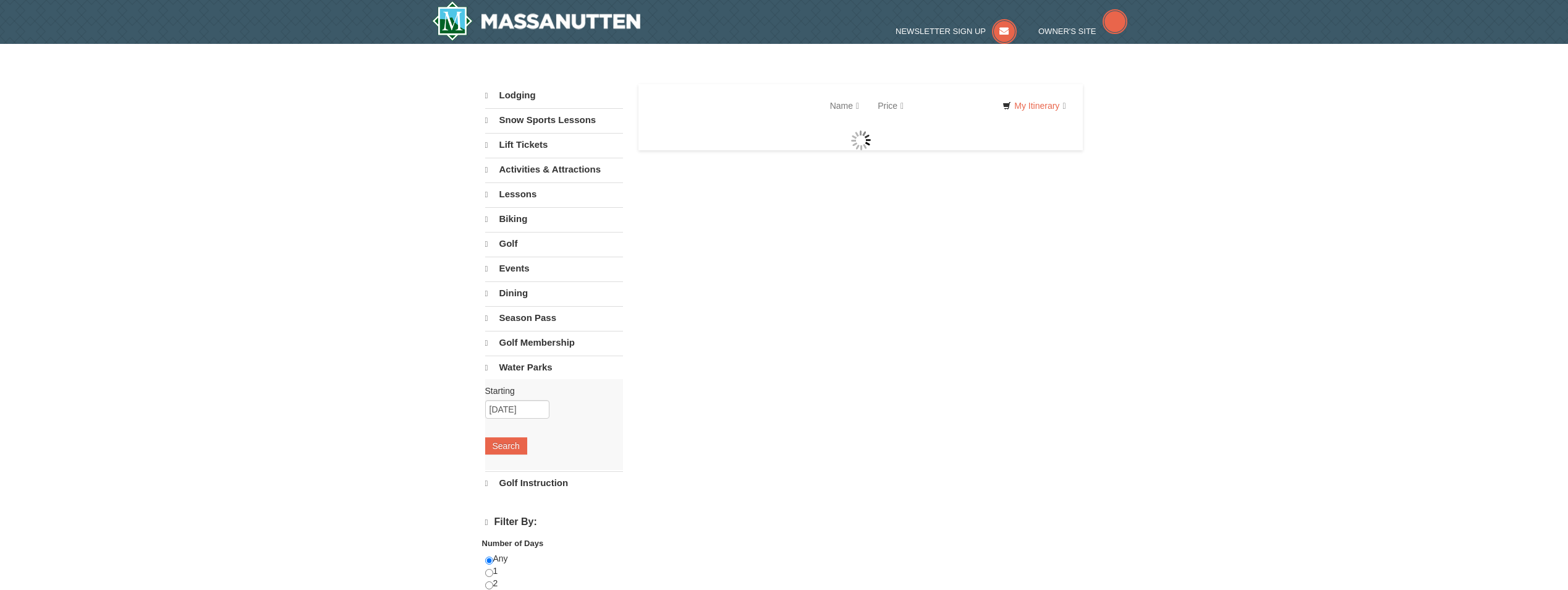
select select "9"
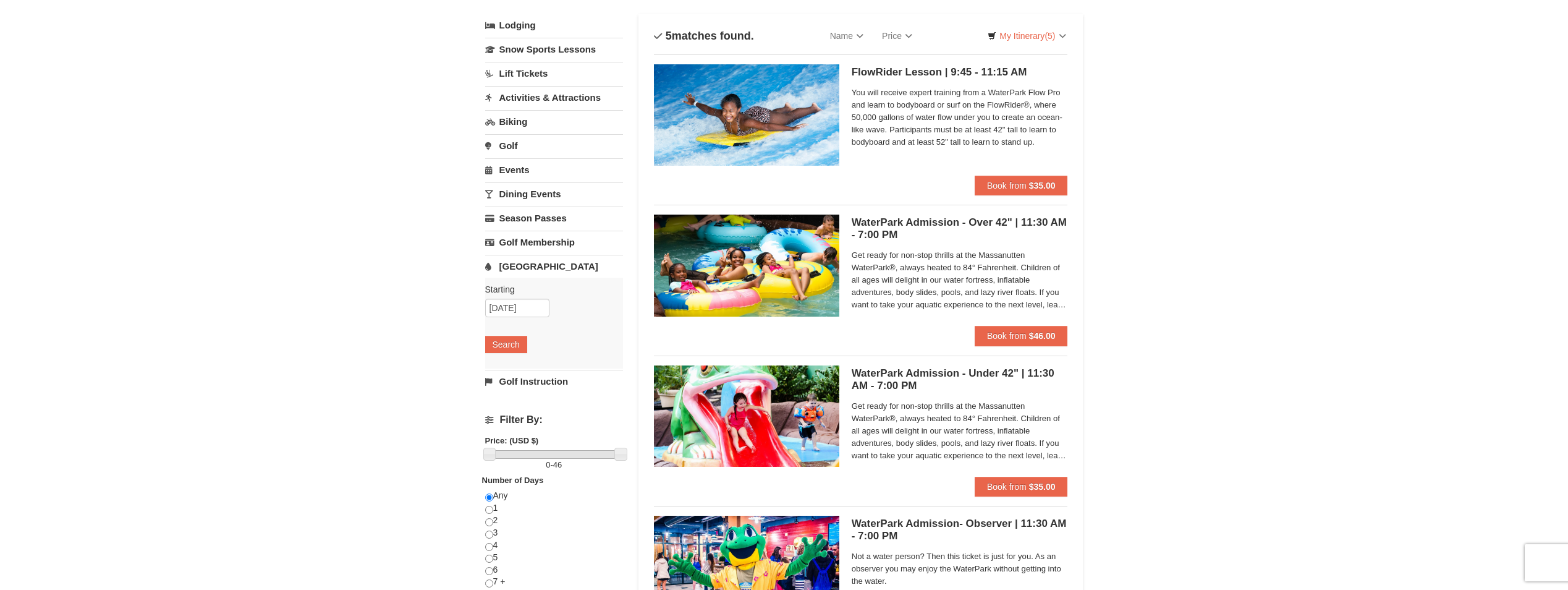
scroll to position [124, 0]
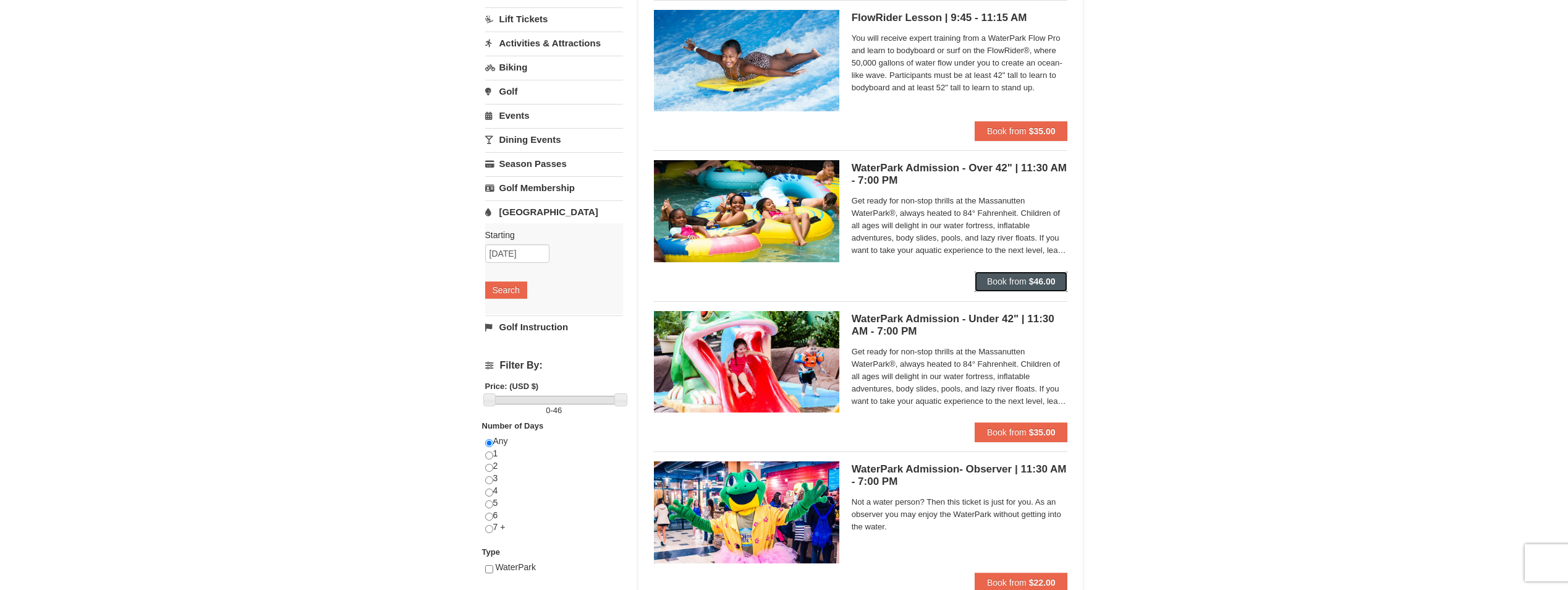
click at [1009, 285] on span "Book from" at bounding box center [1007, 281] width 39 height 10
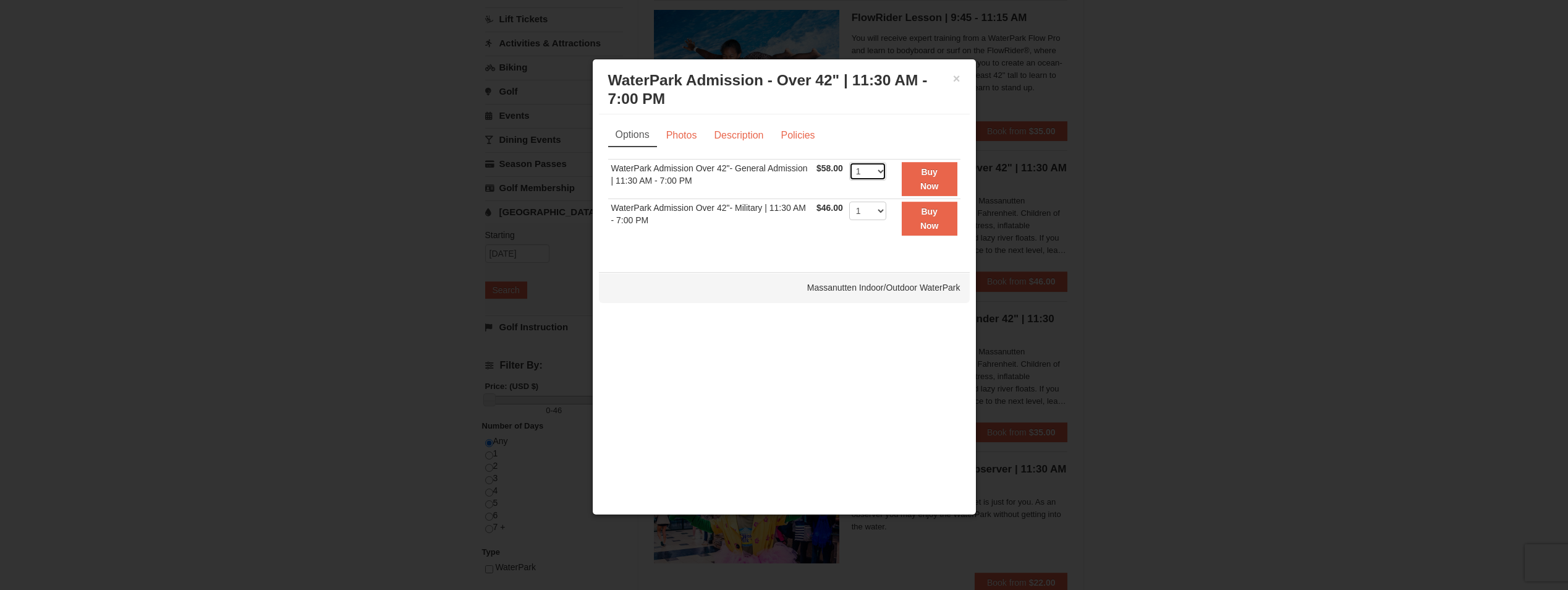
click at [879, 170] on select "1 2 3 4 5 6 7 8 9 10 11 12 13 14 15 16 17 18 19 20 21 22" at bounding box center [868, 171] width 37 height 19
select select "3"
click at [849, 162] on select "1 2 3 4 5 6 7 8 9 10 11 12 13 14 15 16 17 18 19 20 21 22" at bounding box center [868, 171] width 37 height 19
click at [929, 182] on strong "Buy Now" at bounding box center [929, 179] width 19 height 23
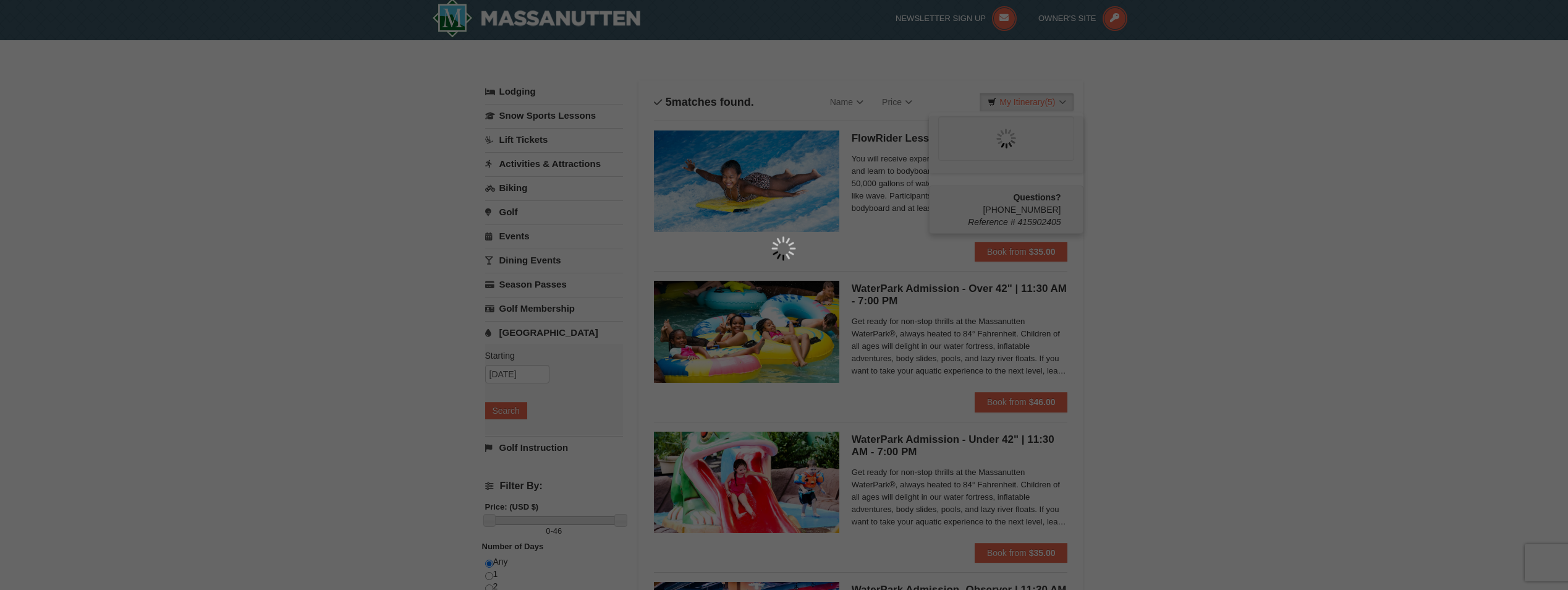
scroll to position [4, 0]
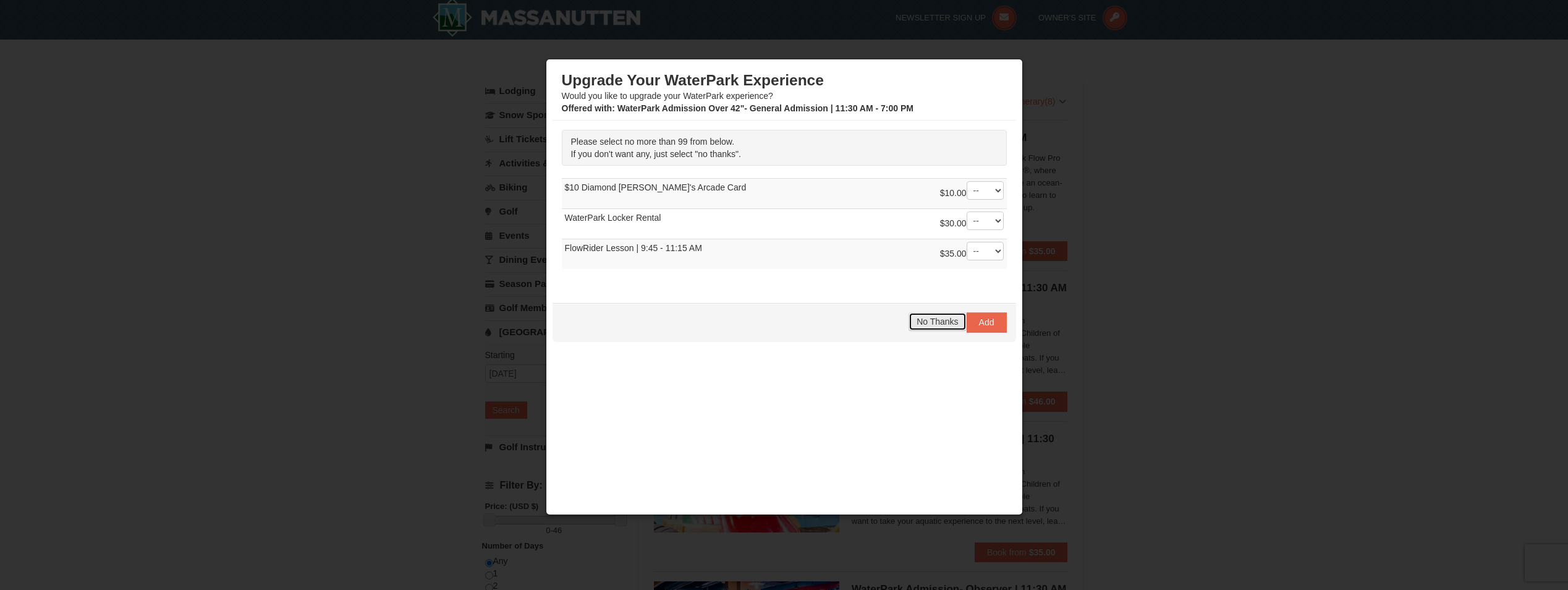
click at [929, 326] on span "No Thanks" at bounding box center [937, 321] width 42 height 10
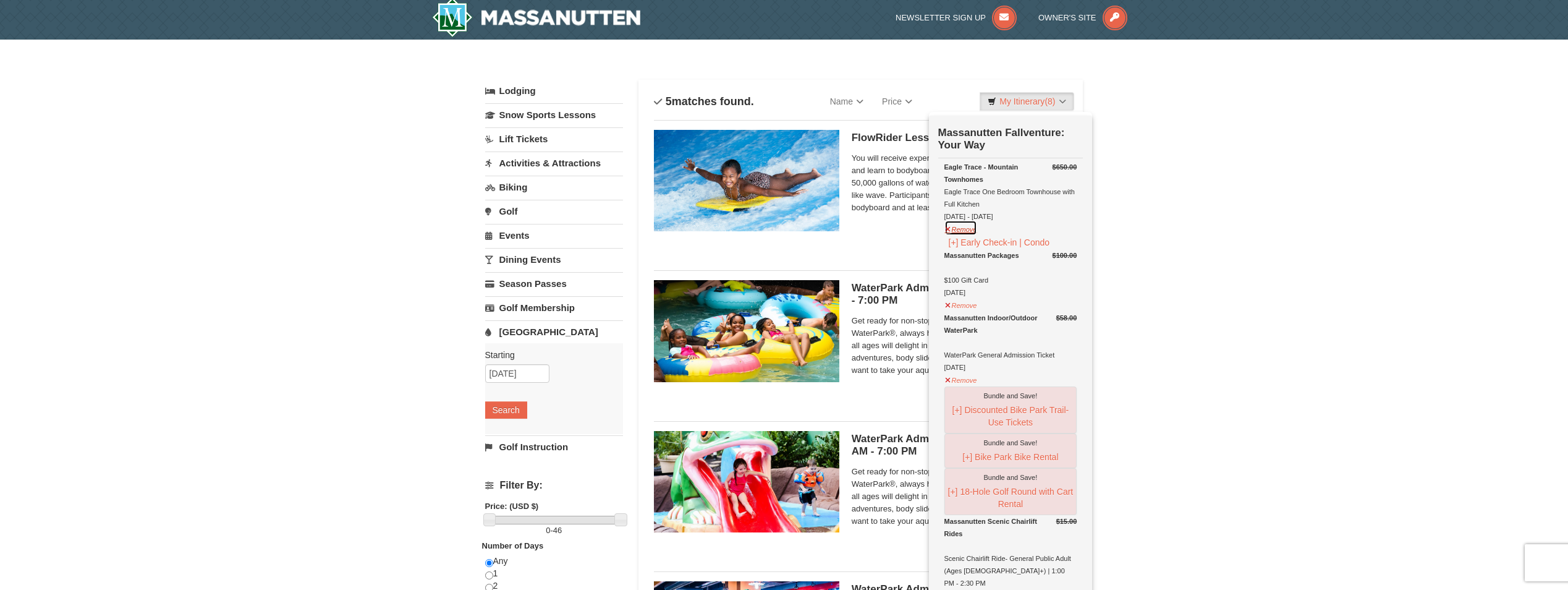
click at [966, 230] on button "Remove" at bounding box center [961, 227] width 34 height 15
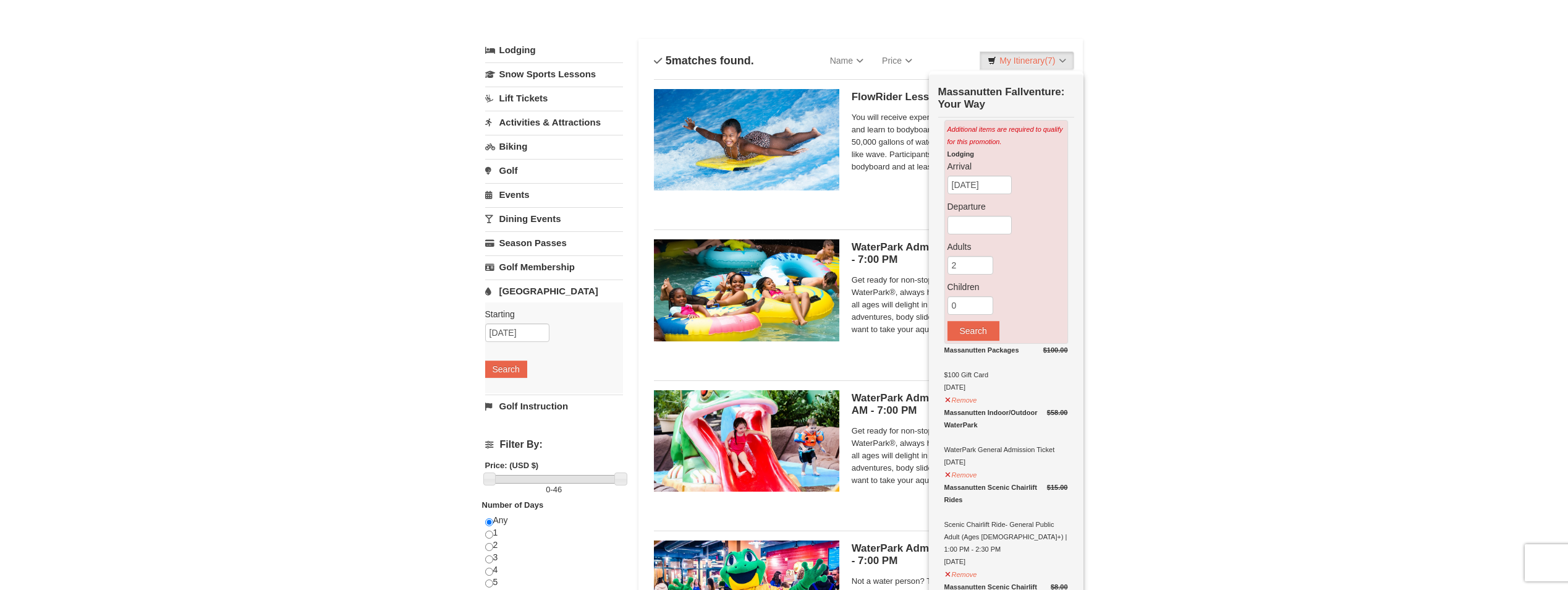
scroll to position [127, 0]
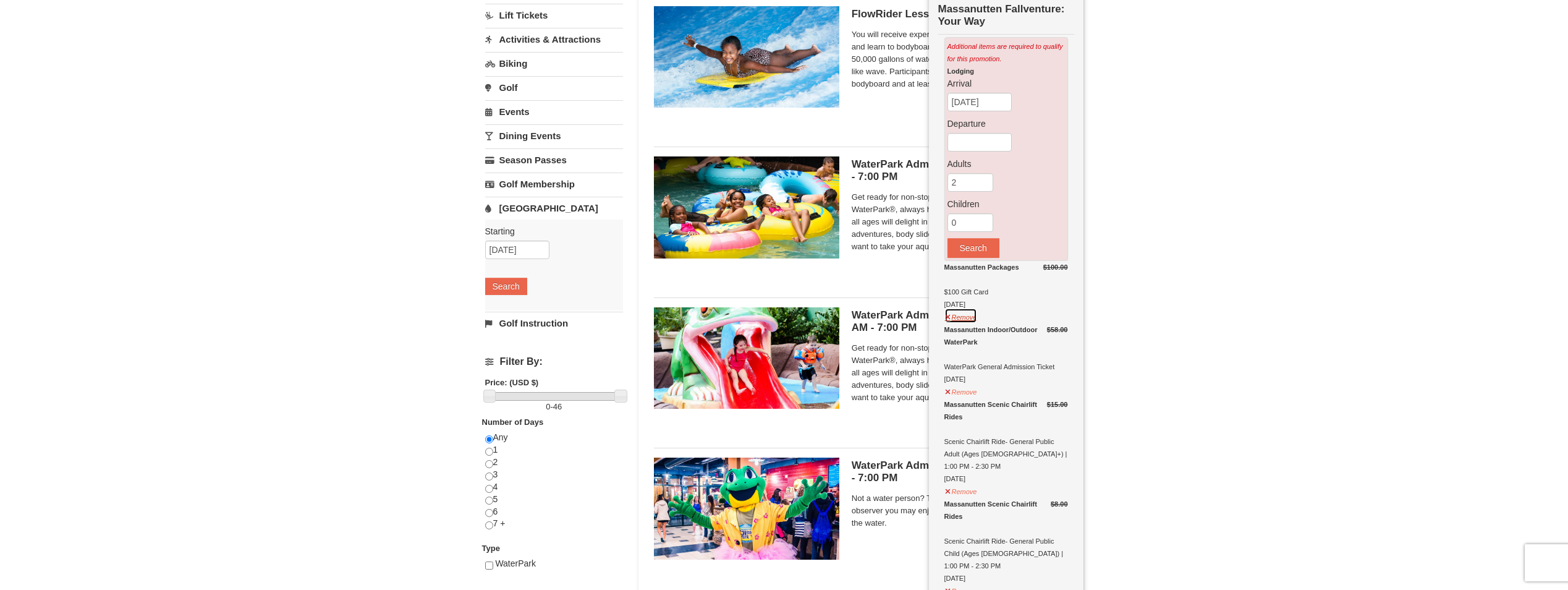
click at [965, 320] on button "Remove" at bounding box center [961, 315] width 34 height 15
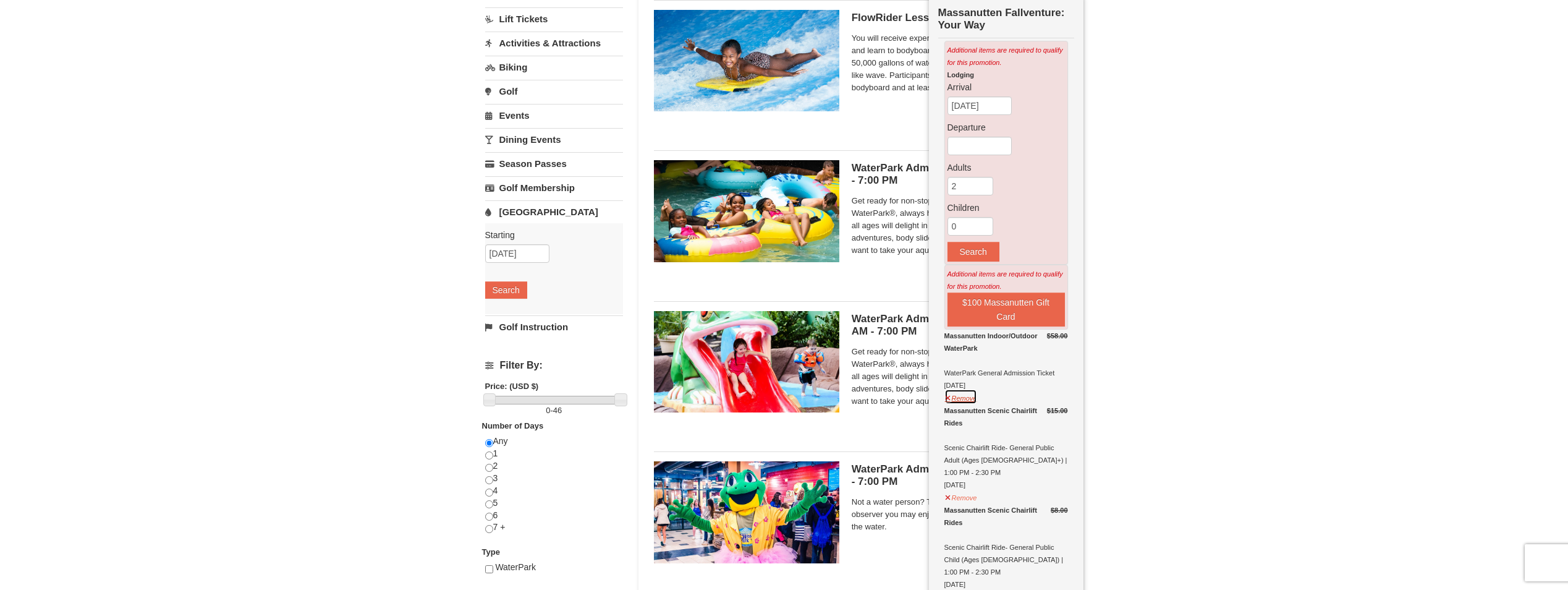
click at [962, 399] on button "Remove" at bounding box center [961, 396] width 34 height 15
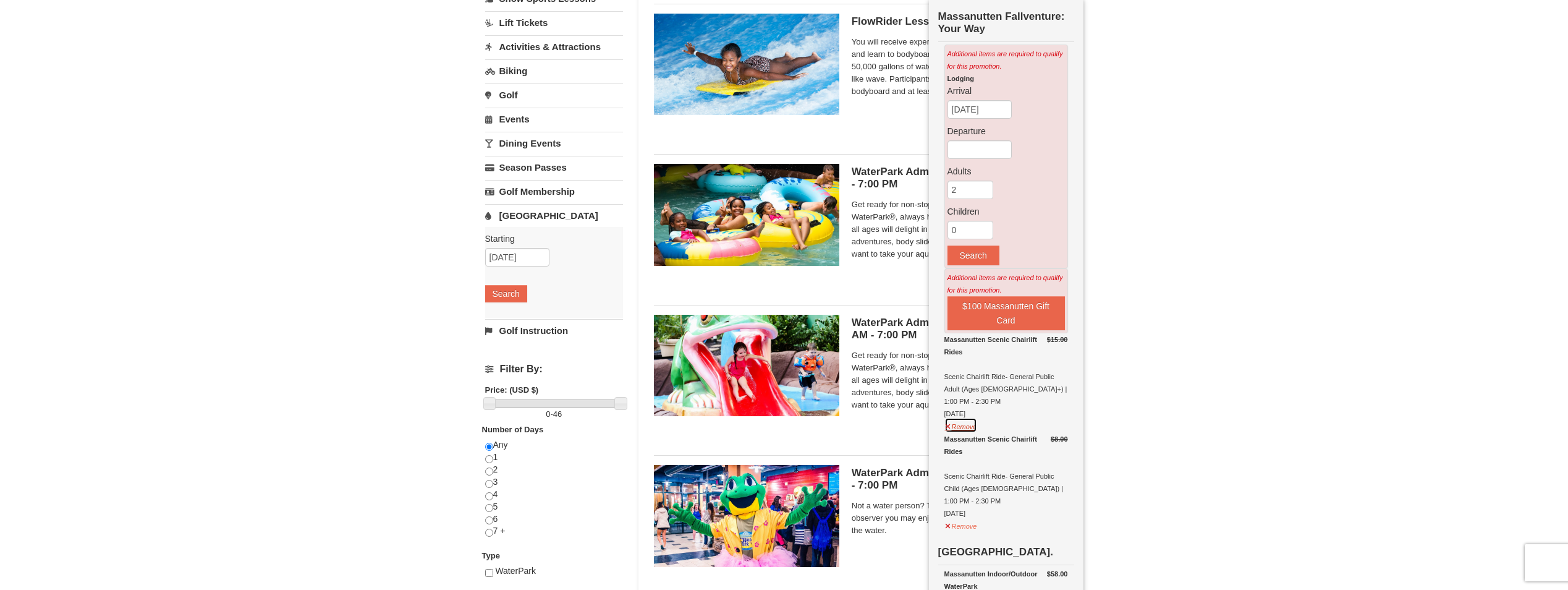
click at [962, 417] on button "Remove" at bounding box center [961, 424] width 34 height 15
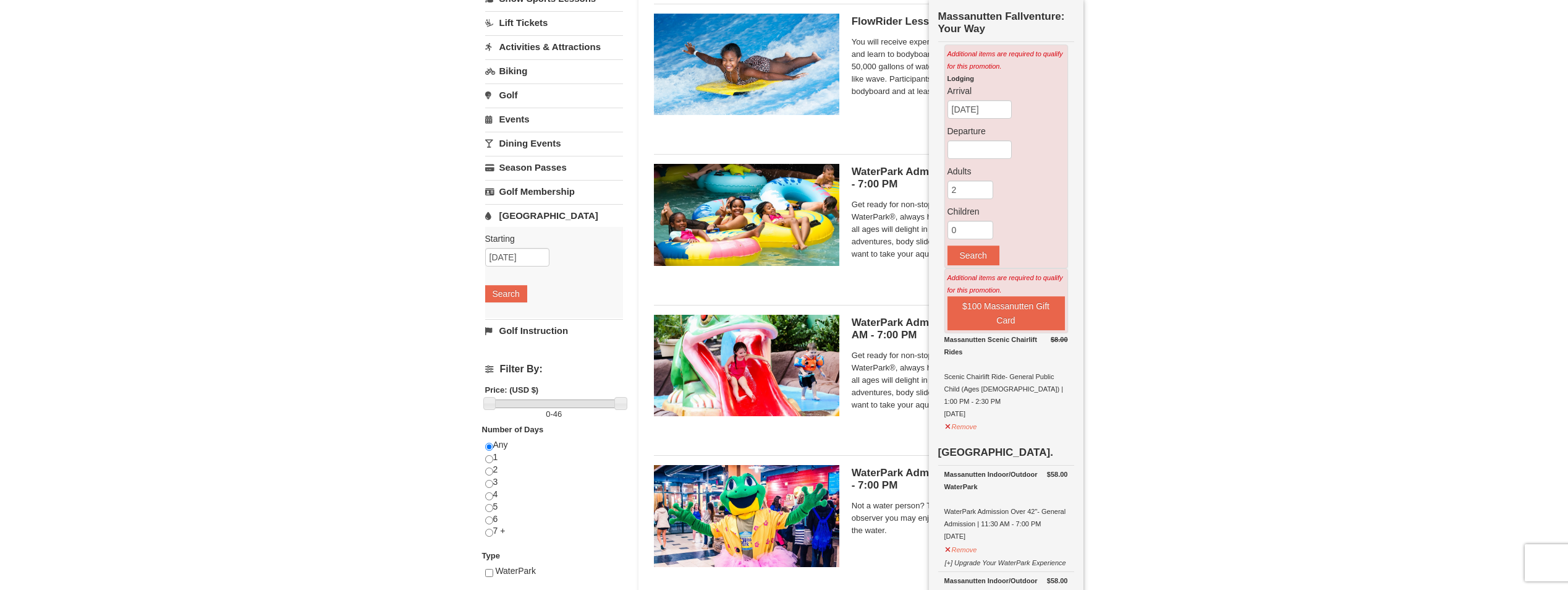
scroll to position [117, 0]
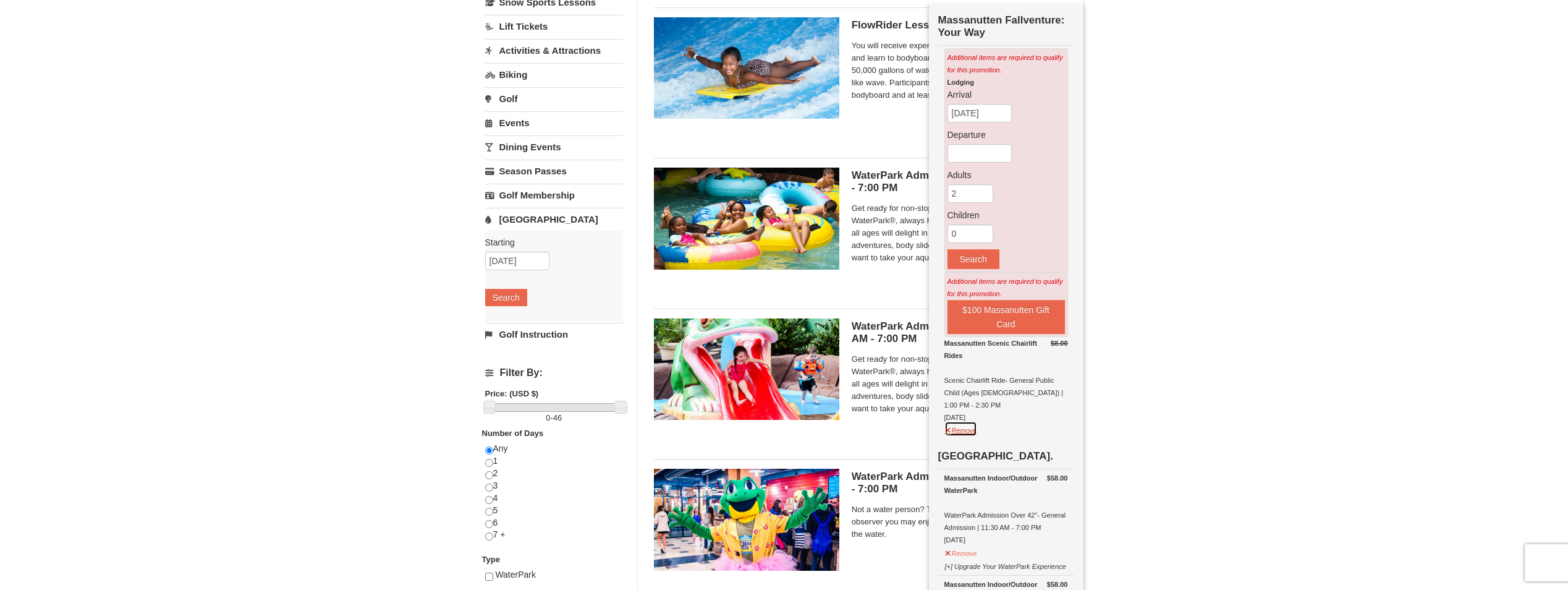
click at [968, 421] on button "Remove" at bounding box center [961, 428] width 34 height 15
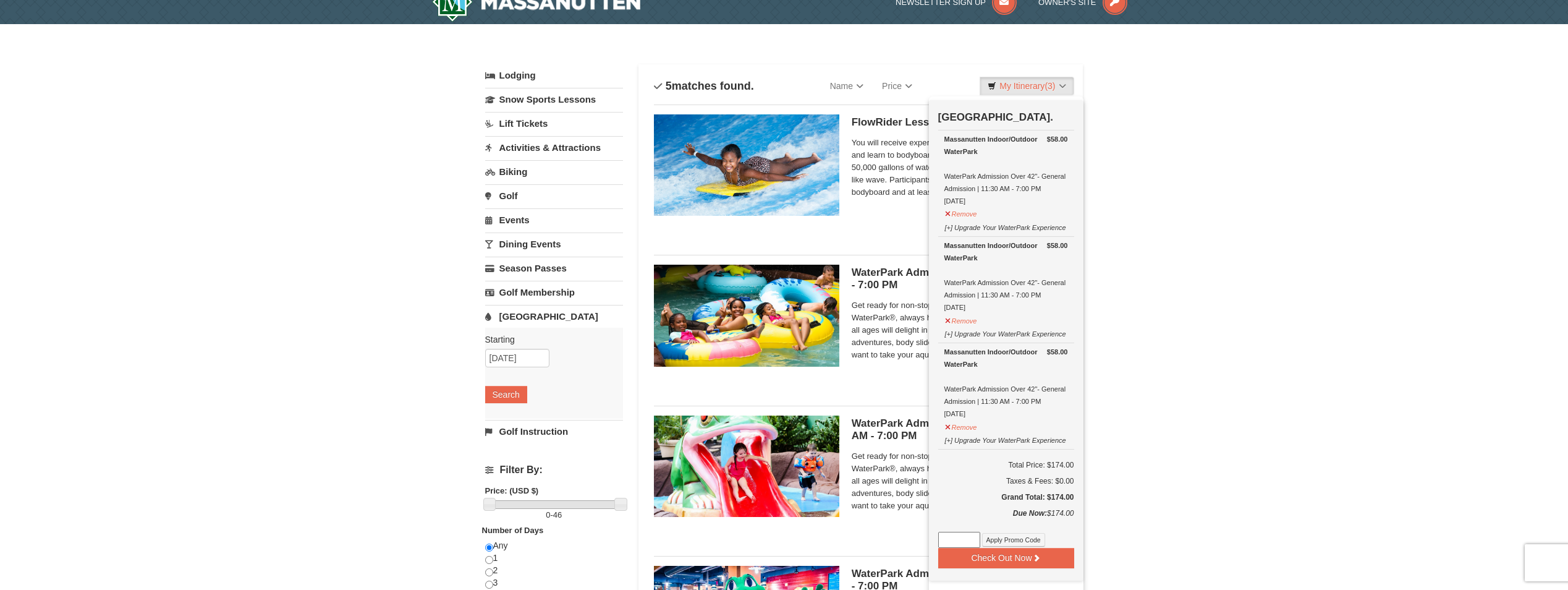
scroll to position [0, 0]
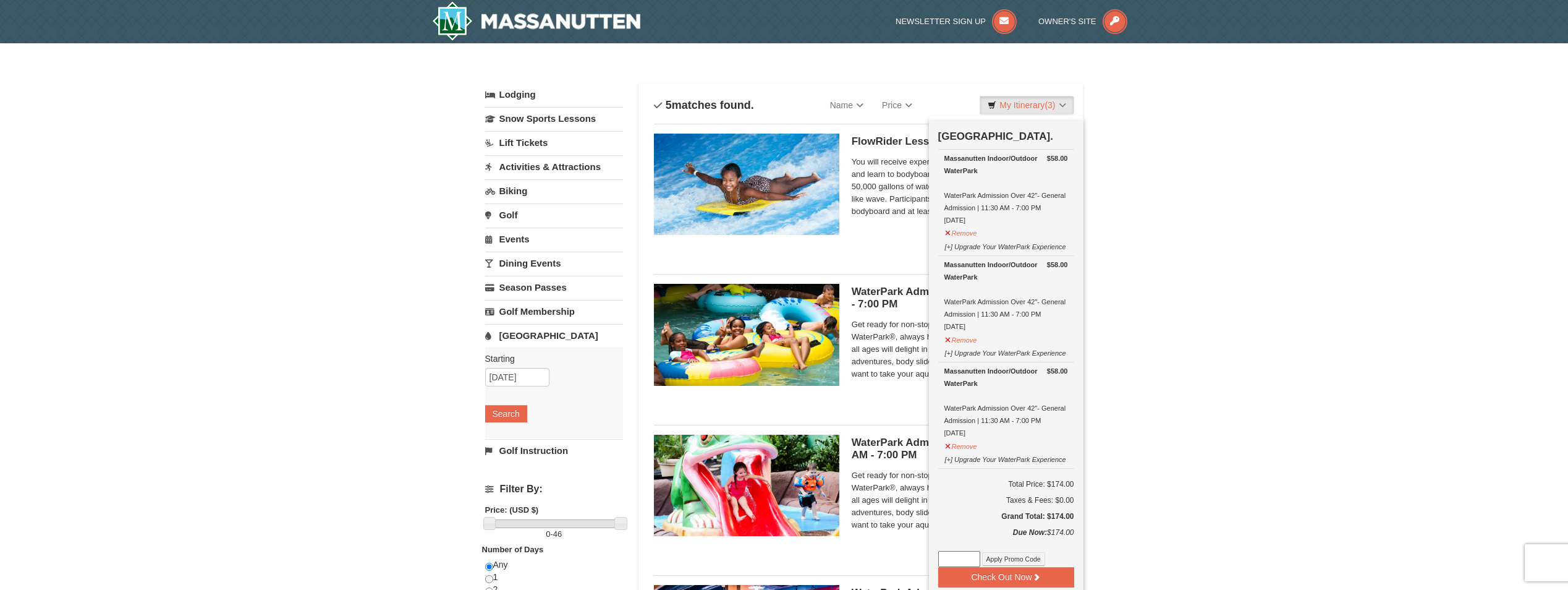
click at [1162, 168] on div "× Categories List Filter My Itinerary (3) Check Out Now Water Park Pass. $58.00…" at bounding box center [784, 477] width 1568 height 867
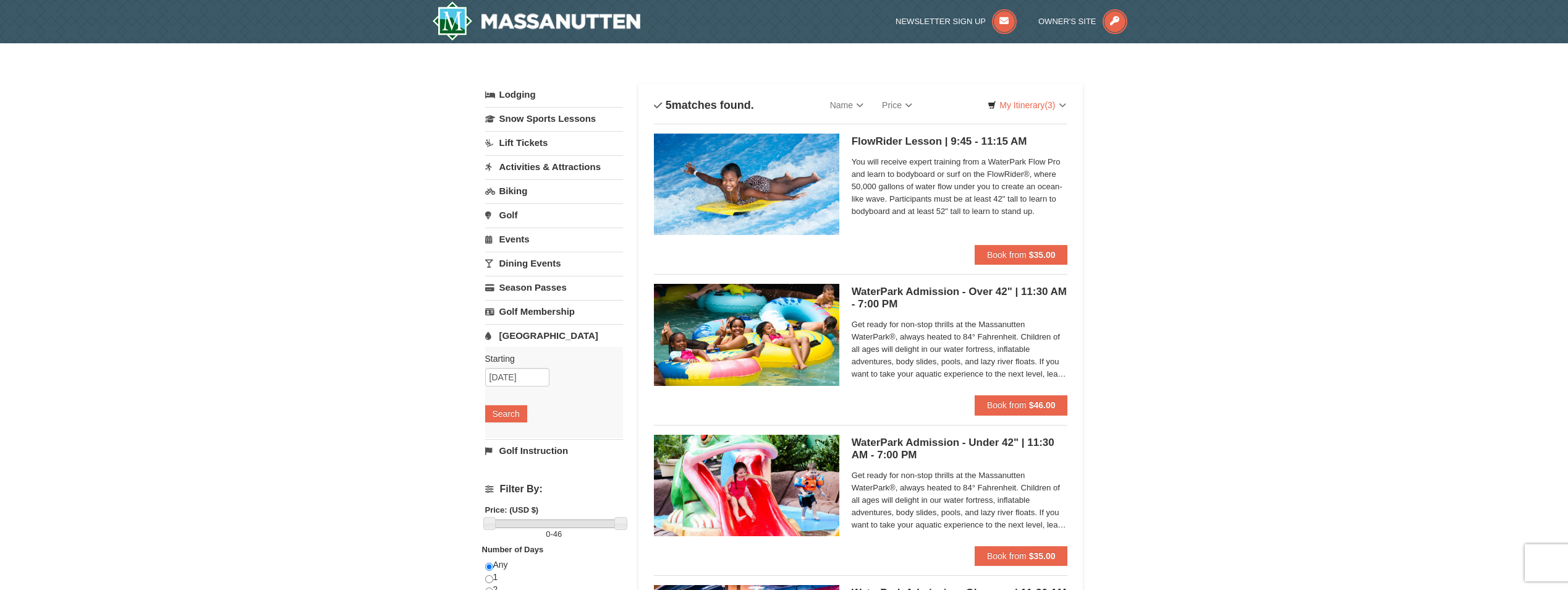
click at [541, 147] on link "Lift Tickets" at bounding box center [554, 142] width 138 height 23
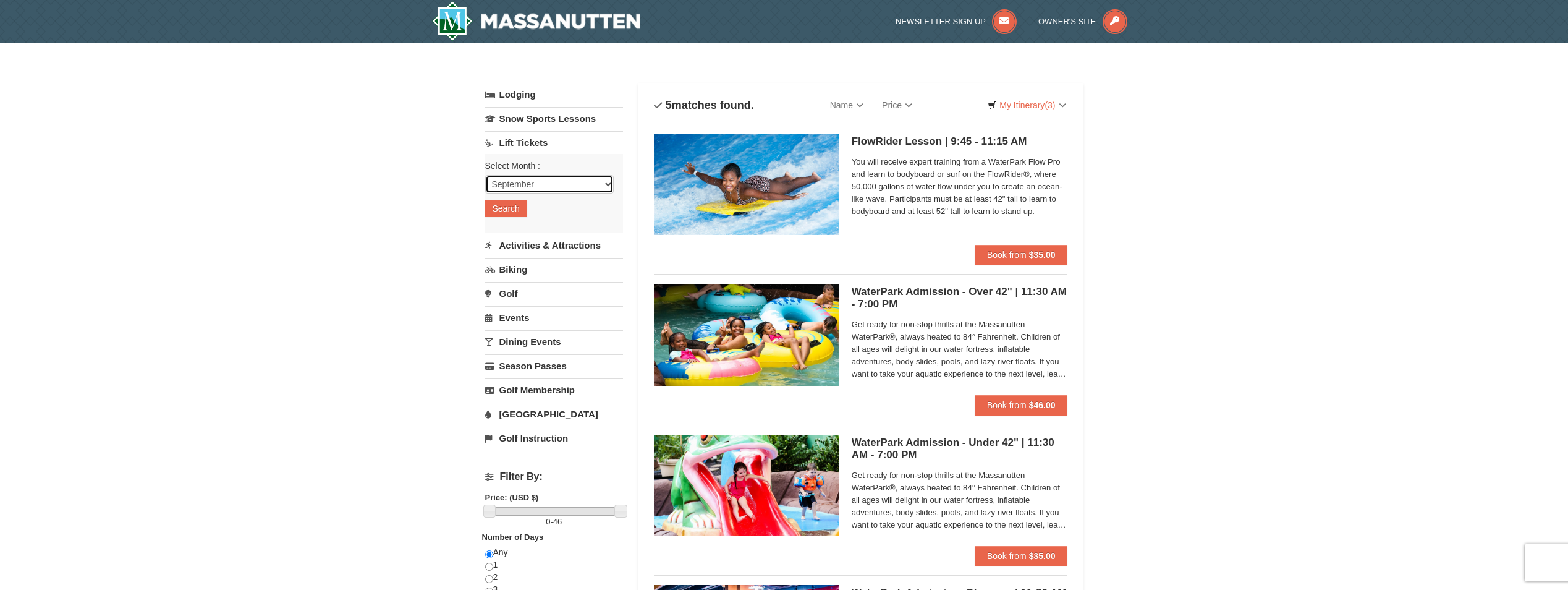
click at [607, 179] on select "September October November December January February March April May June July …" at bounding box center [550, 184] width 129 height 19
select select "10"
click at [486, 175] on select "September October November December January February March April May June July …" at bounding box center [550, 184] width 129 height 19
click at [525, 214] on button "Search" at bounding box center [506, 207] width 42 height 17
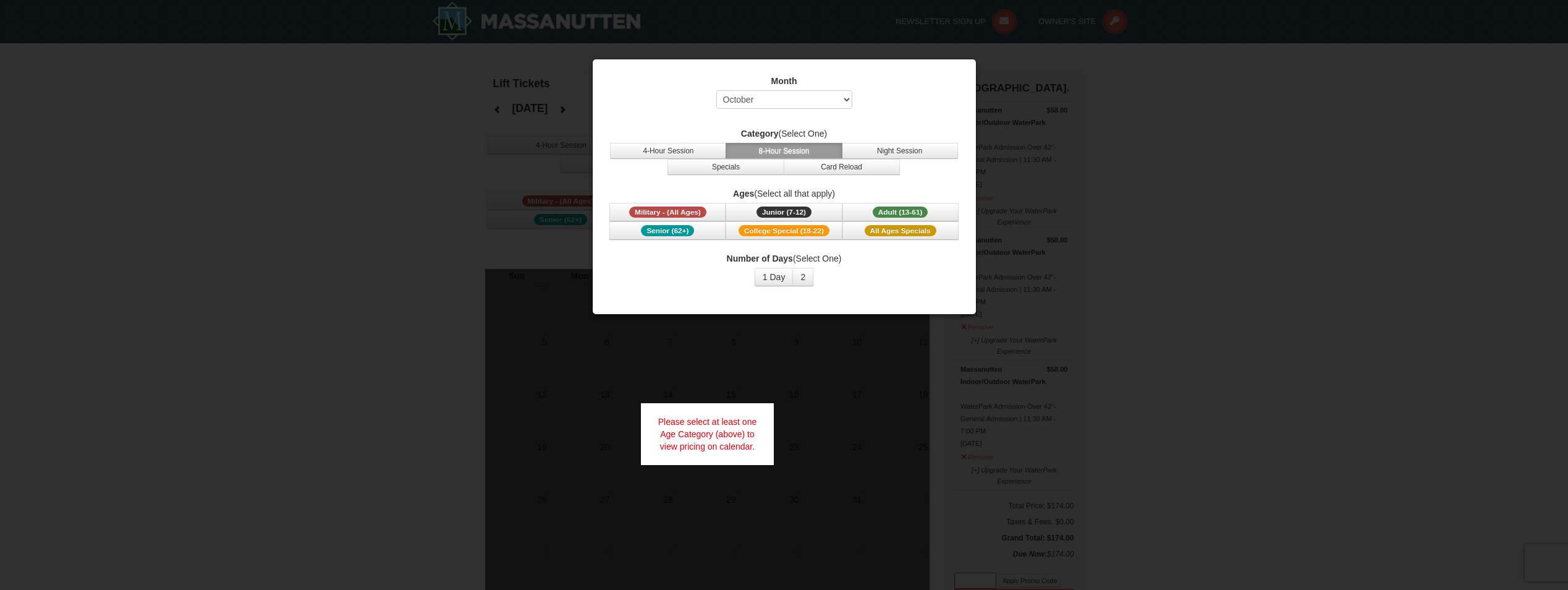
select select "10"
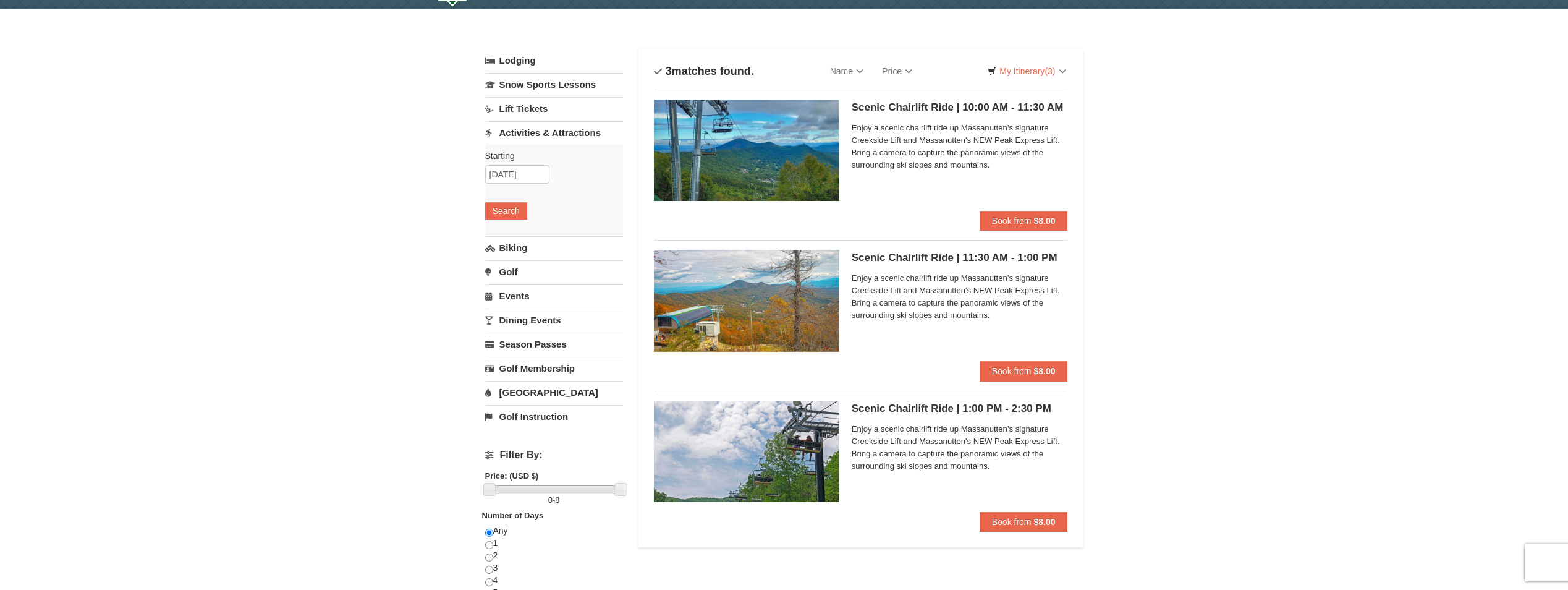
scroll to position [62, 0]
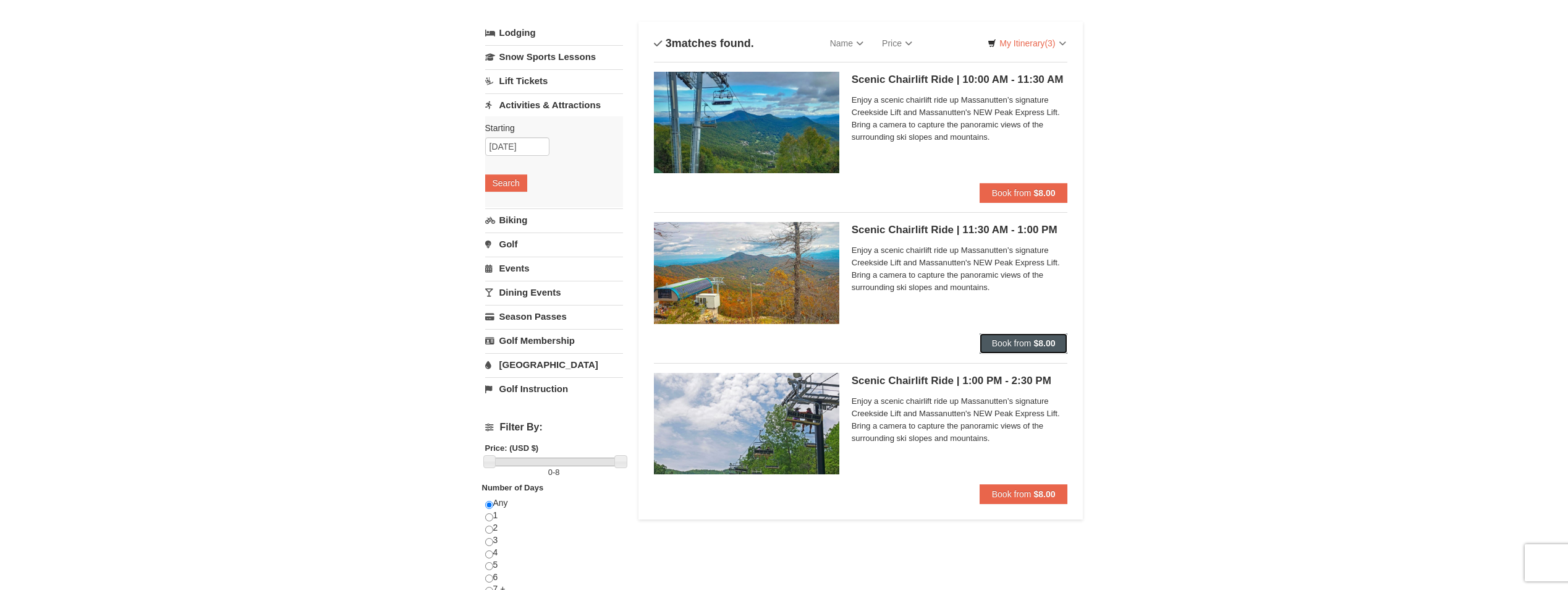
click at [990, 339] on button "Book from $8.00" at bounding box center [1024, 343] width 88 height 20
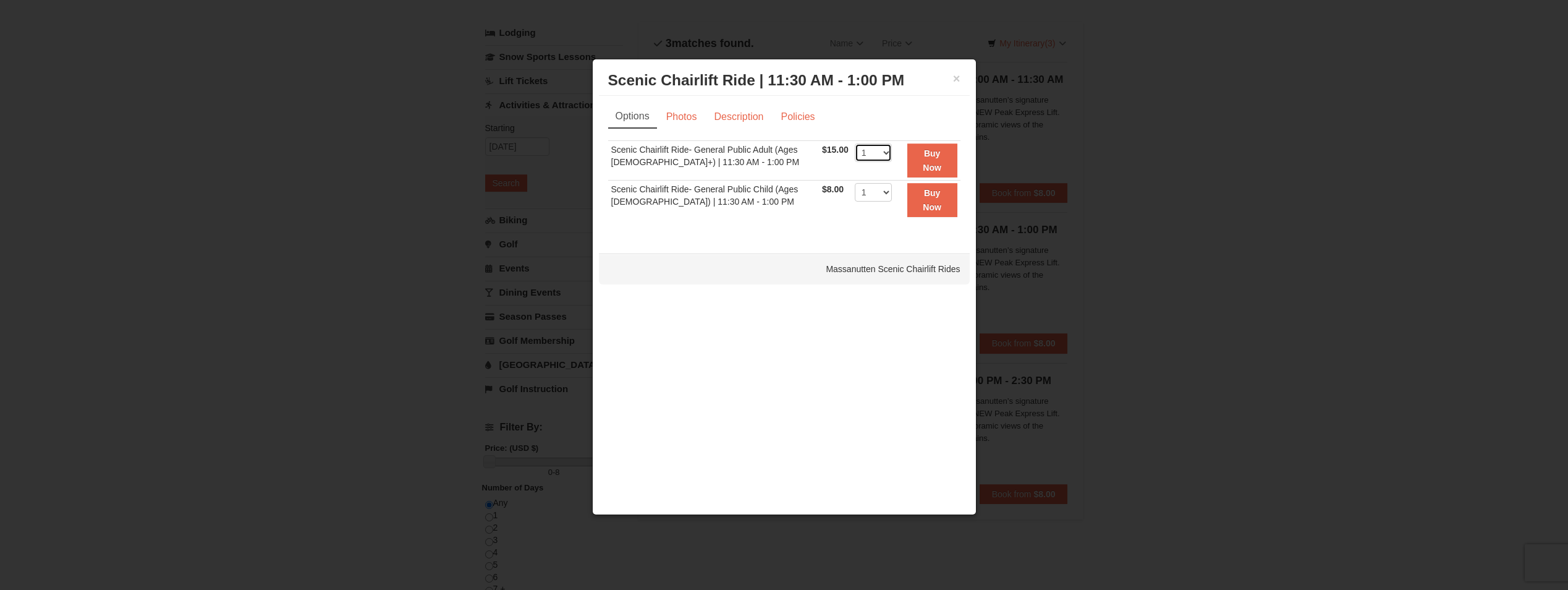
click at [880, 150] on select "1 2 3 4 5 6 7 8 9 10 11 12 13 14 15 16 17 18 19 20 21 22" at bounding box center [873, 152] width 37 height 19
select select "2"
click at [855, 143] on select "1 2 3 4 5 6 7 8 9 10 11 12 13 14 15 16 17 18 19 20 21 22" at bounding box center [873, 152] width 37 height 19
click at [698, 117] on link "Photos" at bounding box center [681, 117] width 47 height 23
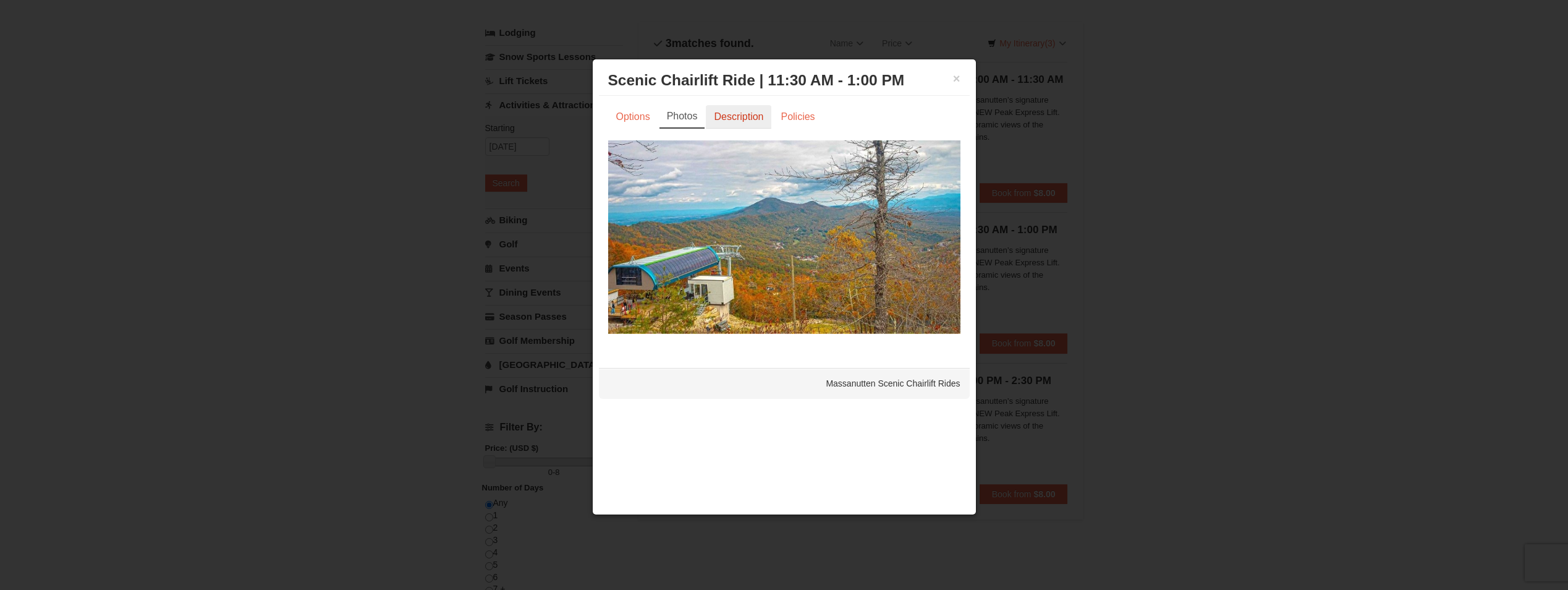
click at [732, 119] on link "Description" at bounding box center [739, 117] width 66 height 23
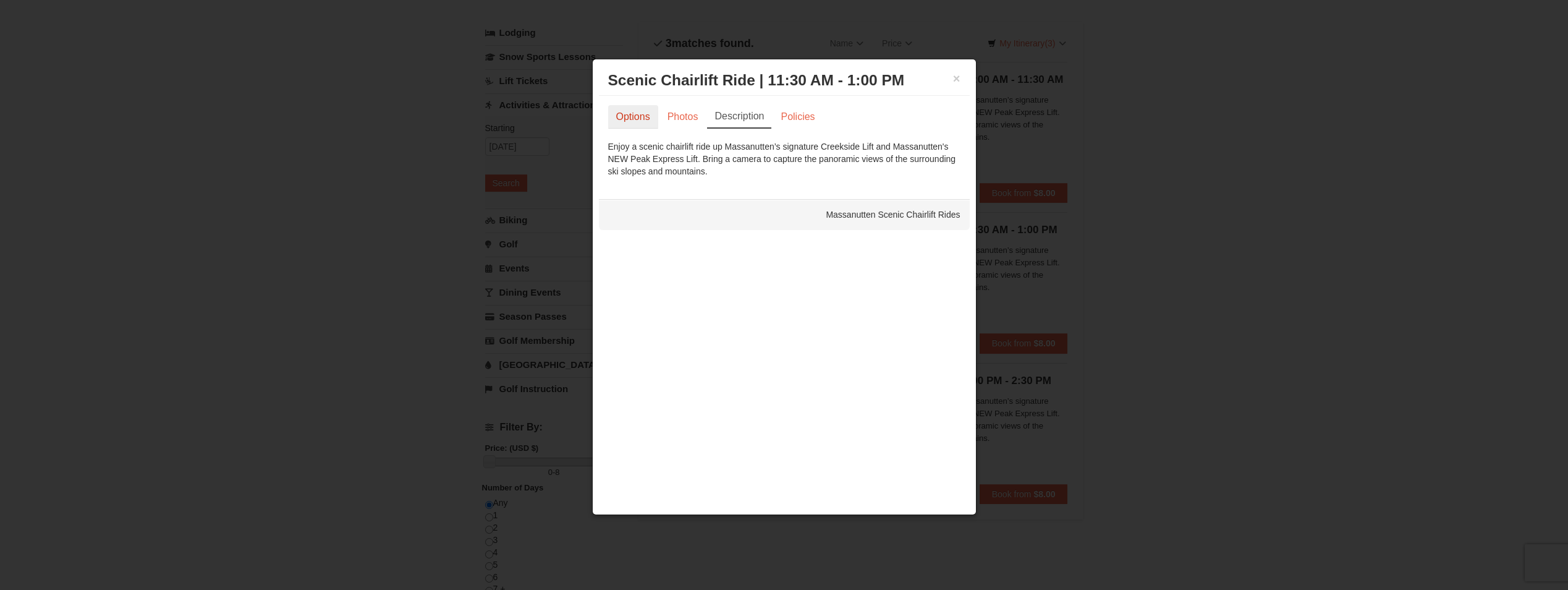
click at [633, 109] on link "Options" at bounding box center [633, 117] width 50 height 23
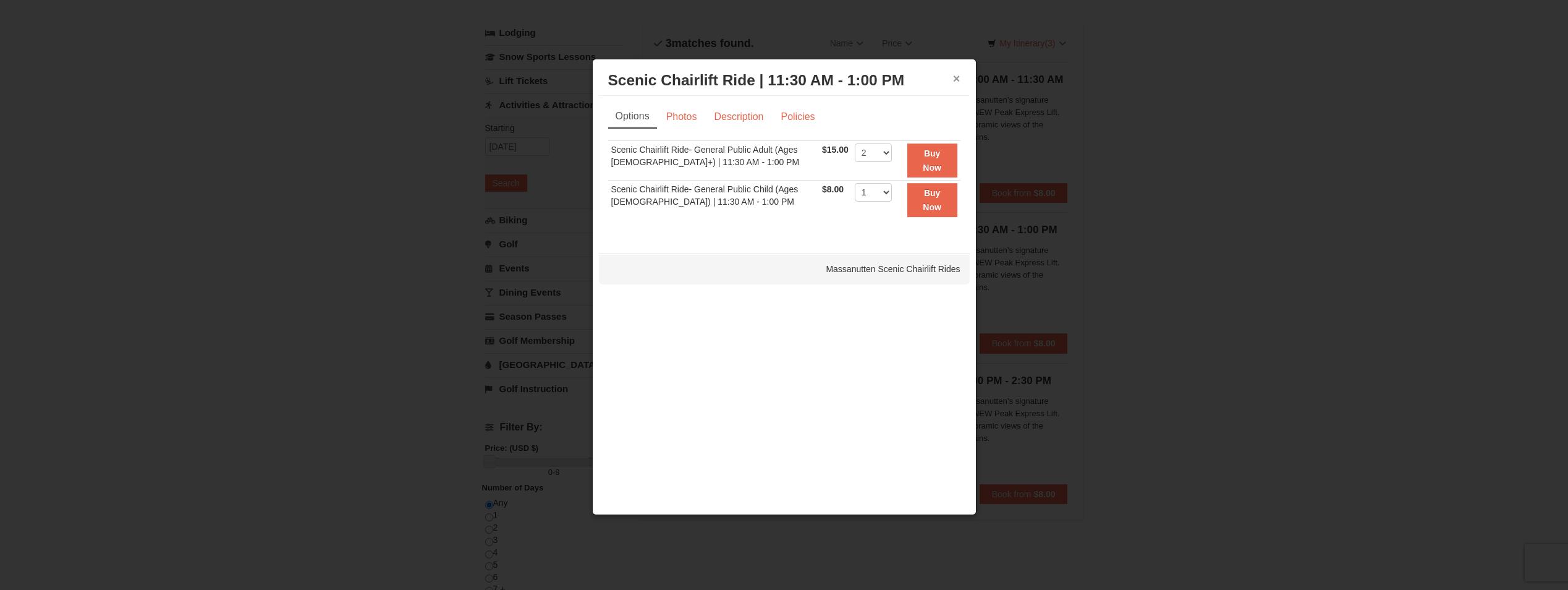
click at [957, 74] on button "×" at bounding box center [957, 78] width 7 height 12
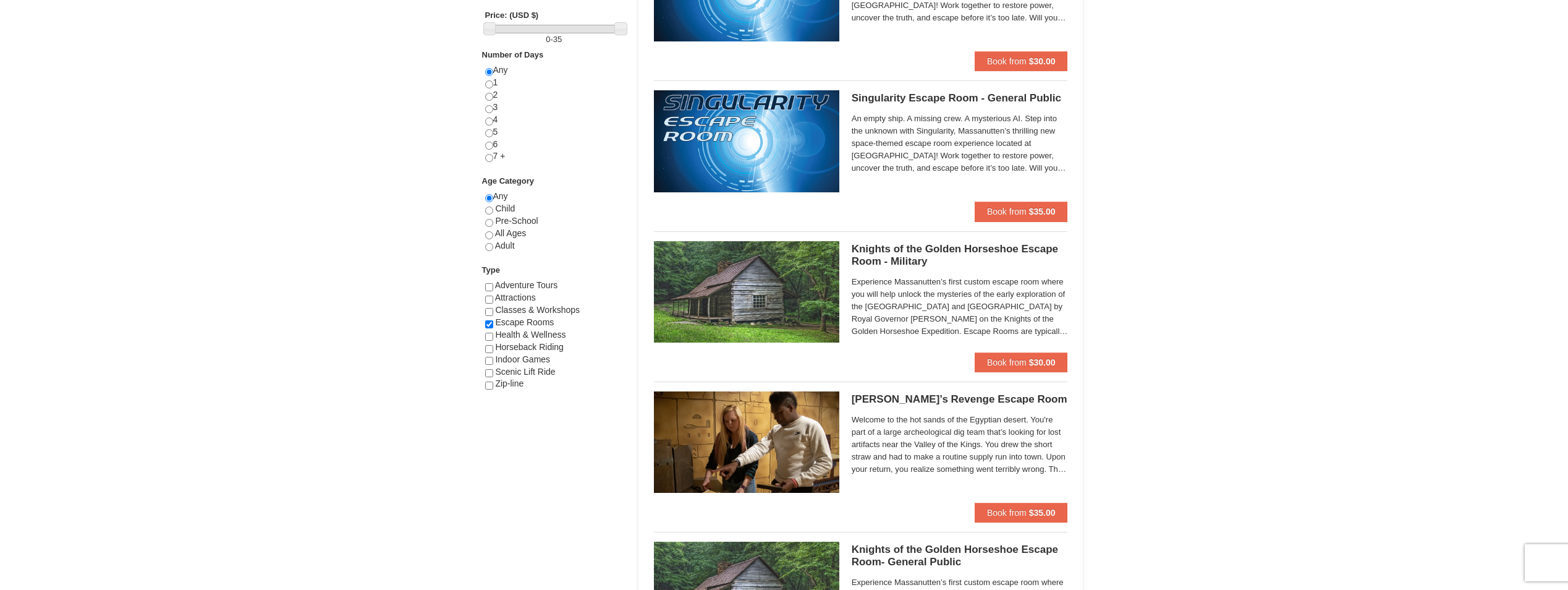
scroll to position [557, 0]
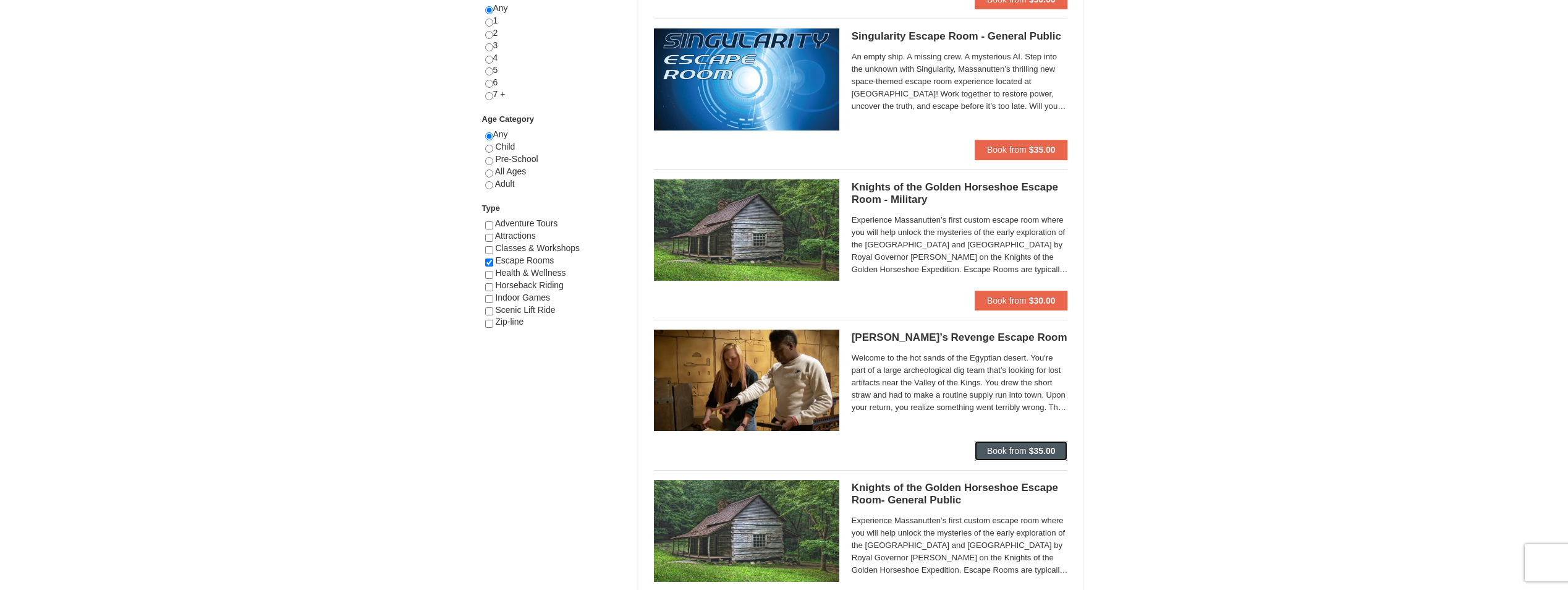
click at [1004, 451] on span "Book from" at bounding box center [1007, 450] width 39 height 10
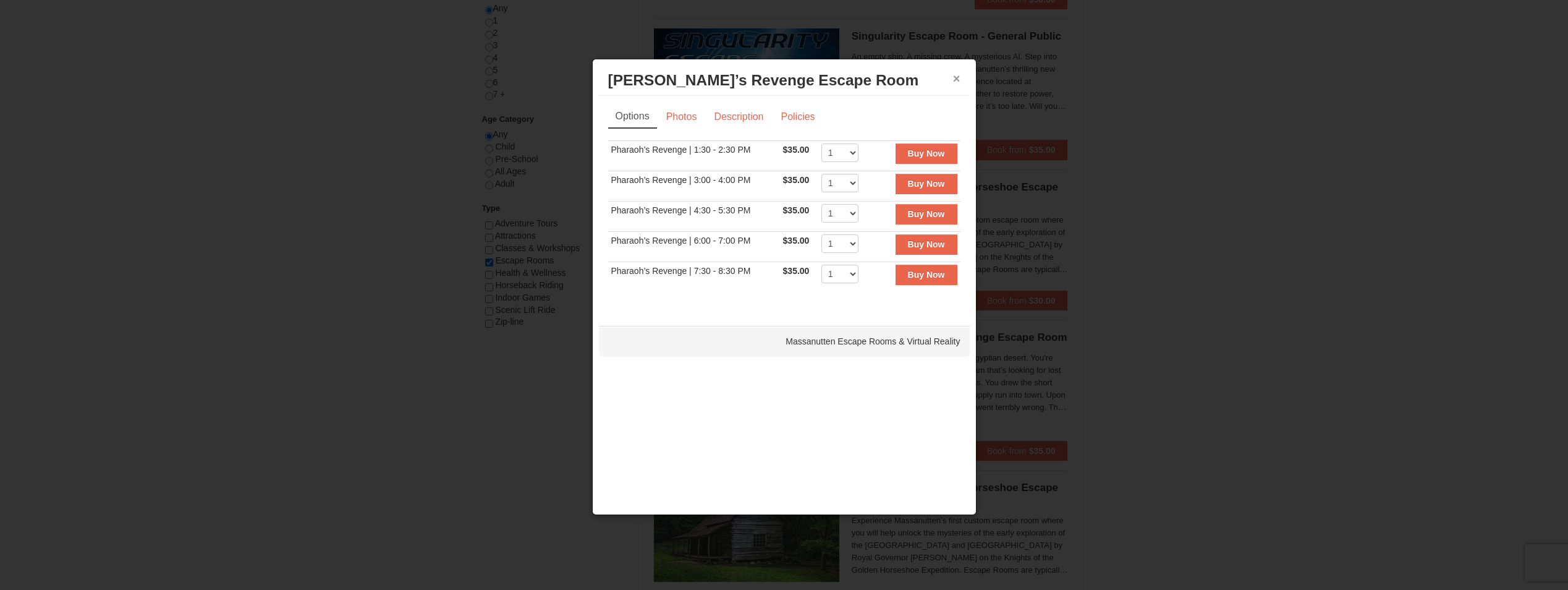
click at [957, 80] on button "×" at bounding box center [957, 78] width 7 height 12
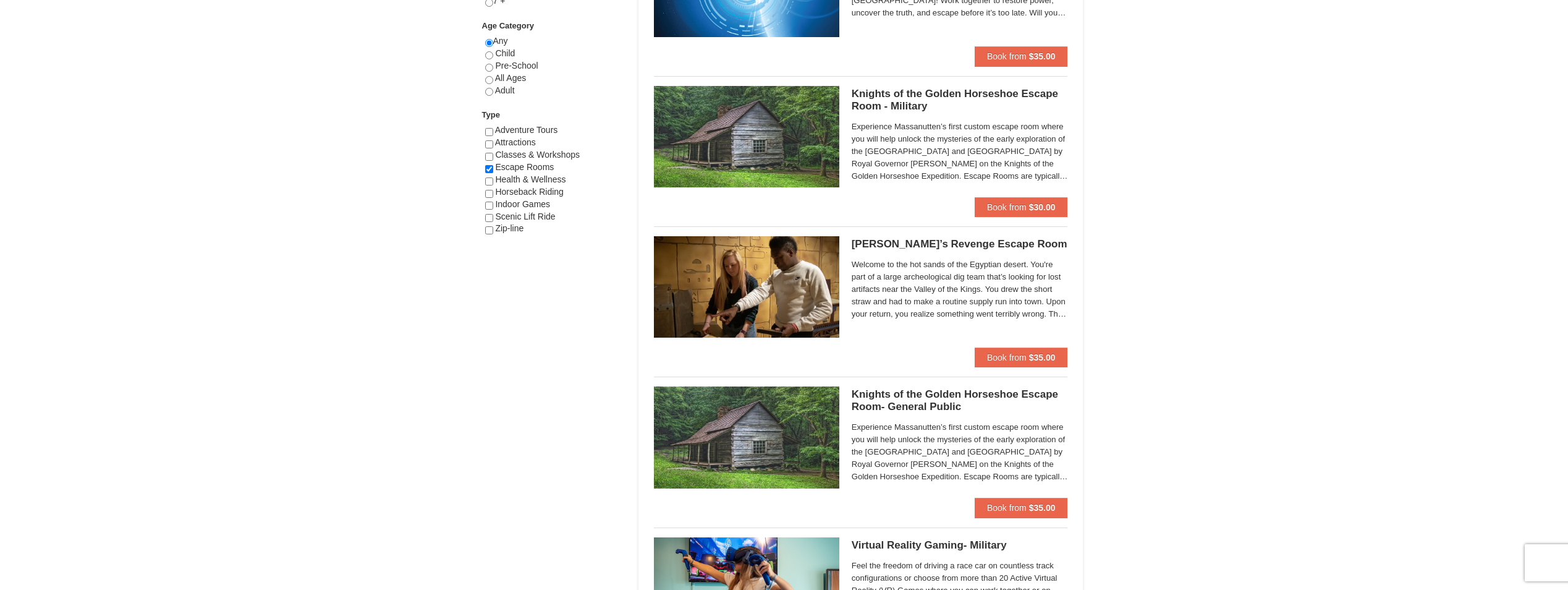
scroll to position [742, 0]
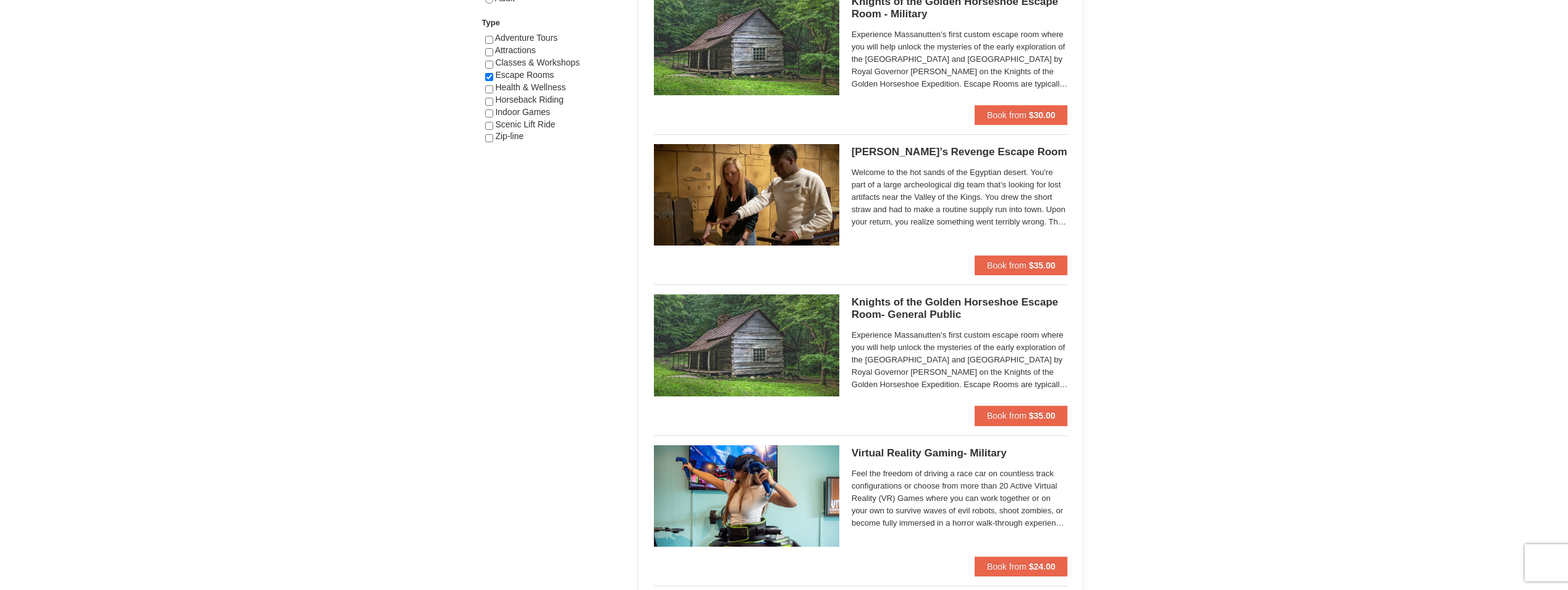
click at [942, 300] on h5 "Knights of the Golden Horseshoe Escape Room- General Public Massanutten Escape …" at bounding box center [960, 309] width 216 height 25
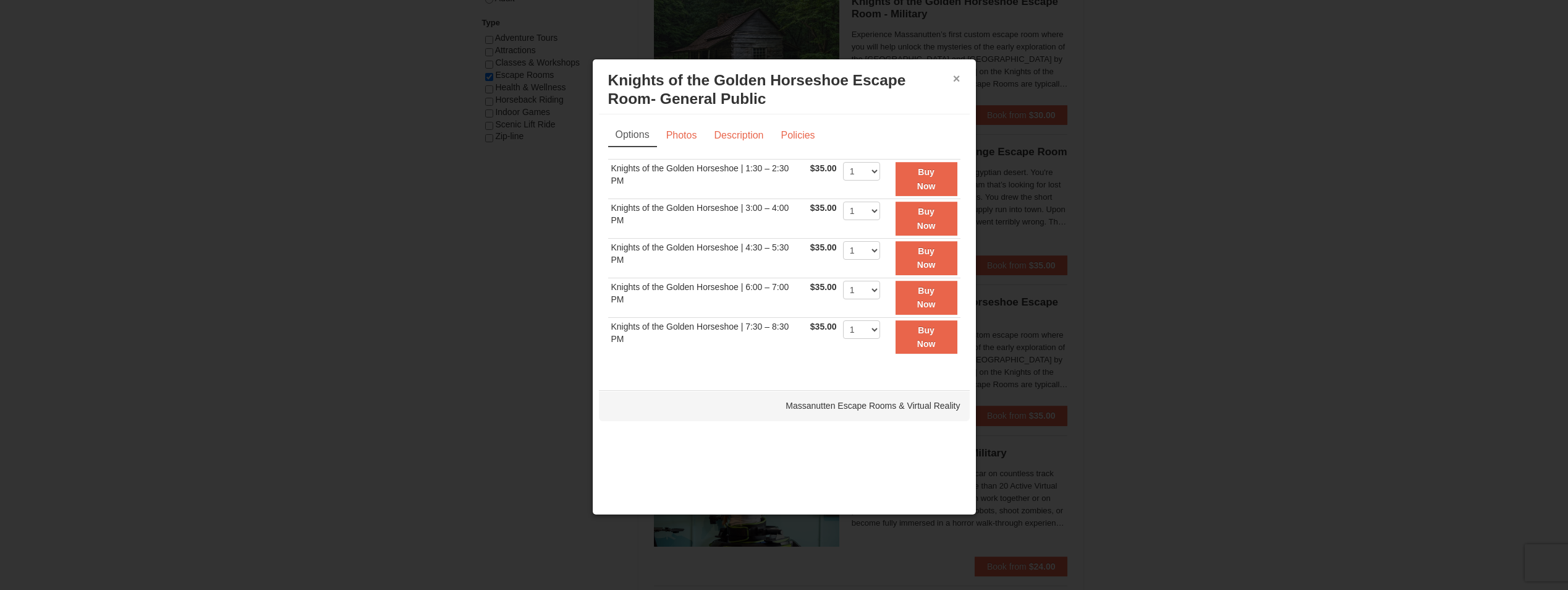
click at [954, 81] on button "×" at bounding box center [957, 78] width 7 height 12
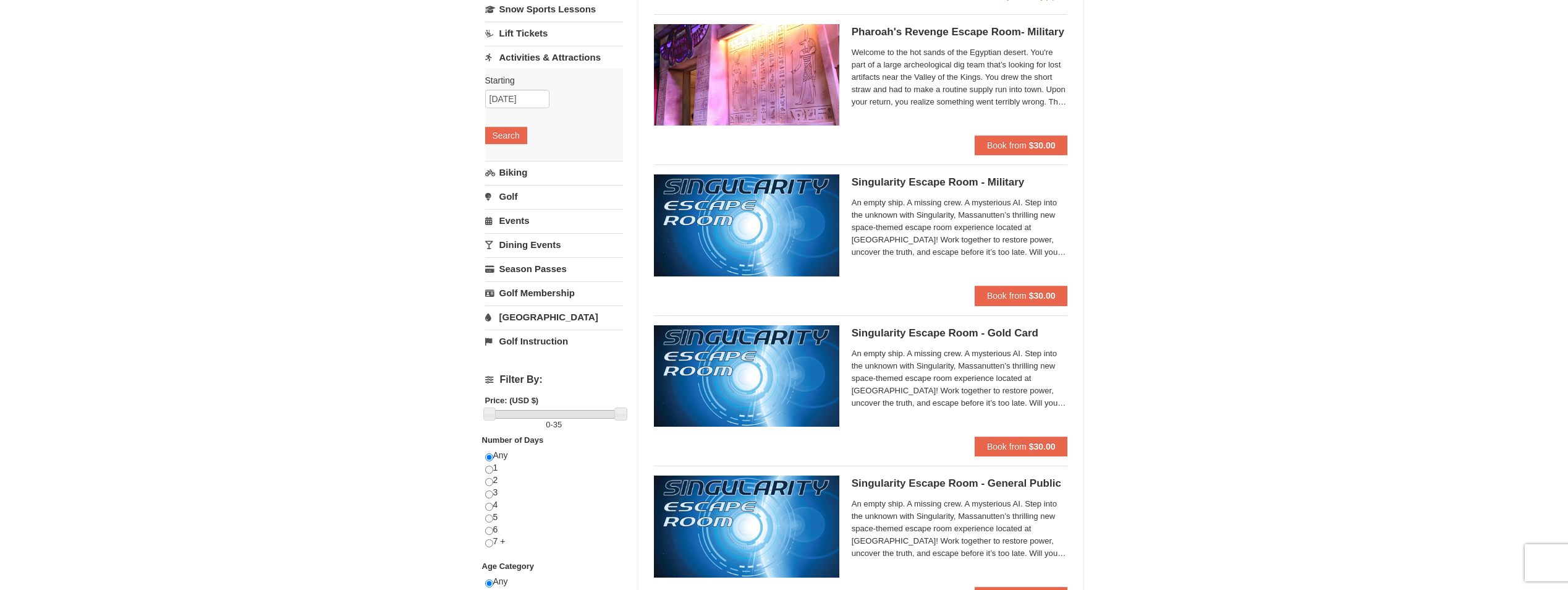
scroll to position [0, 0]
